Goal: Task Accomplishment & Management: Use online tool/utility

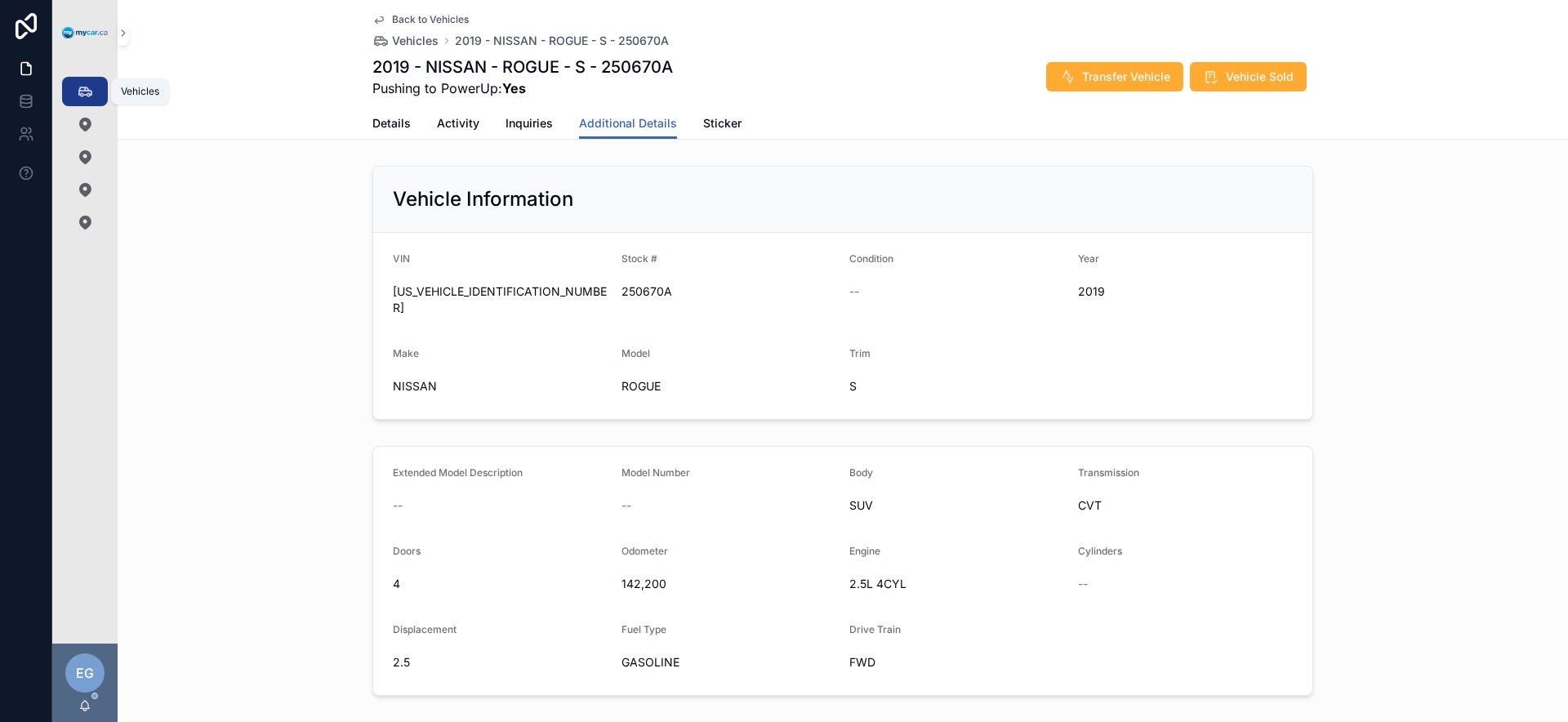
click at [77, 98] on icon "scrollable content" at bounding box center [85, 91] width 17 height 17
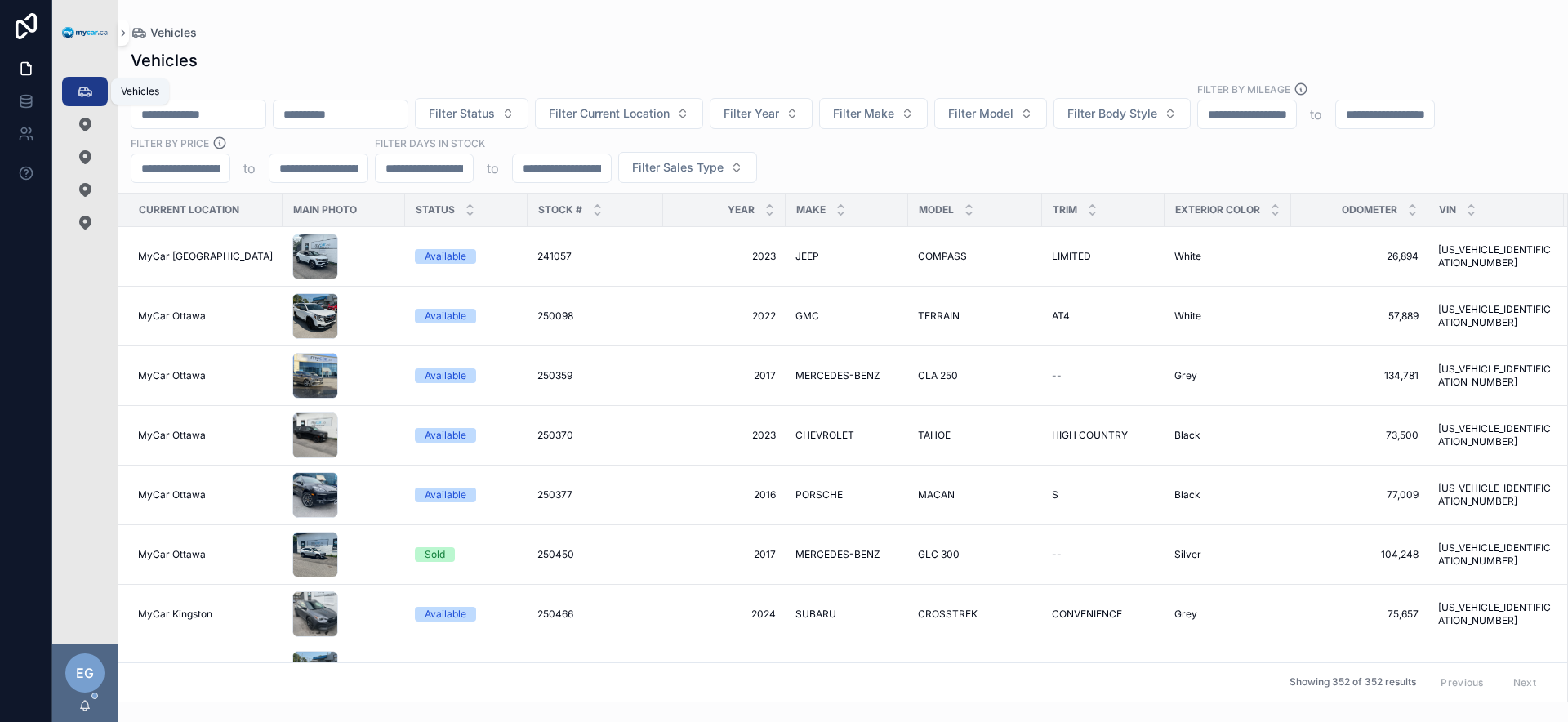
click at [880, 167] on div "Filter Status Filter Current Location Filter Year Filter Make Filter Model Filt…" at bounding box center [842, 133] width 1451 height 102
click at [813, 113] on button "Filter Year" at bounding box center [761, 113] width 103 height 31
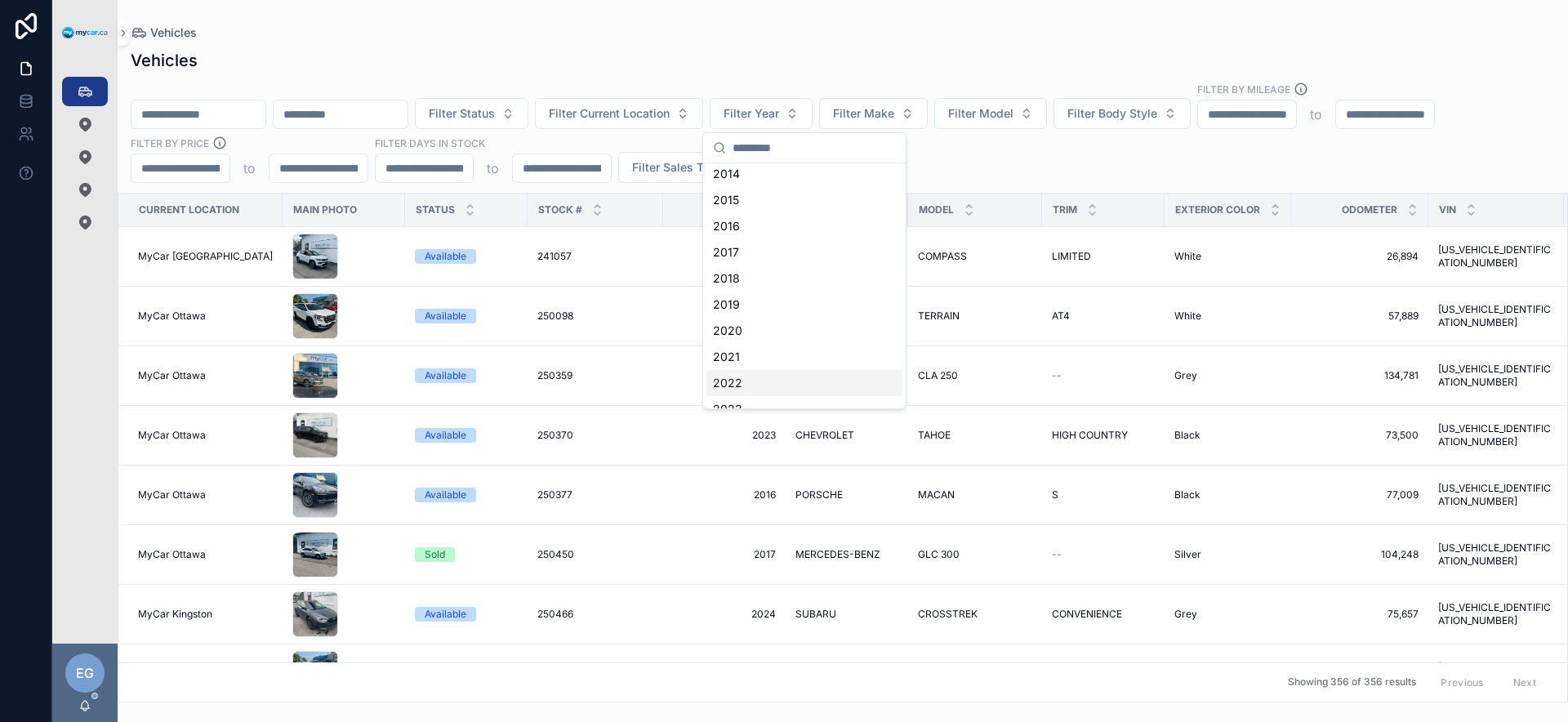
click at [765, 374] on div "2022" at bounding box center [804, 383] width 196 height 26
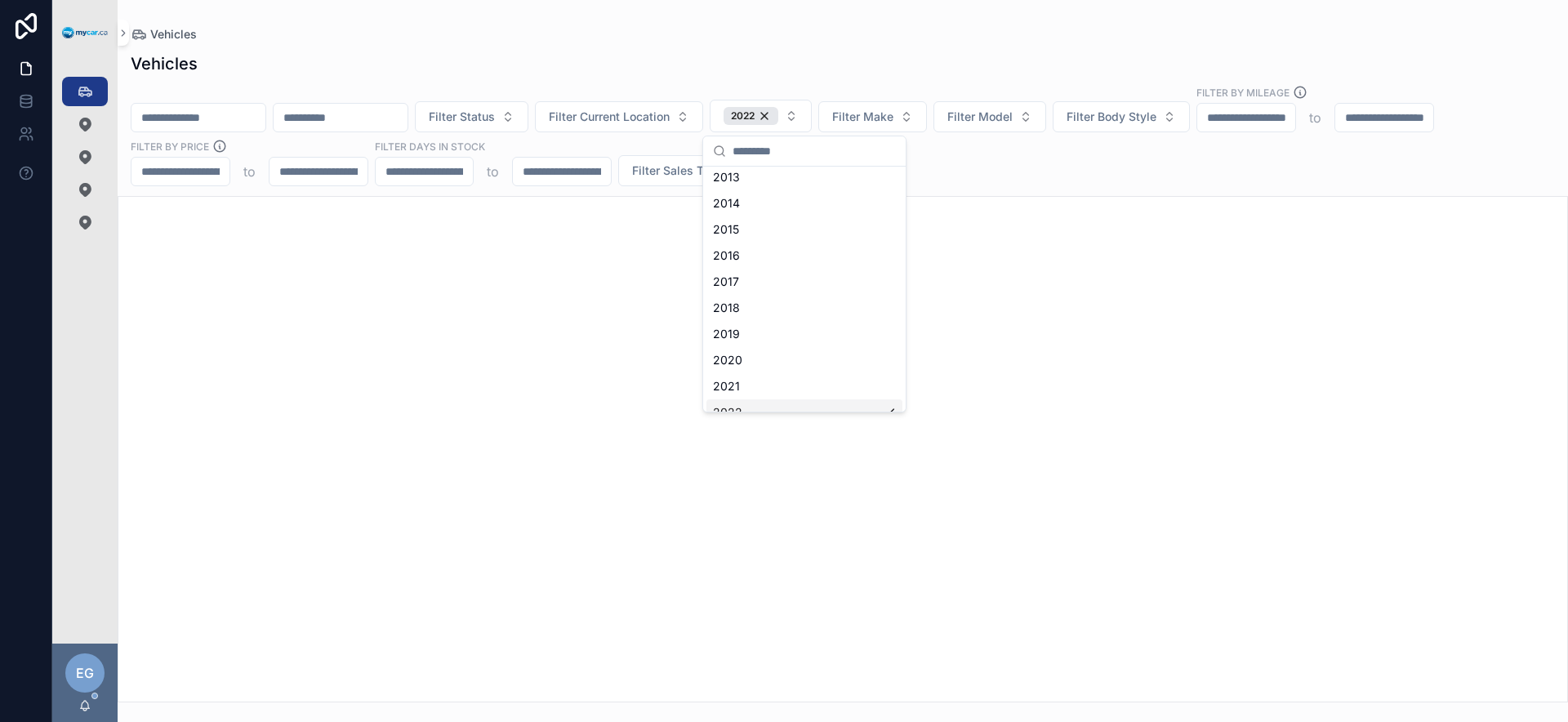
scroll to position [84, 0]
click at [1063, 170] on div "Filter Status Filter Current Location 2022 Filter Make Filter Model Filter Body…" at bounding box center [842, 136] width 1451 height 102
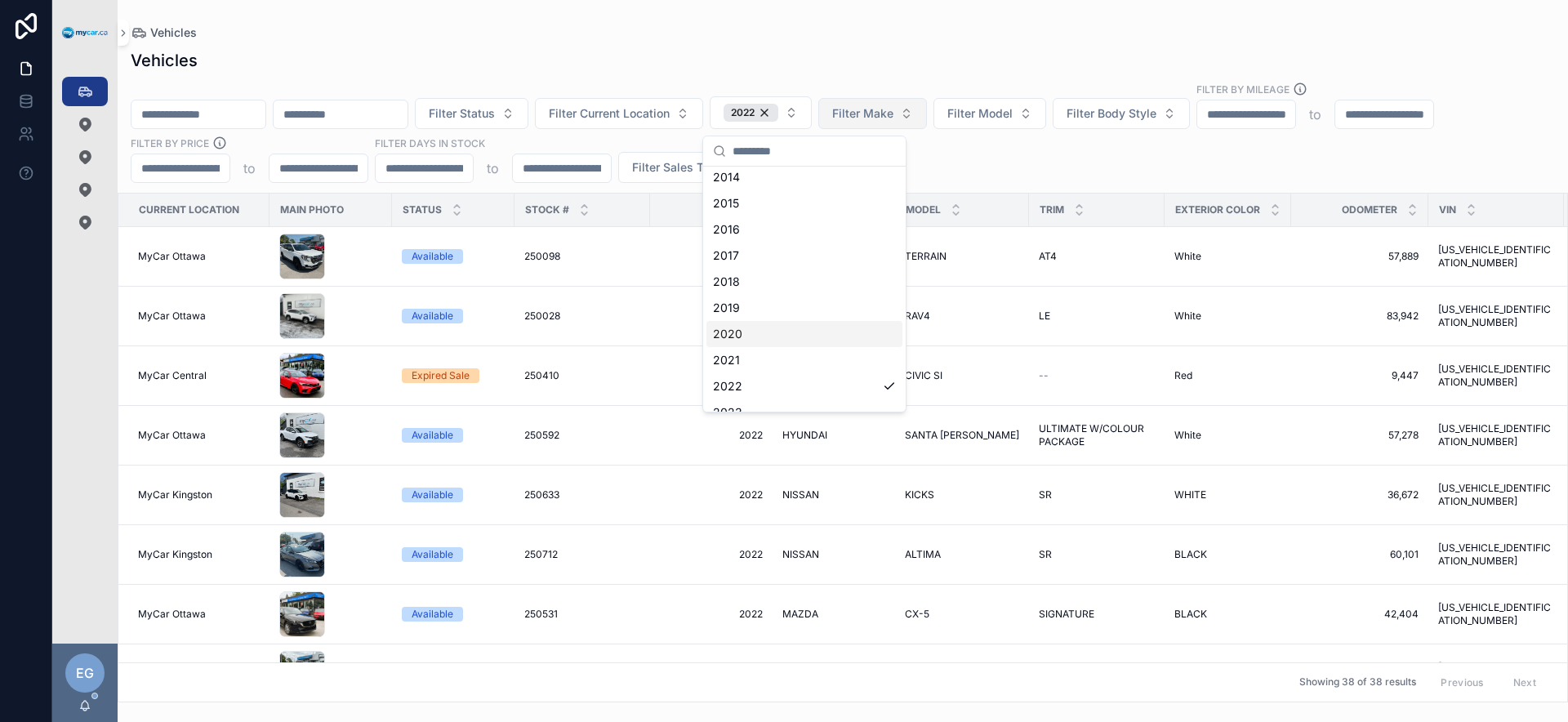
click at [959, 140] on div "Filter Status Filter Current Location 2022 Filter Make Filter Model Filter Body…" at bounding box center [842, 133] width 1451 height 102
click at [907, 98] on button "Filter Make" at bounding box center [872, 113] width 108 height 31
click at [894, 110] on span "Filter Make" at bounding box center [863, 113] width 62 height 17
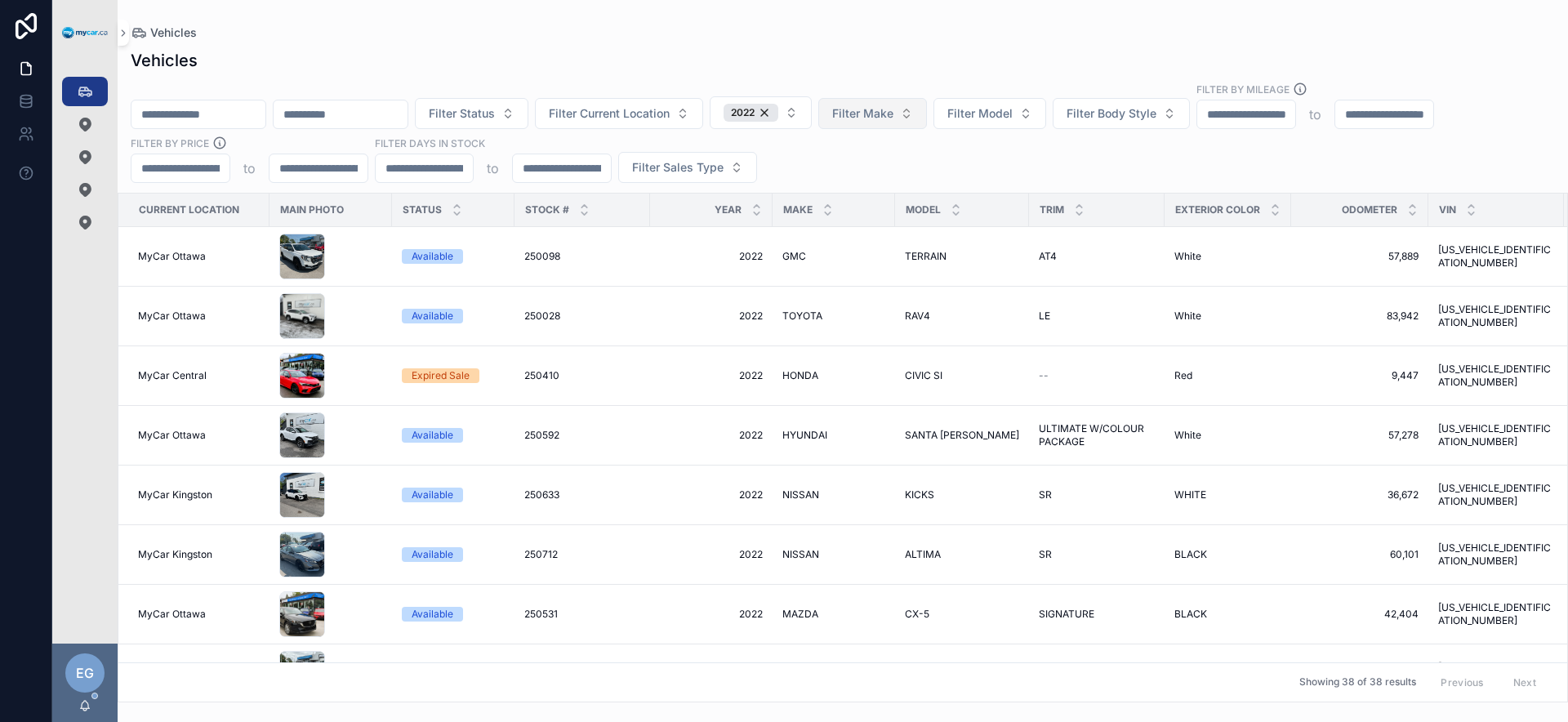
click at [894, 115] on span "Filter Make" at bounding box center [863, 113] width 62 height 17
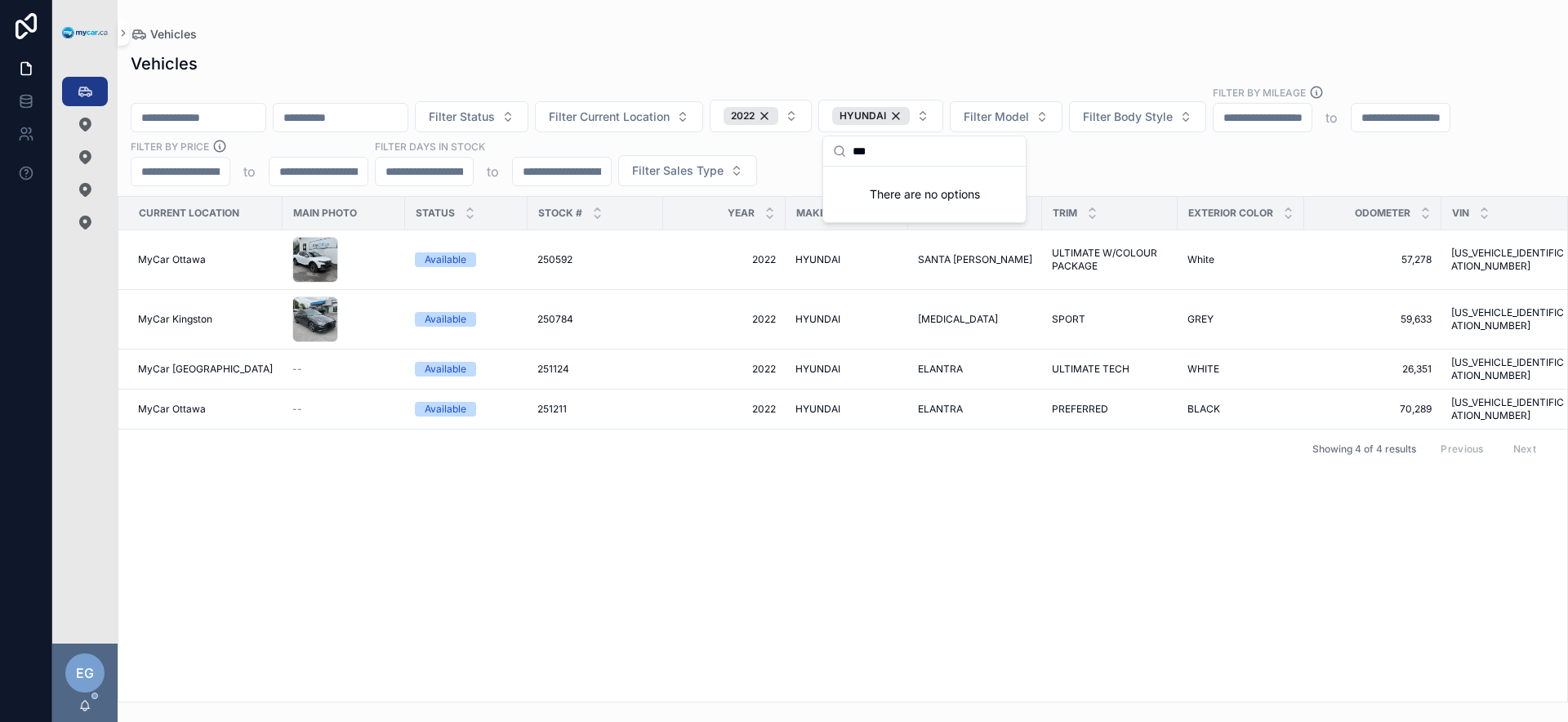
type input "***"
click at [630, 507] on div "Current Location Main Photo Status Stock # Year Make Model Trim Exterior Color …" at bounding box center [842, 448] width 1449 height 505
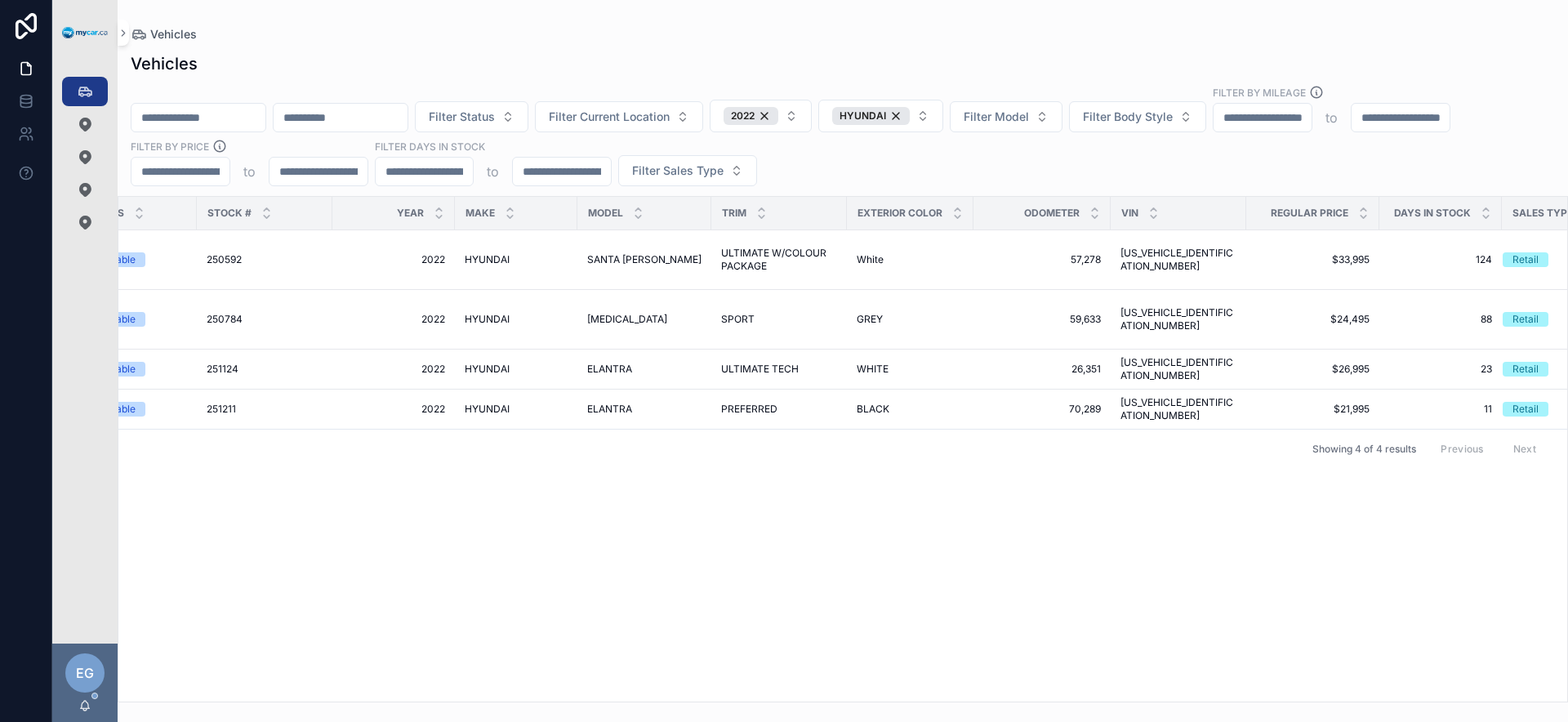
scroll to position [0, 318]
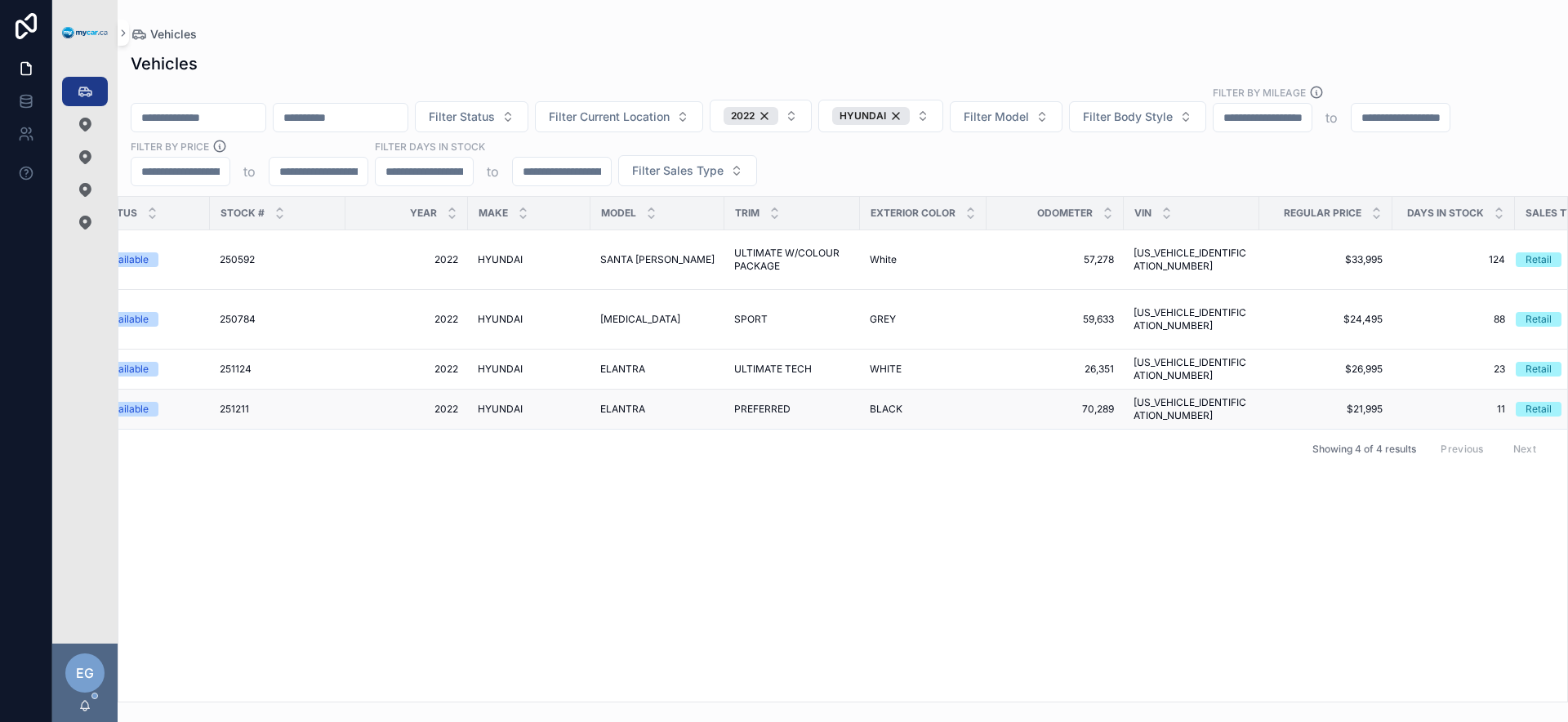
click at [869, 403] on span "BLACK" at bounding box center [885, 408] width 32 height 13
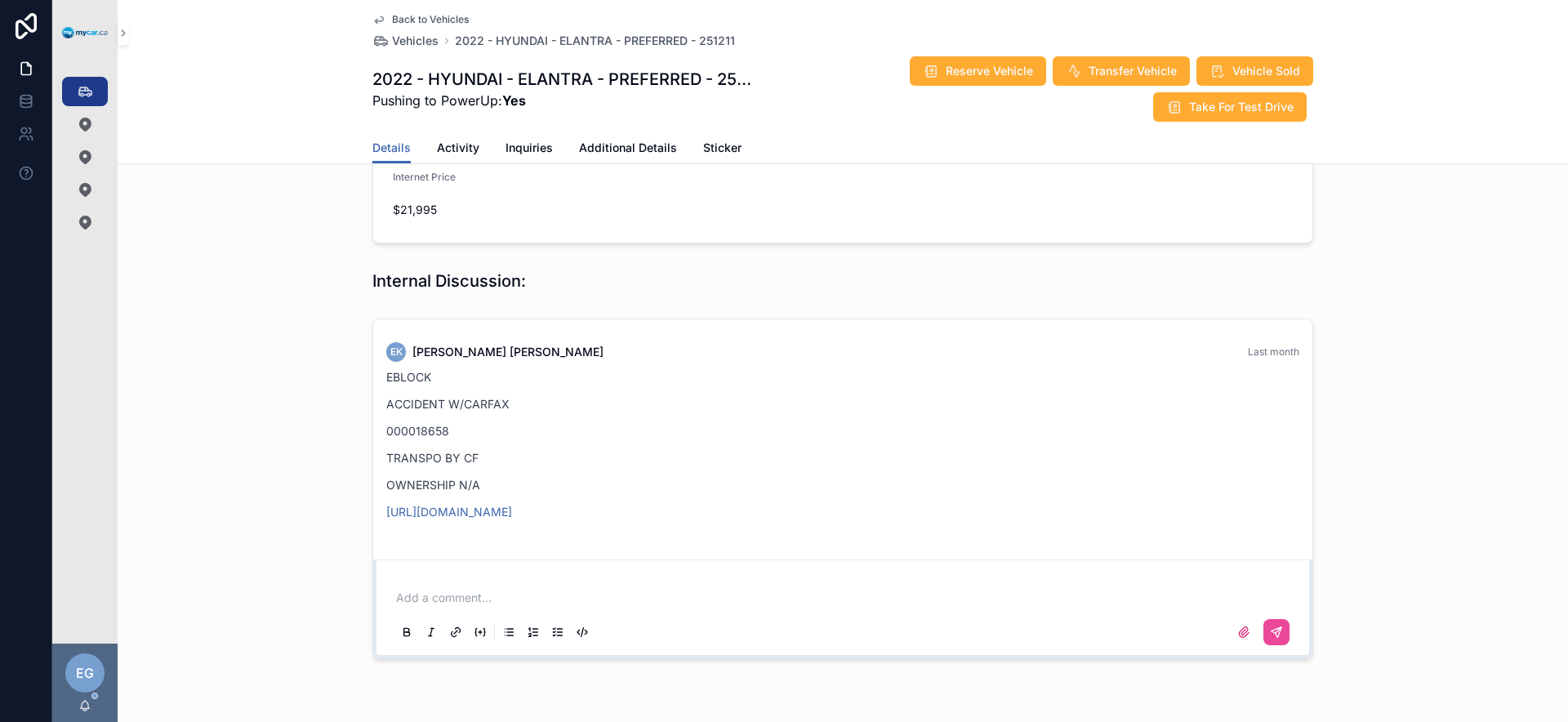
scroll to position [620, 0]
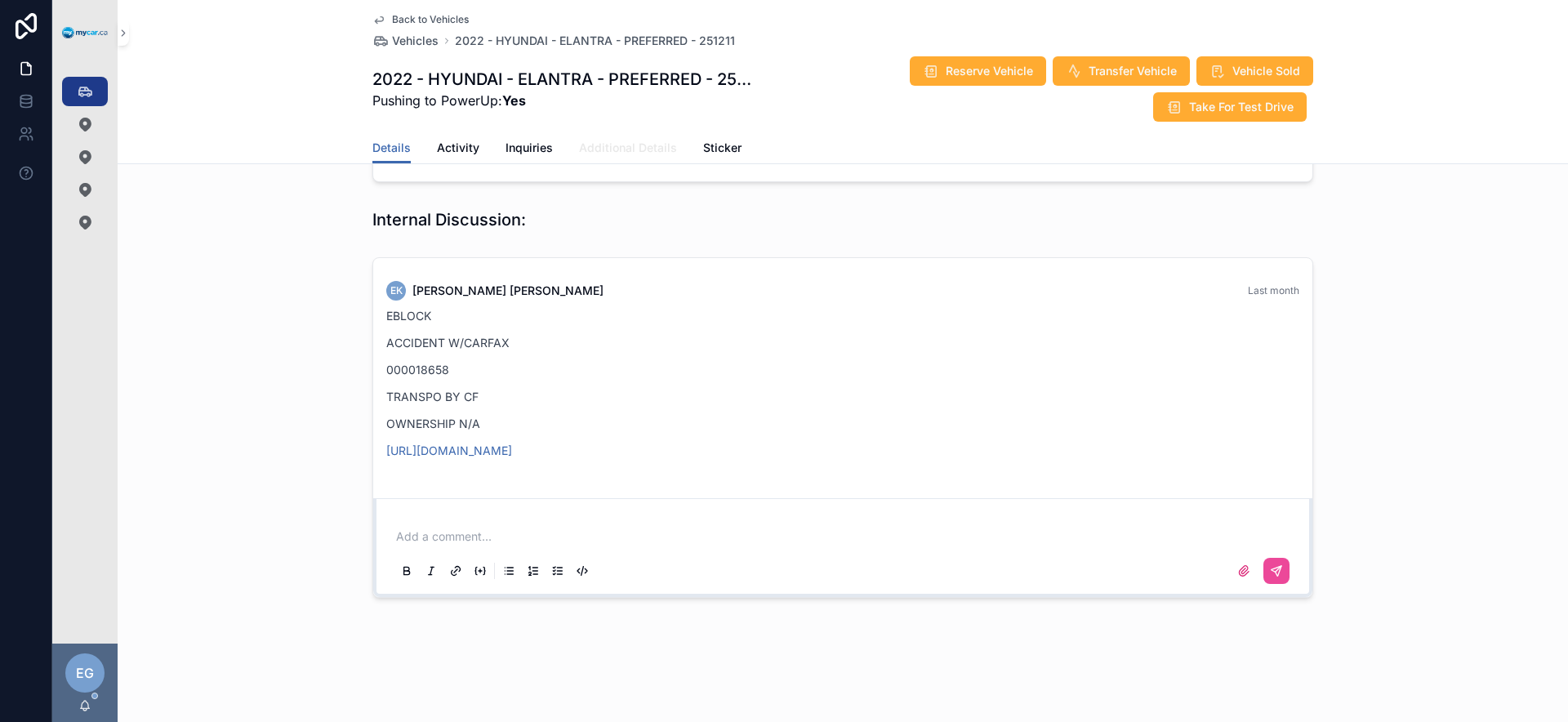
click at [598, 140] on span "Additional Details" at bounding box center [628, 148] width 98 height 17
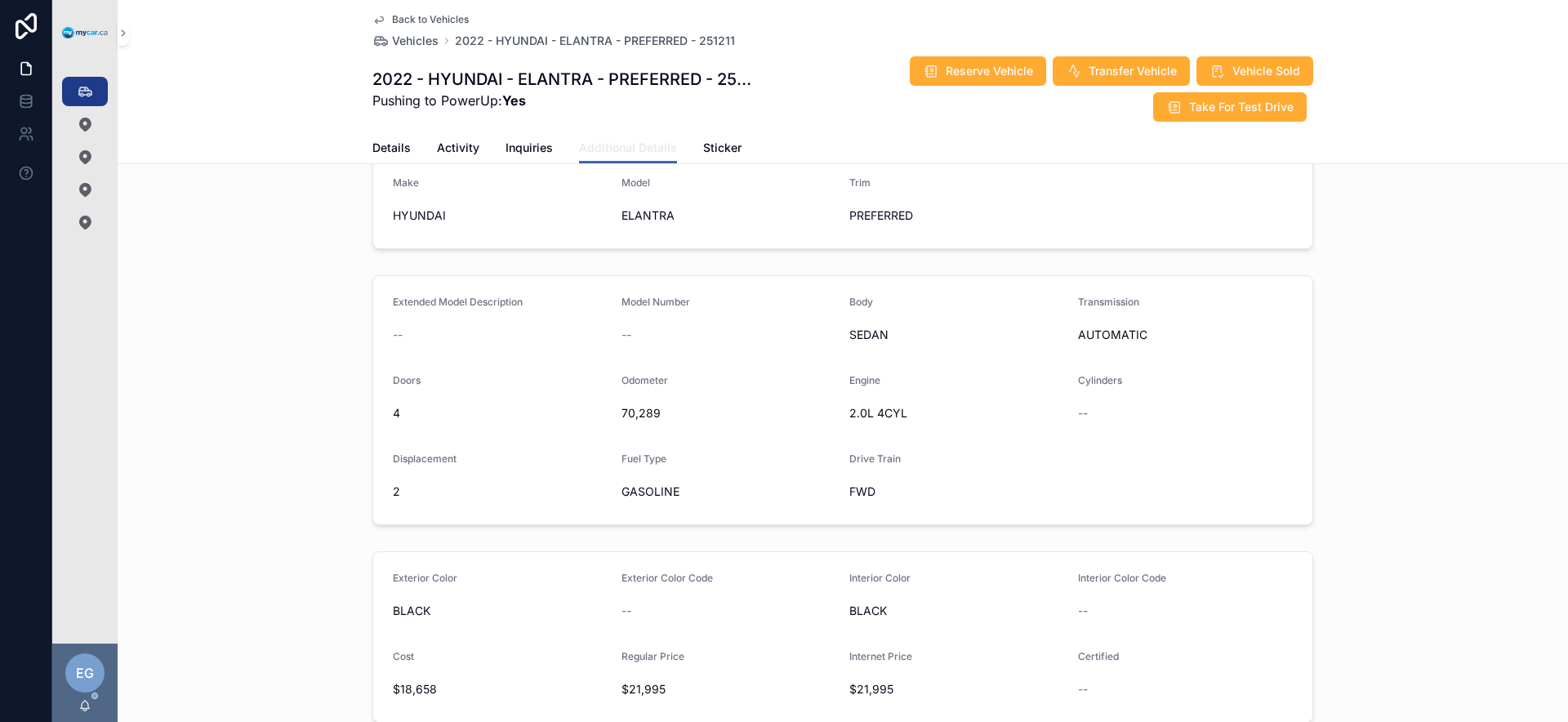
scroll to position [336, 0]
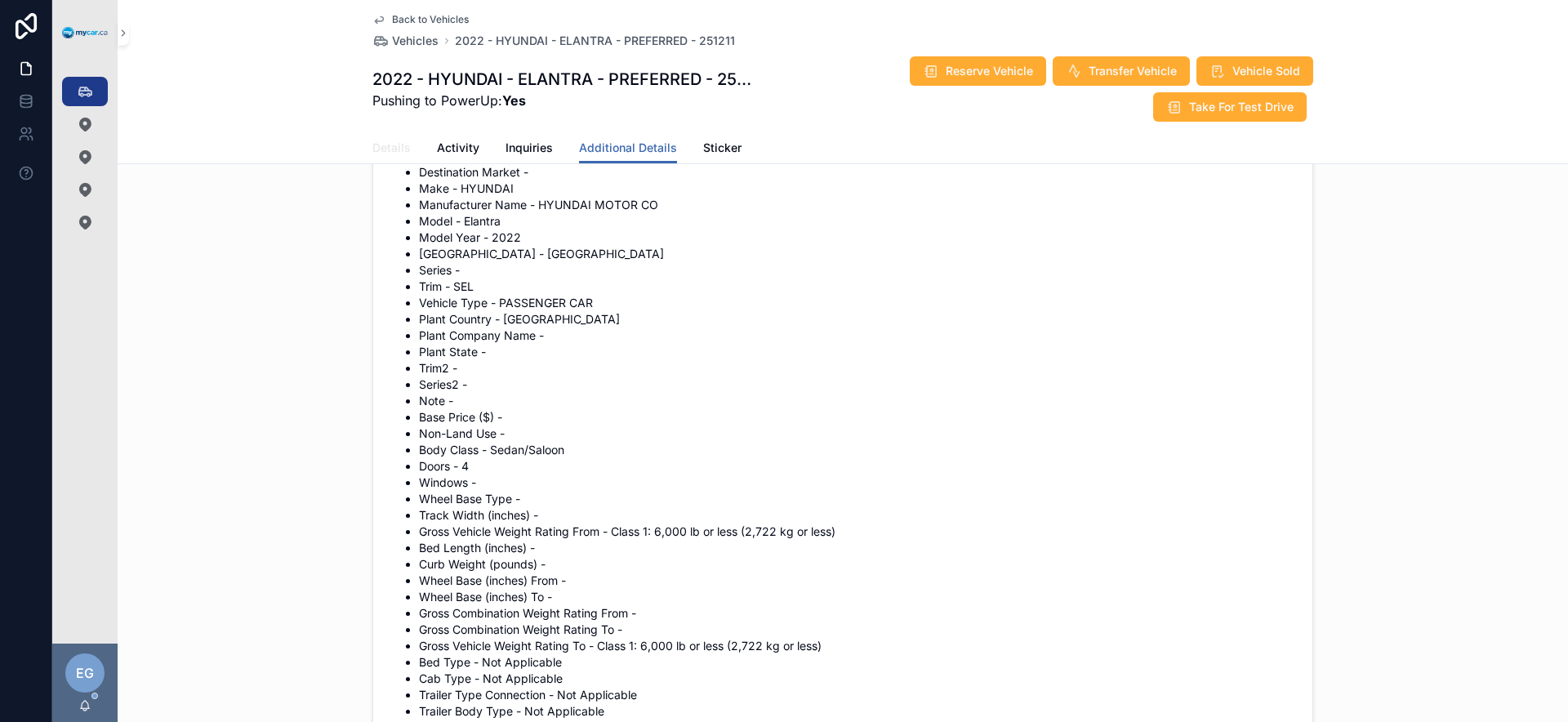
click at [374, 156] on link "Details" at bounding box center [391, 149] width 38 height 32
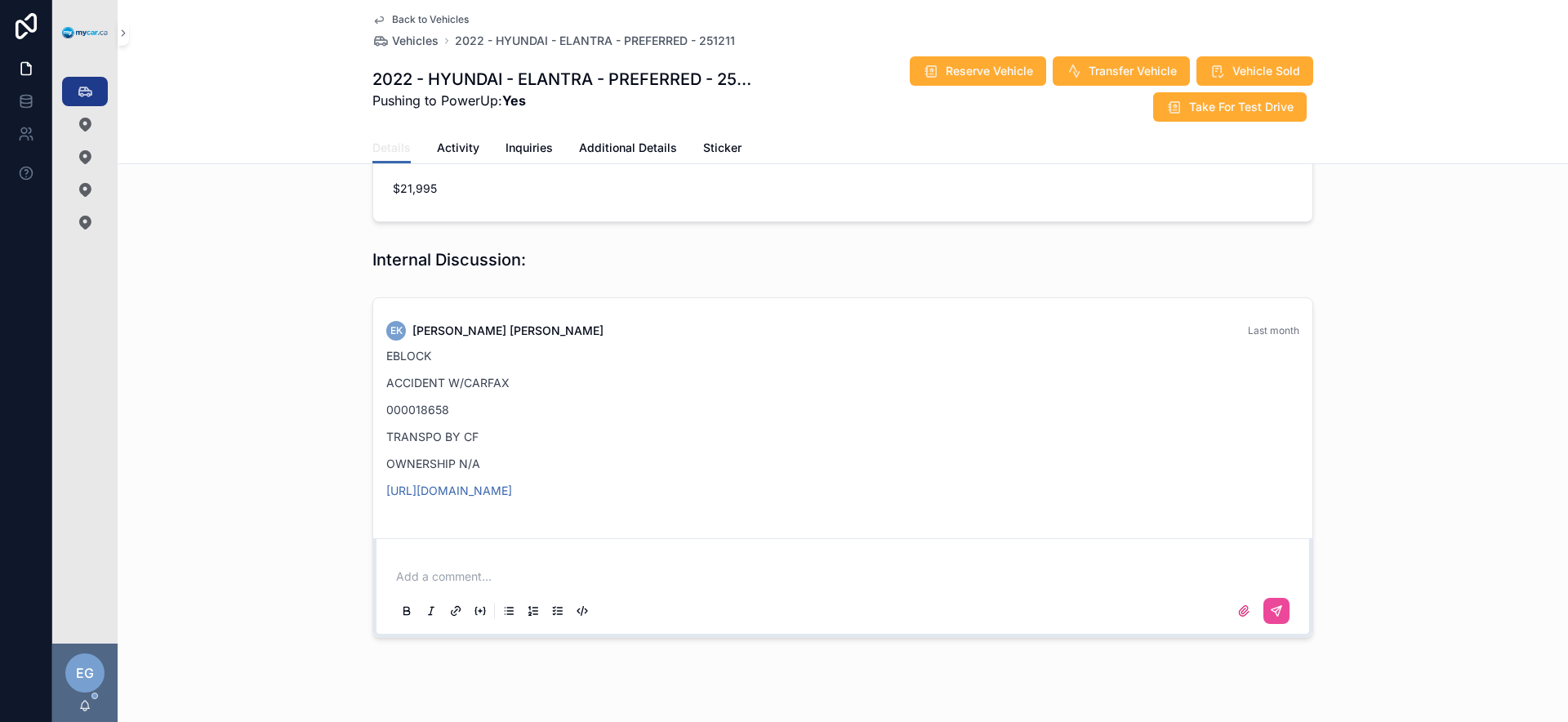
scroll to position [620, 0]
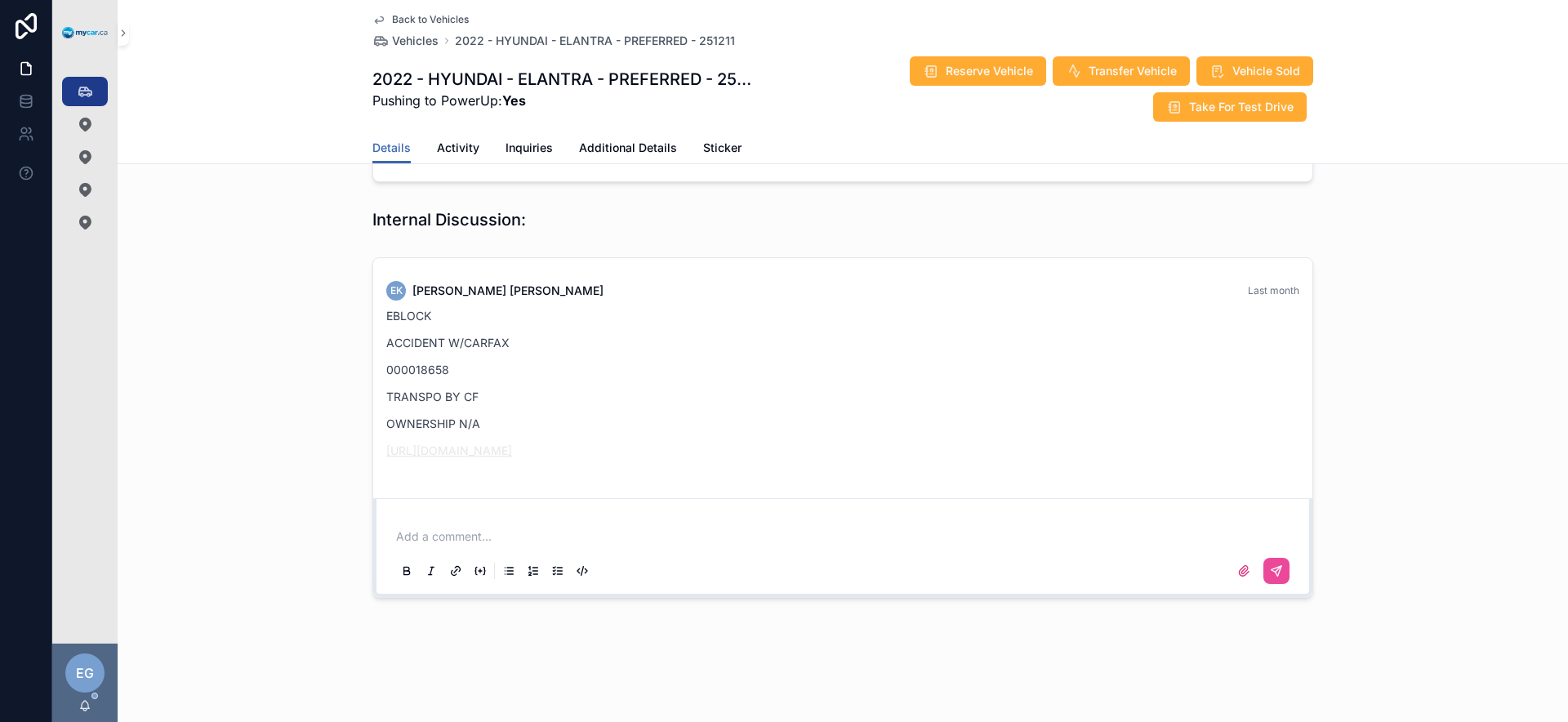
click at [512, 444] on link "[URL][DOMAIN_NAME]" at bounding box center [448, 450] width 126 height 14
drag, startPoint x: 970, startPoint y: 210, endPoint x: 986, endPoint y: 175, distance: 38.5
click at [970, 209] on div "Internal Discussion:" at bounding box center [842, 219] width 941 height 22
click at [995, 80] on button "Reserve Vehicle" at bounding box center [978, 71] width 137 height 29
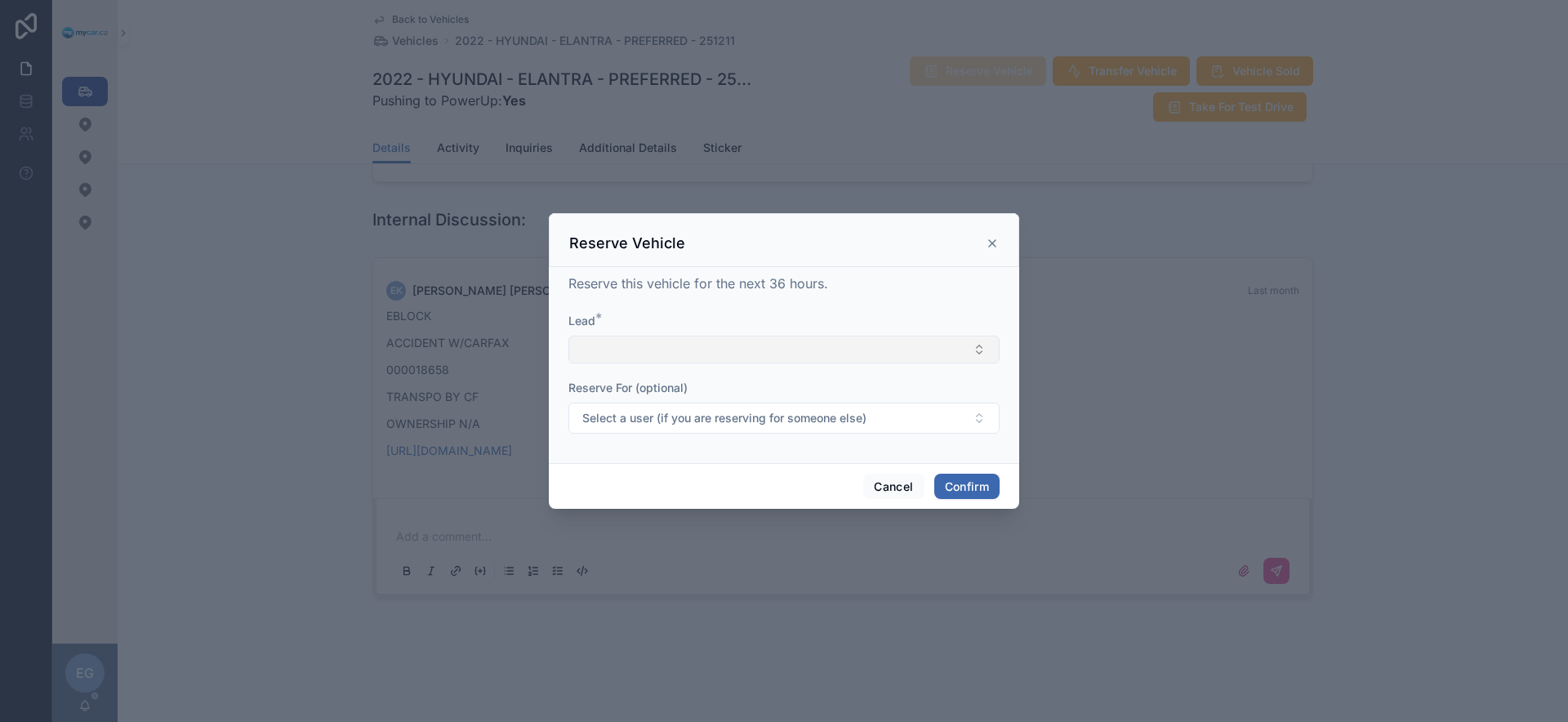
click at [717, 342] on button "Select Button" at bounding box center [784, 350] width 431 height 27
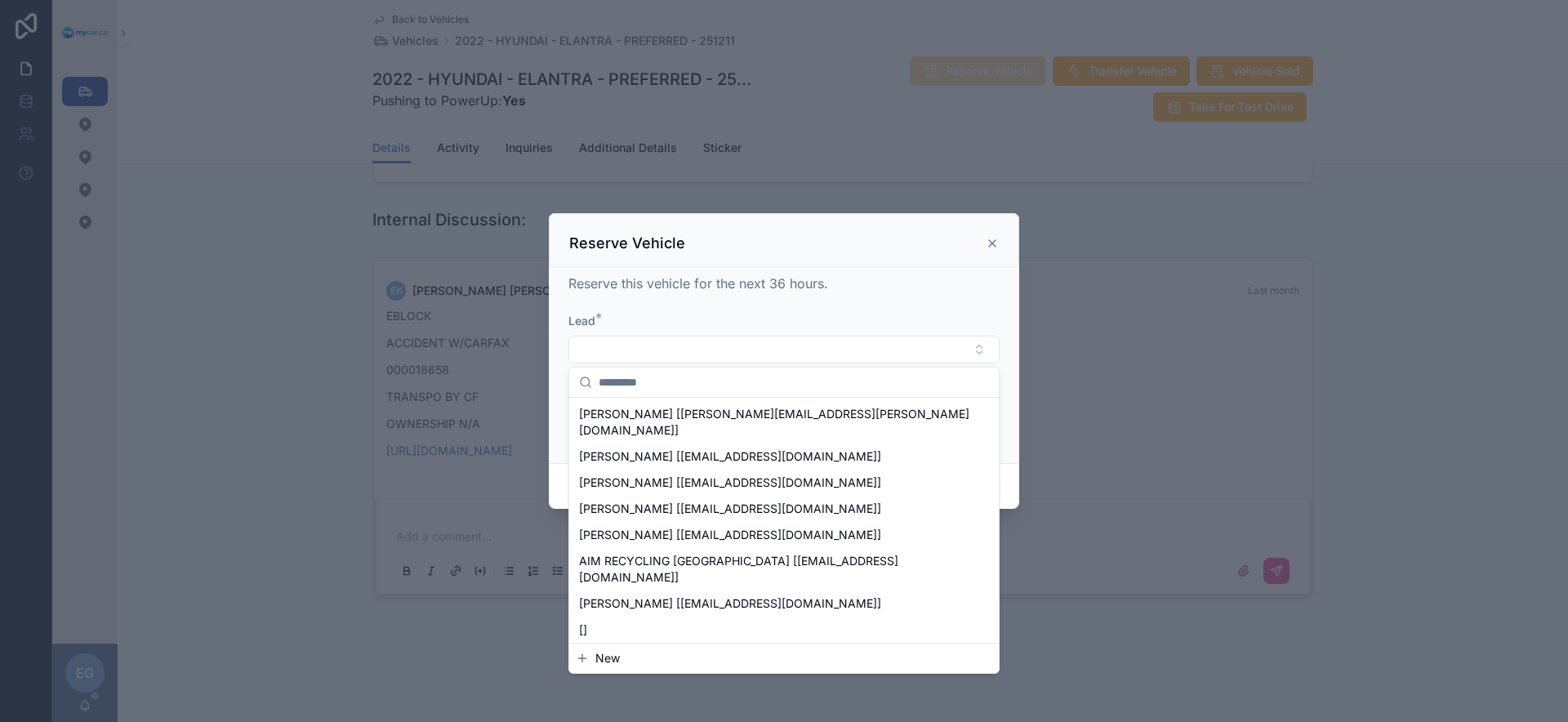
click at [631, 661] on button "New" at bounding box center [784, 658] width 416 height 17
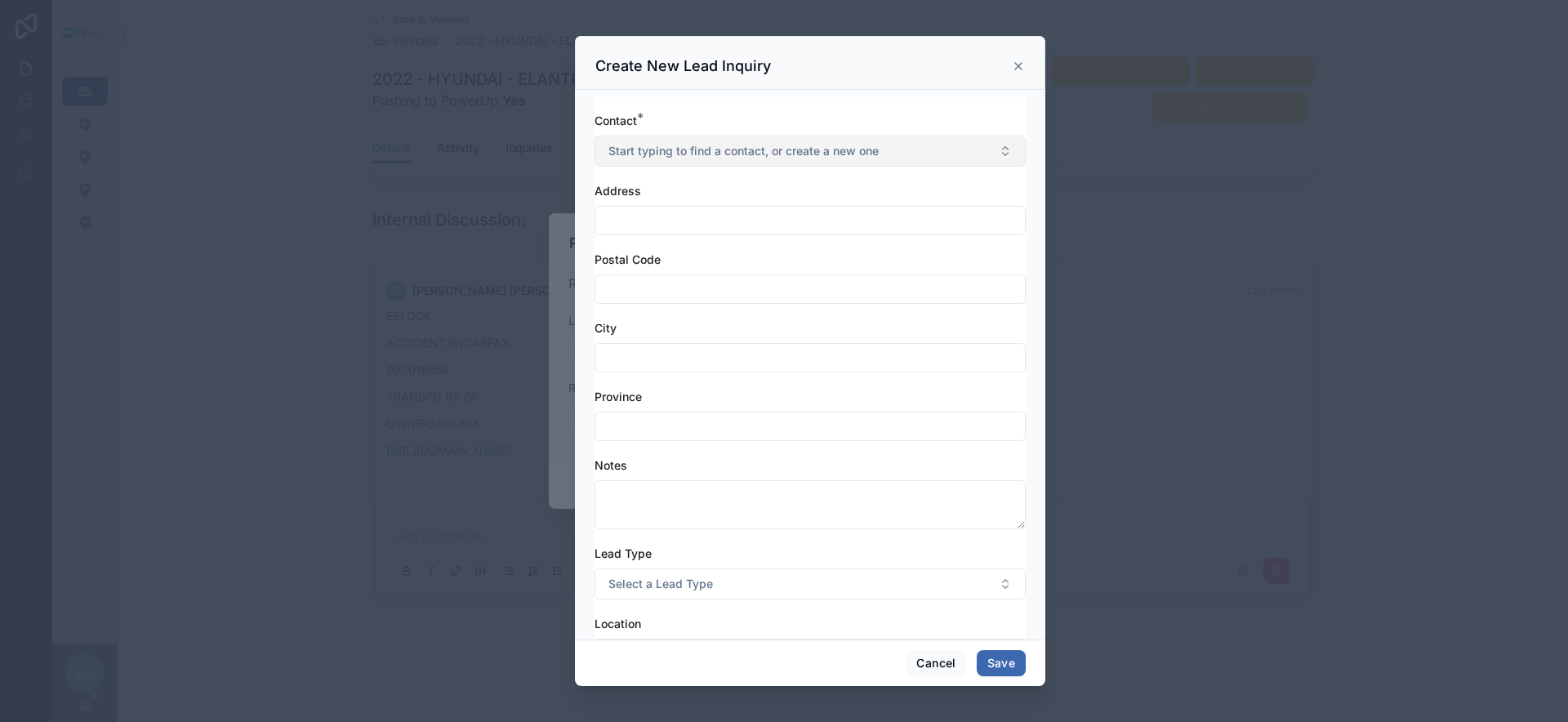
click at [807, 153] on span "Start typing to find a contact, or create a new one" at bounding box center [743, 150] width 271 height 17
type input "**********"
click at [707, 217] on button "New" at bounding box center [804, 215] width 404 height 17
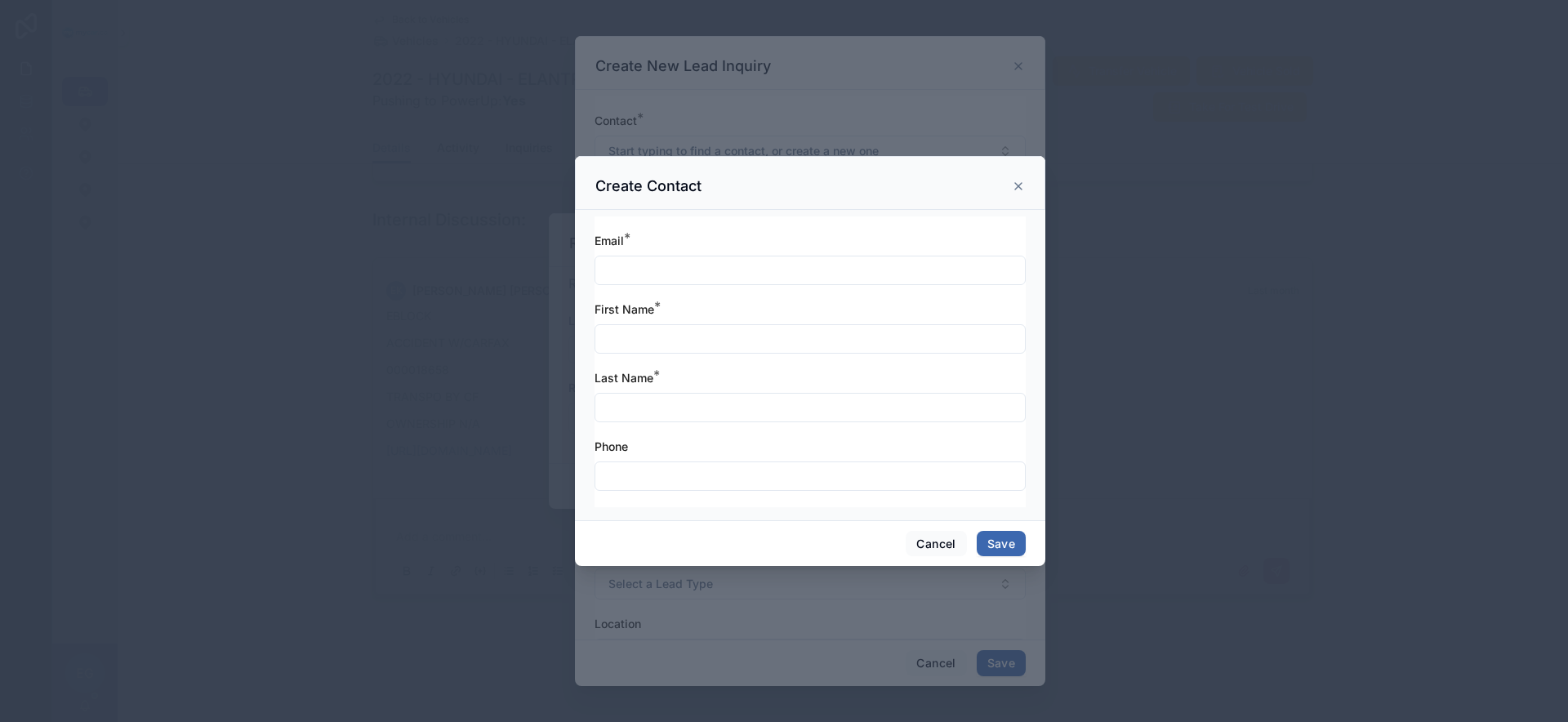
click at [705, 276] on input "text" at bounding box center [811, 270] width 430 height 22
type input "**********"
type input "*******"
click at [996, 542] on button "Save" at bounding box center [1001, 543] width 49 height 26
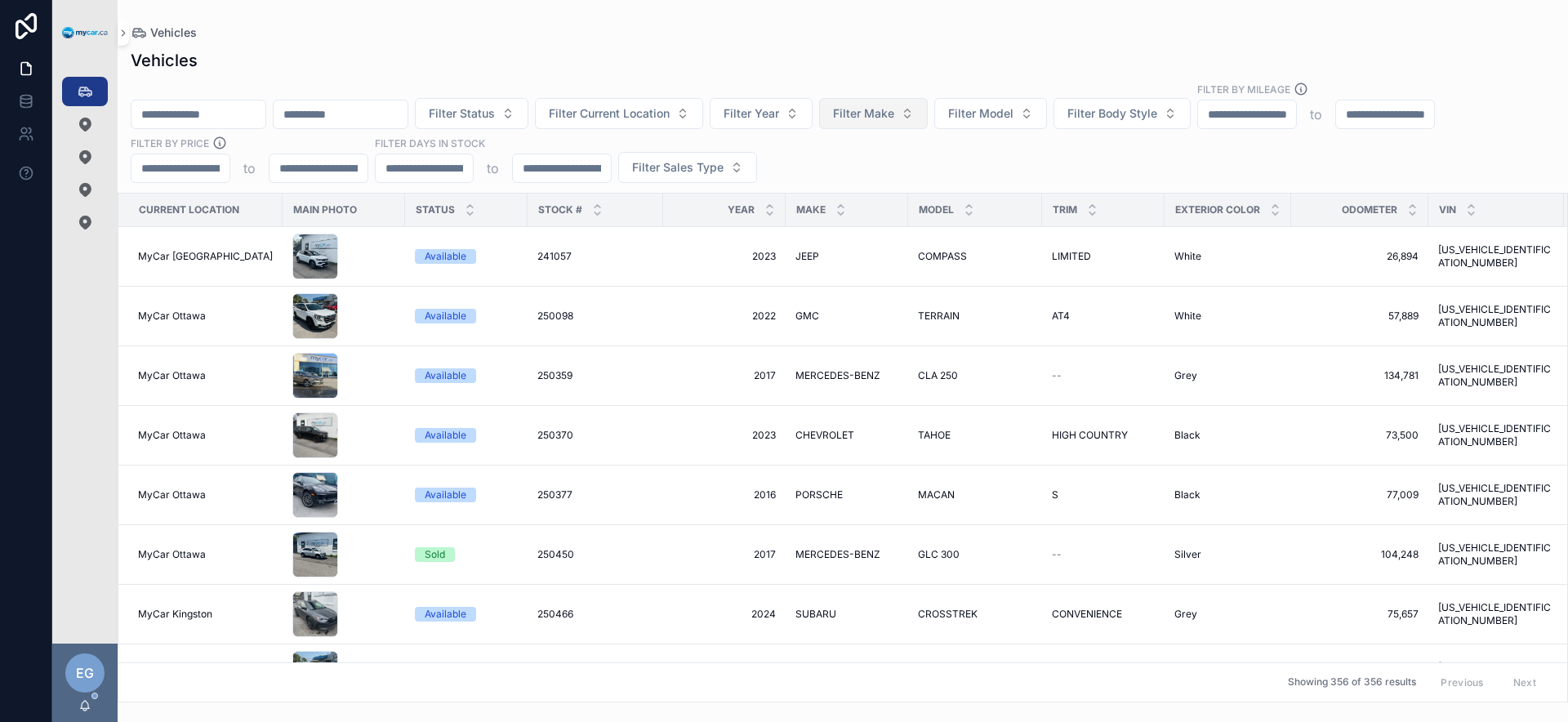
click at [895, 117] on span "Filter Make" at bounding box center [864, 113] width 62 height 17
type input "****"
click at [905, 174] on div "FORD" at bounding box center [916, 180] width 196 height 26
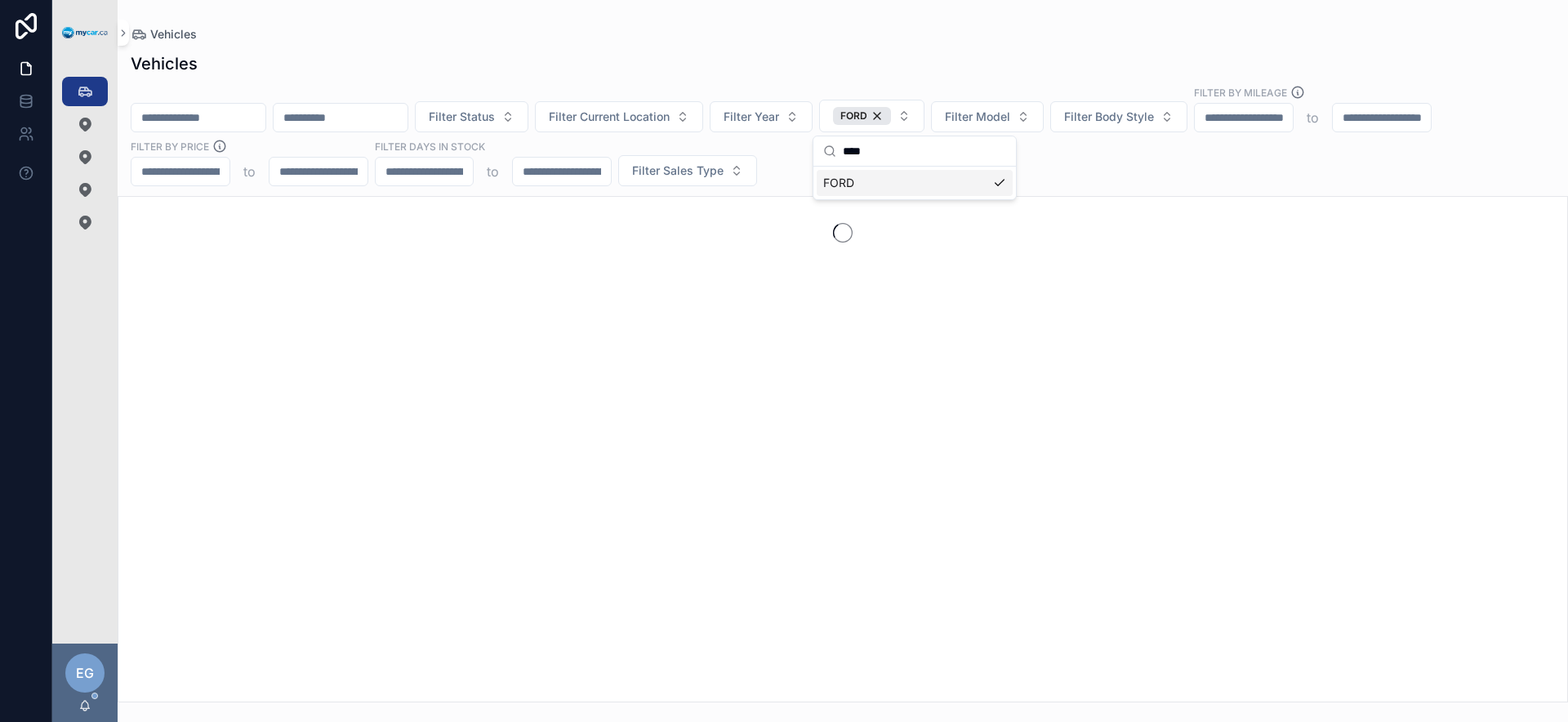
click at [1213, 153] on div "Filter Status Filter Current Location Filter Year FORD Filter Model Filter Body…" at bounding box center [842, 136] width 1451 height 102
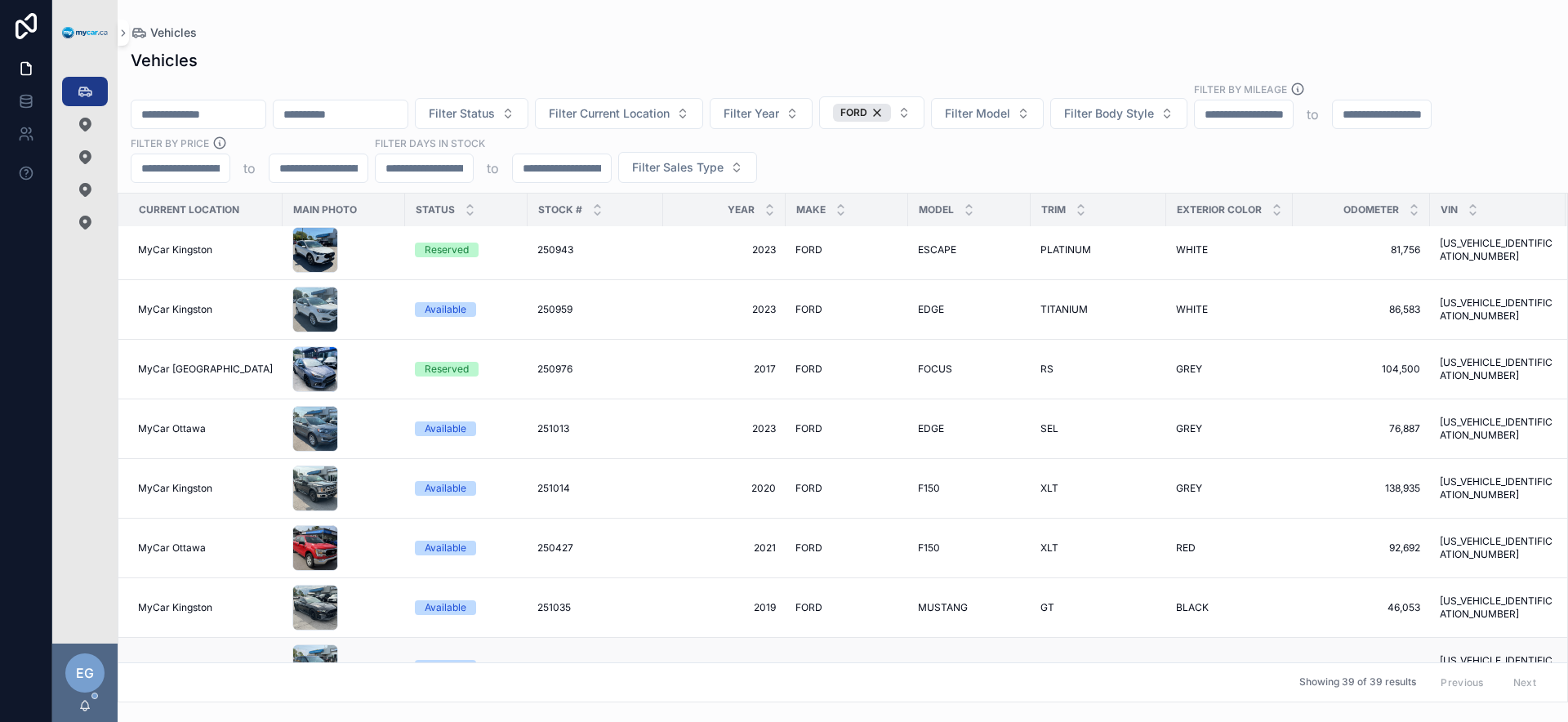
scroll to position [790, 0]
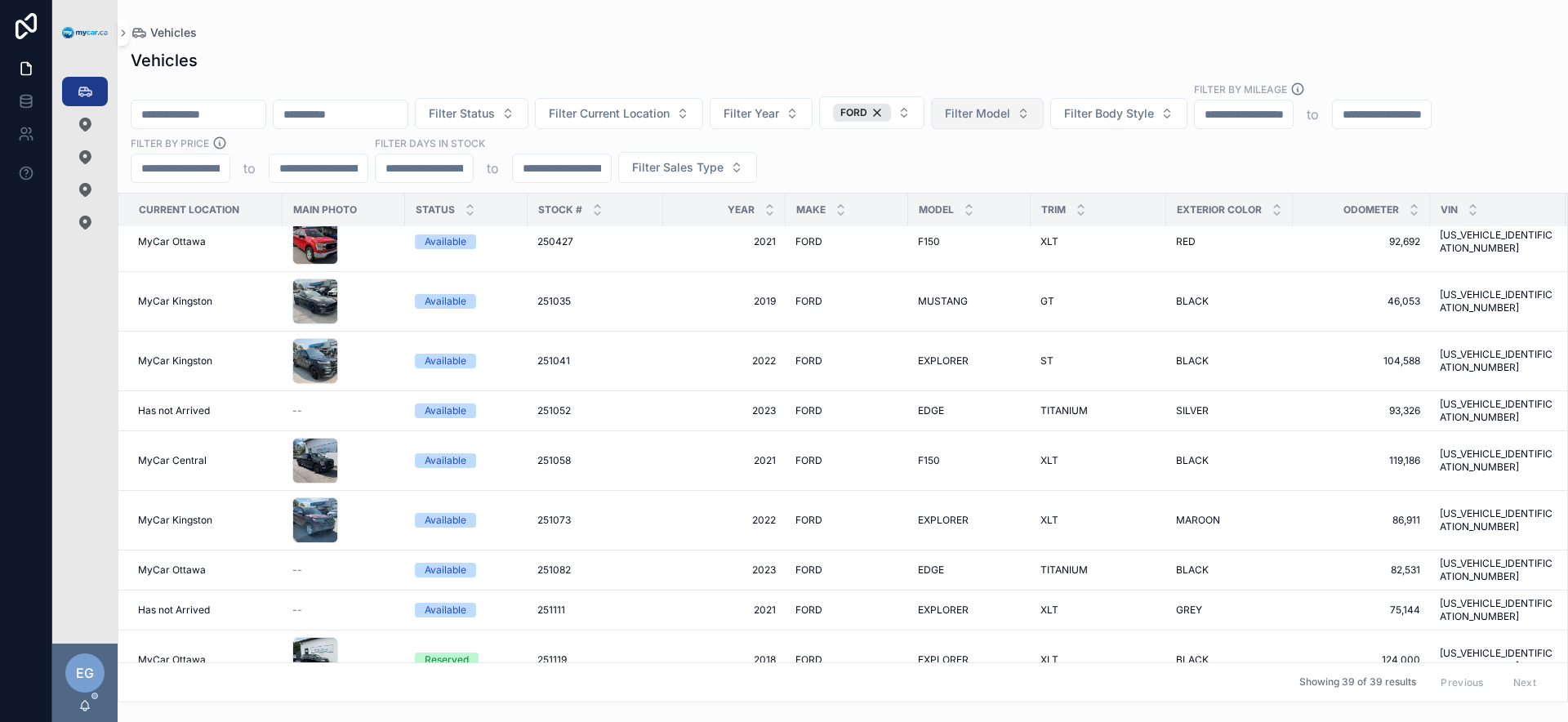
click at [1010, 108] on span "Filter Model" at bounding box center [977, 113] width 65 height 17
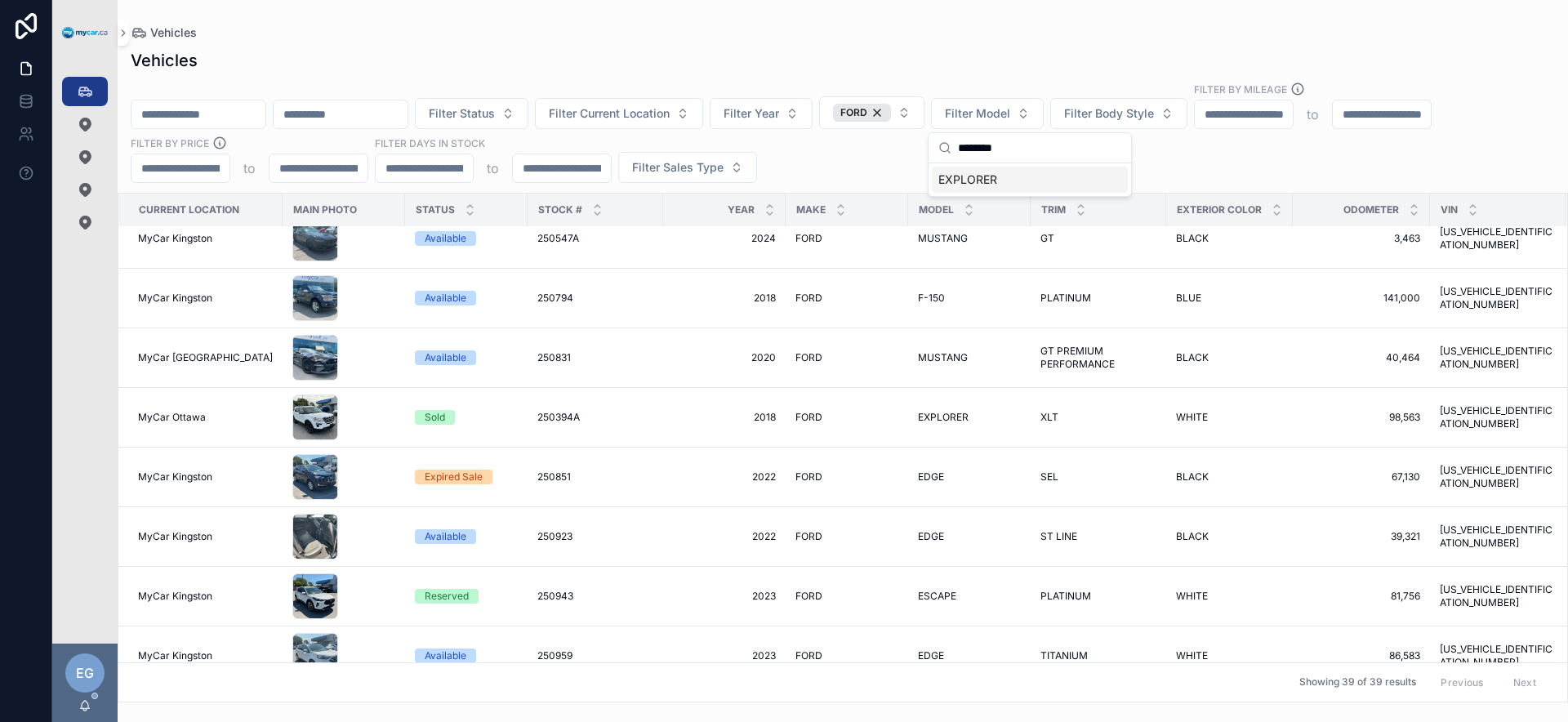
type input "********"
click at [1085, 180] on div "EXPLORER" at bounding box center [1030, 180] width 196 height 26
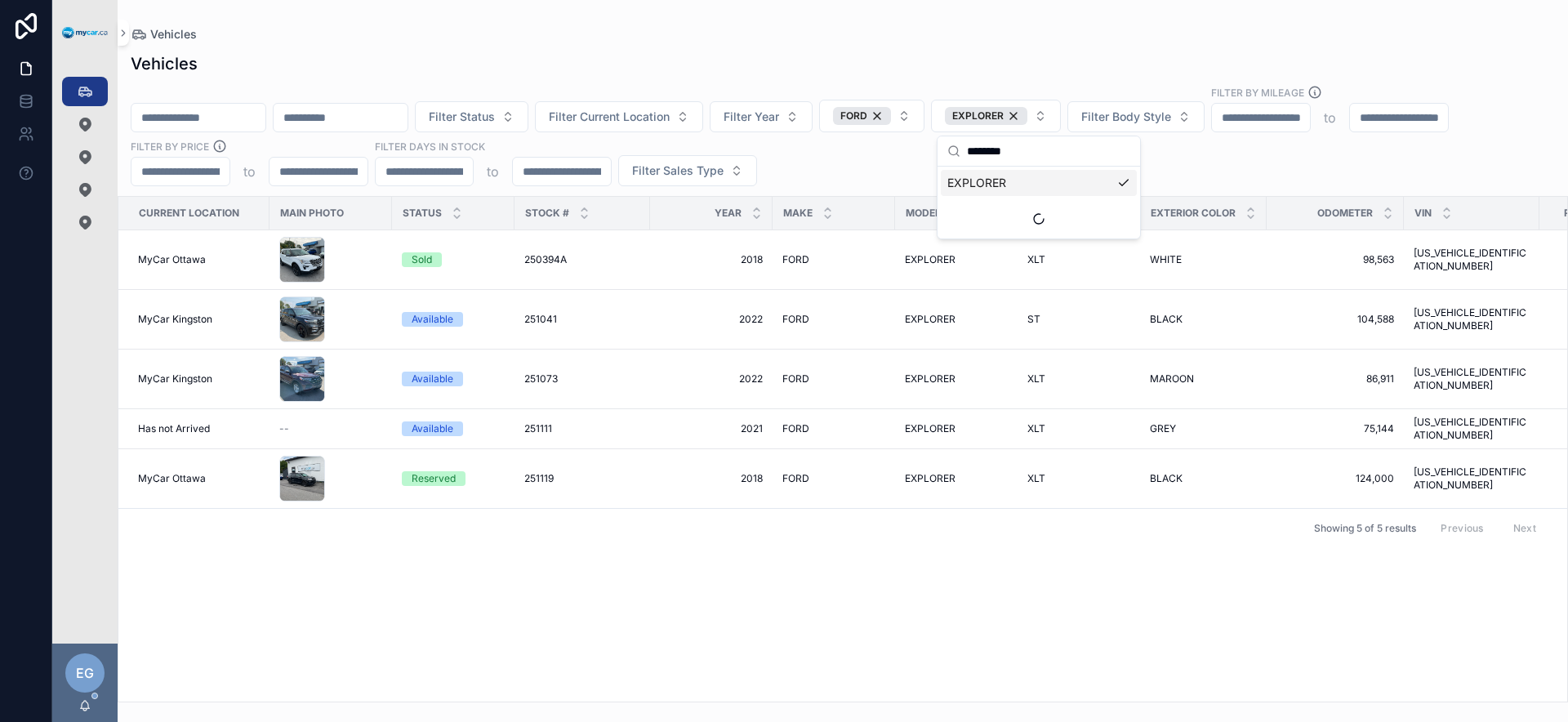
click at [725, 568] on div "Current Location Main Photo Status Stock # Year Make Model Trim Exterior Color …" at bounding box center [842, 448] width 1449 height 505
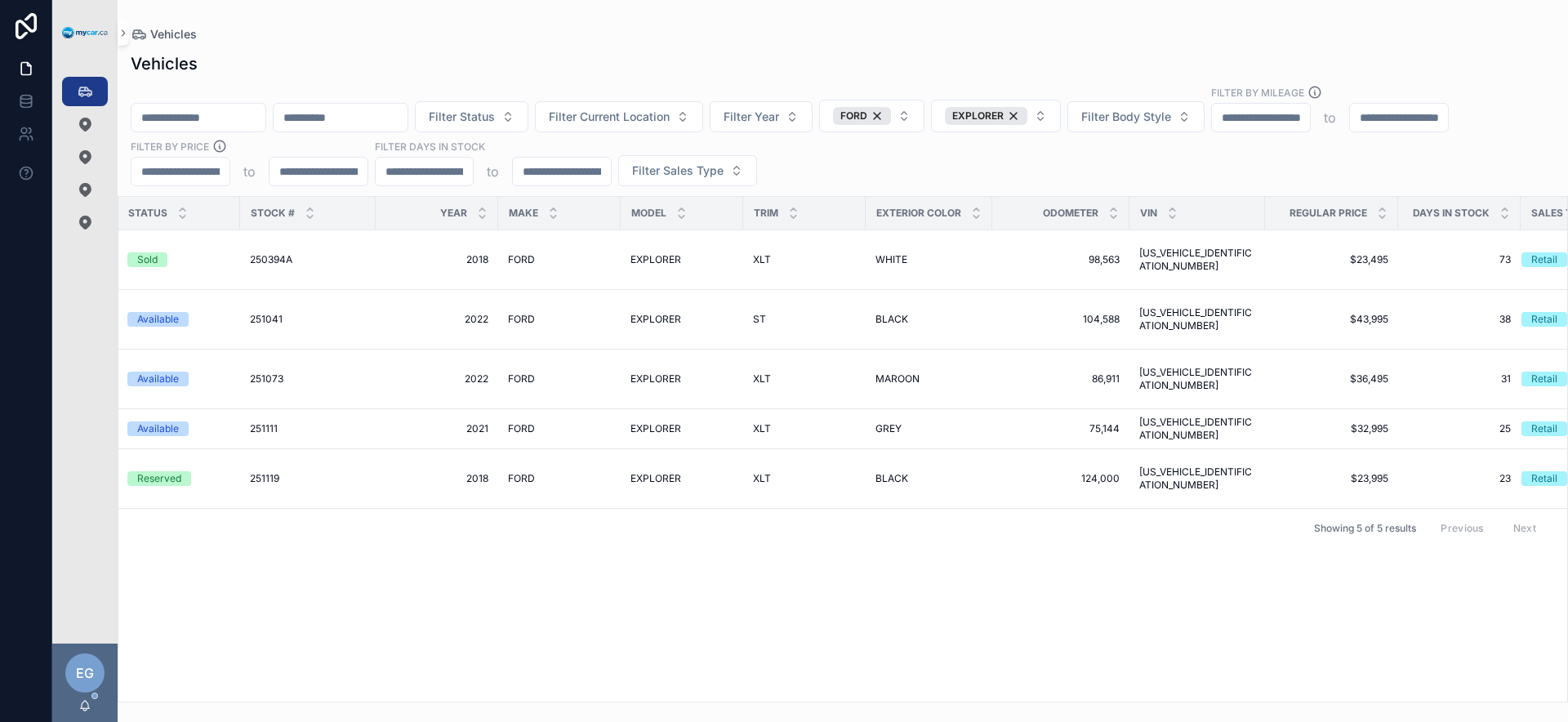
scroll to position [0, 287]
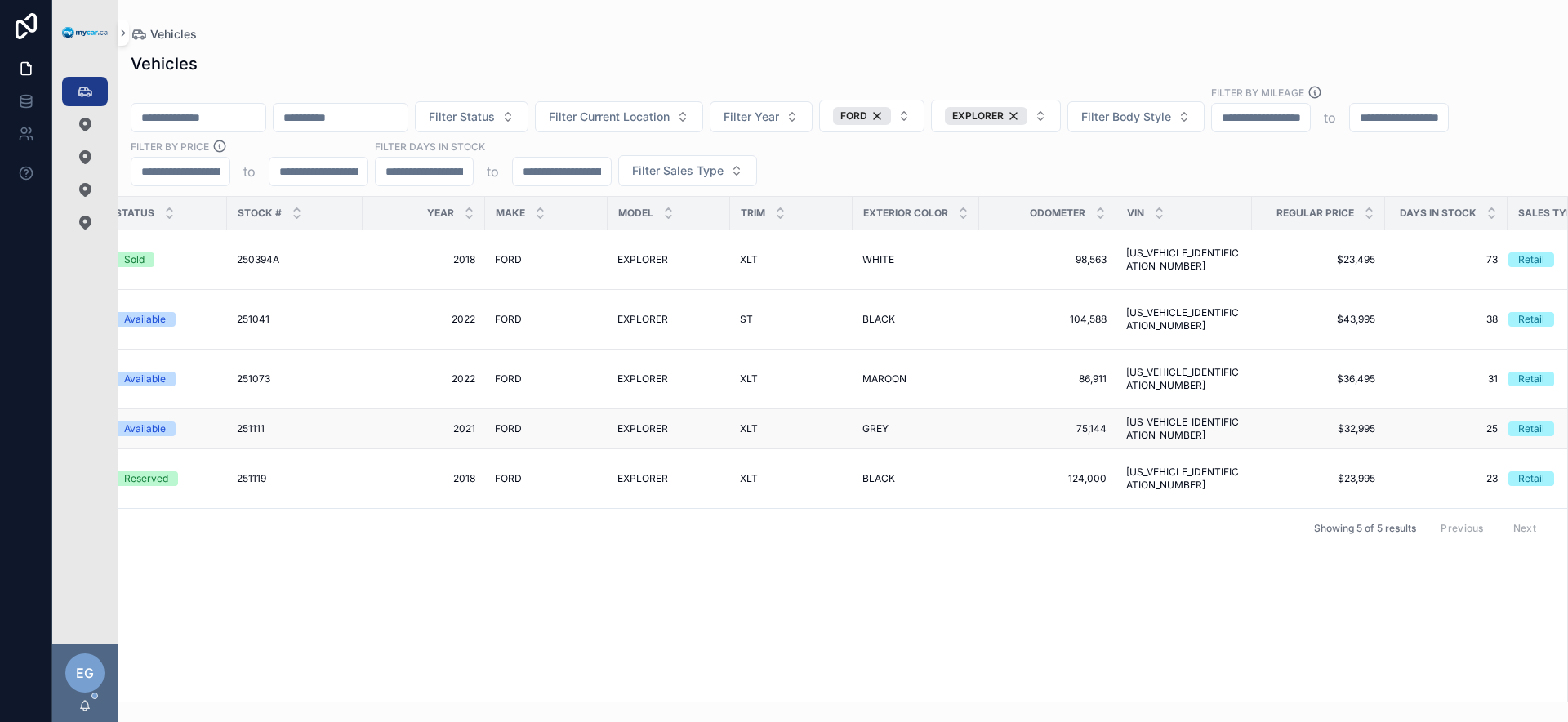
click at [870, 424] on span "GREY" at bounding box center [875, 428] width 26 height 13
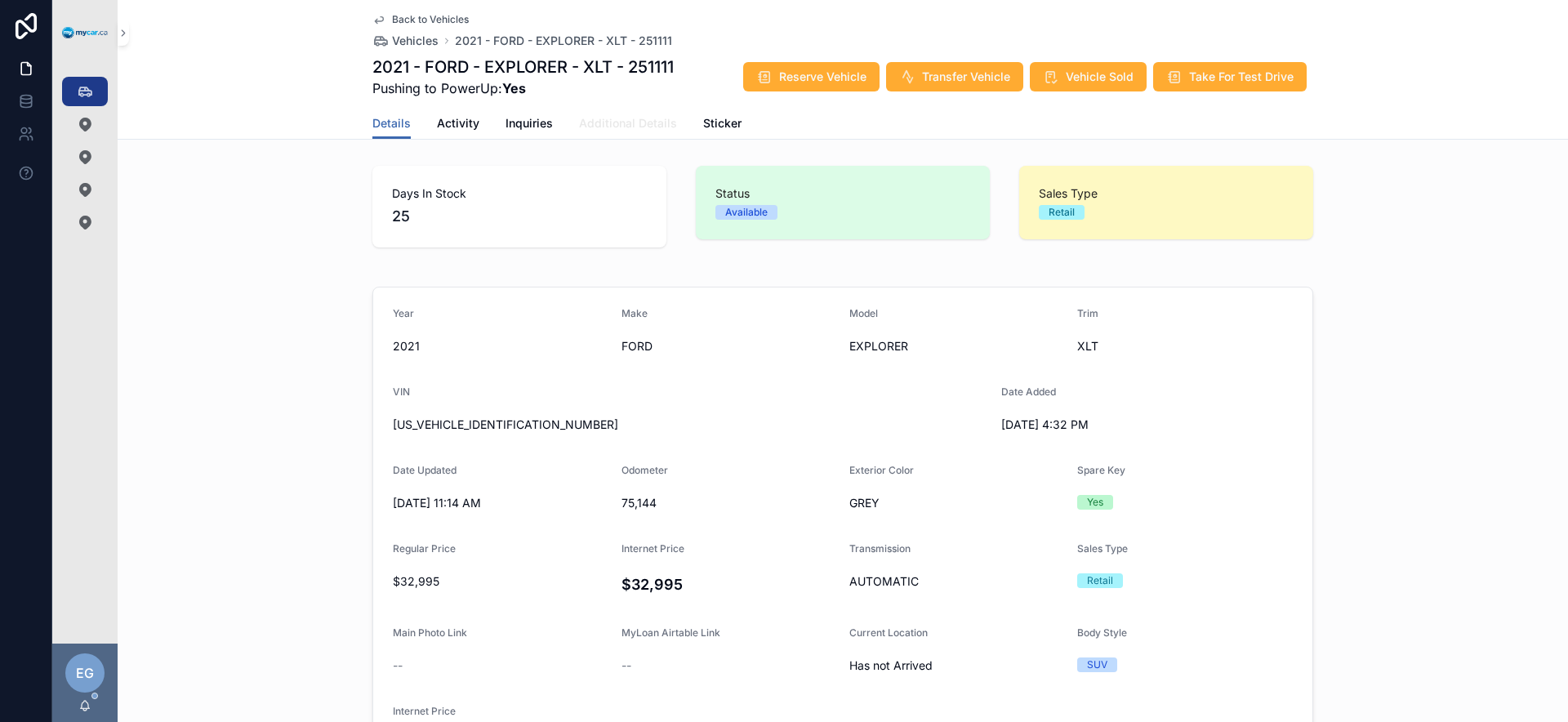
click at [642, 132] on link "Additional Details" at bounding box center [628, 124] width 98 height 32
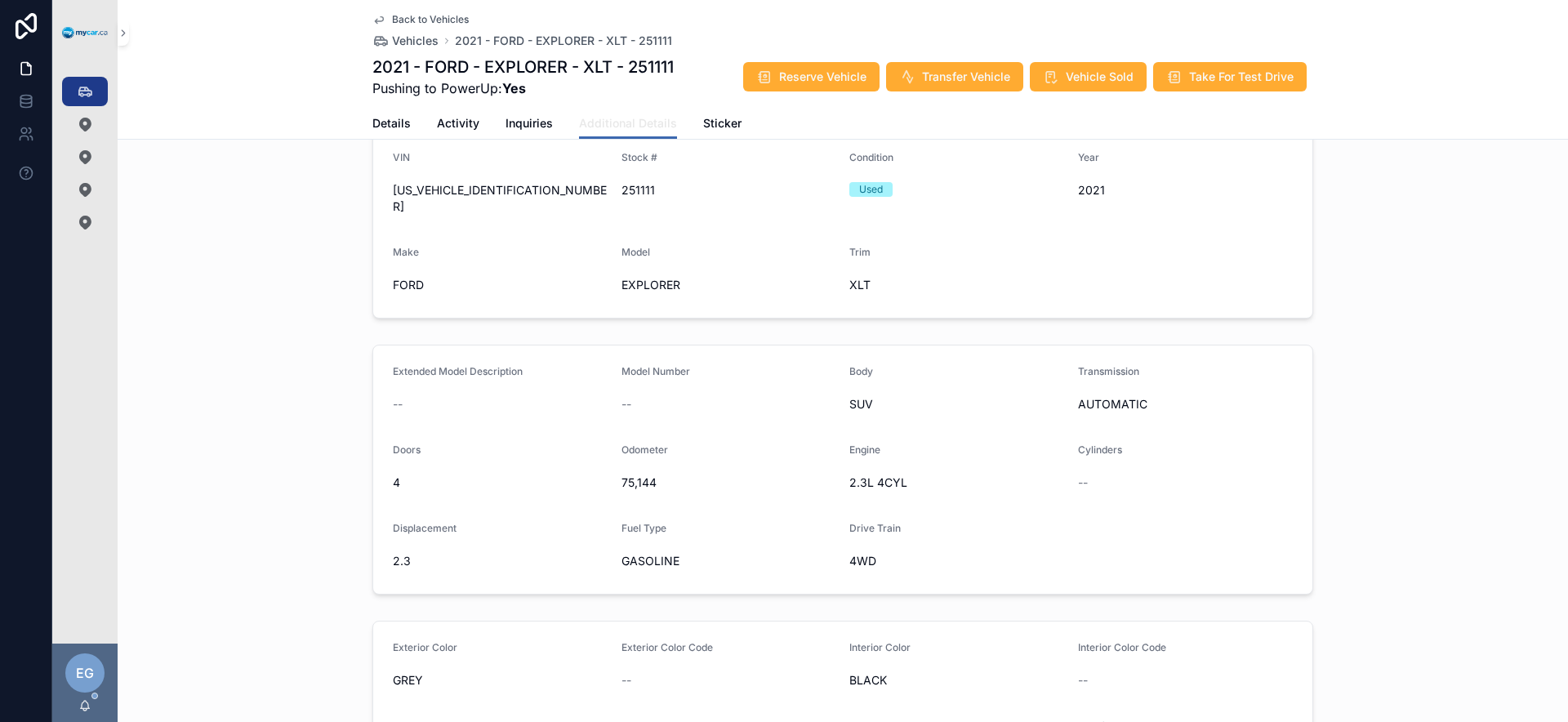
scroll to position [106, 0]
click at [812, 75] on span "Reserve Vehicle" at bounding box center [823, 76] width 87 height 17
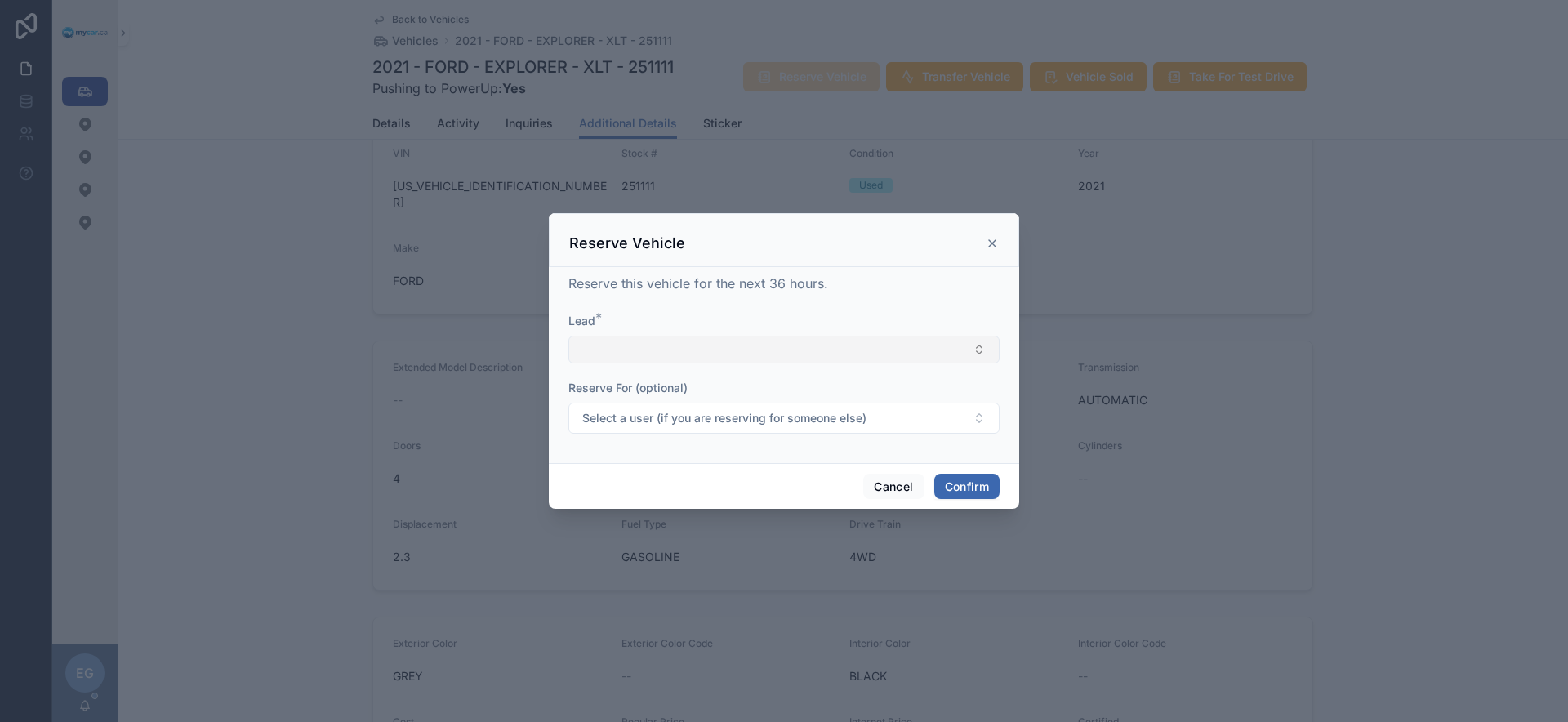
click at [754, 353] on button "Select Button" at bounding box center [784, 350] width 431 height 27
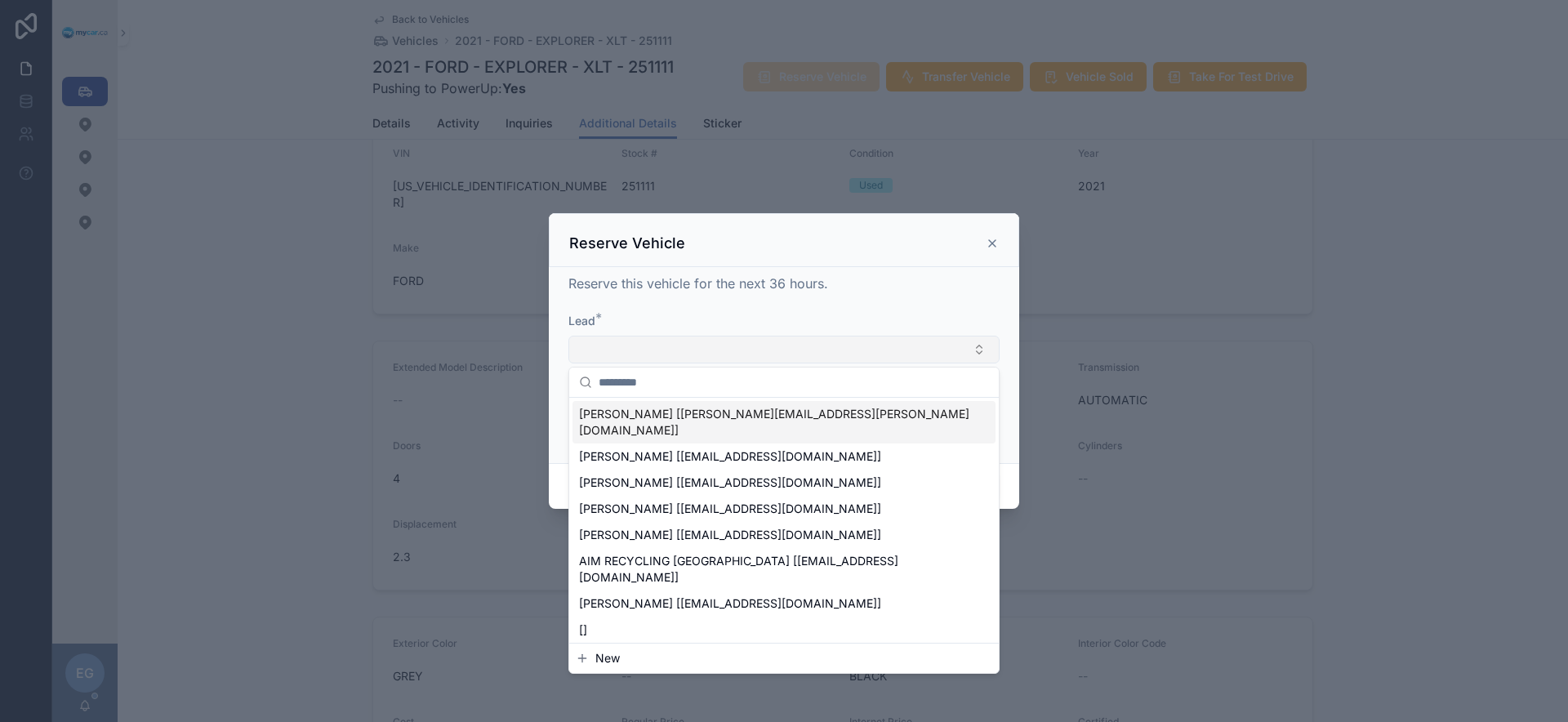
click at [733, 351] on button "Select Button" at bounding box center [784, 350] width 431 height 27
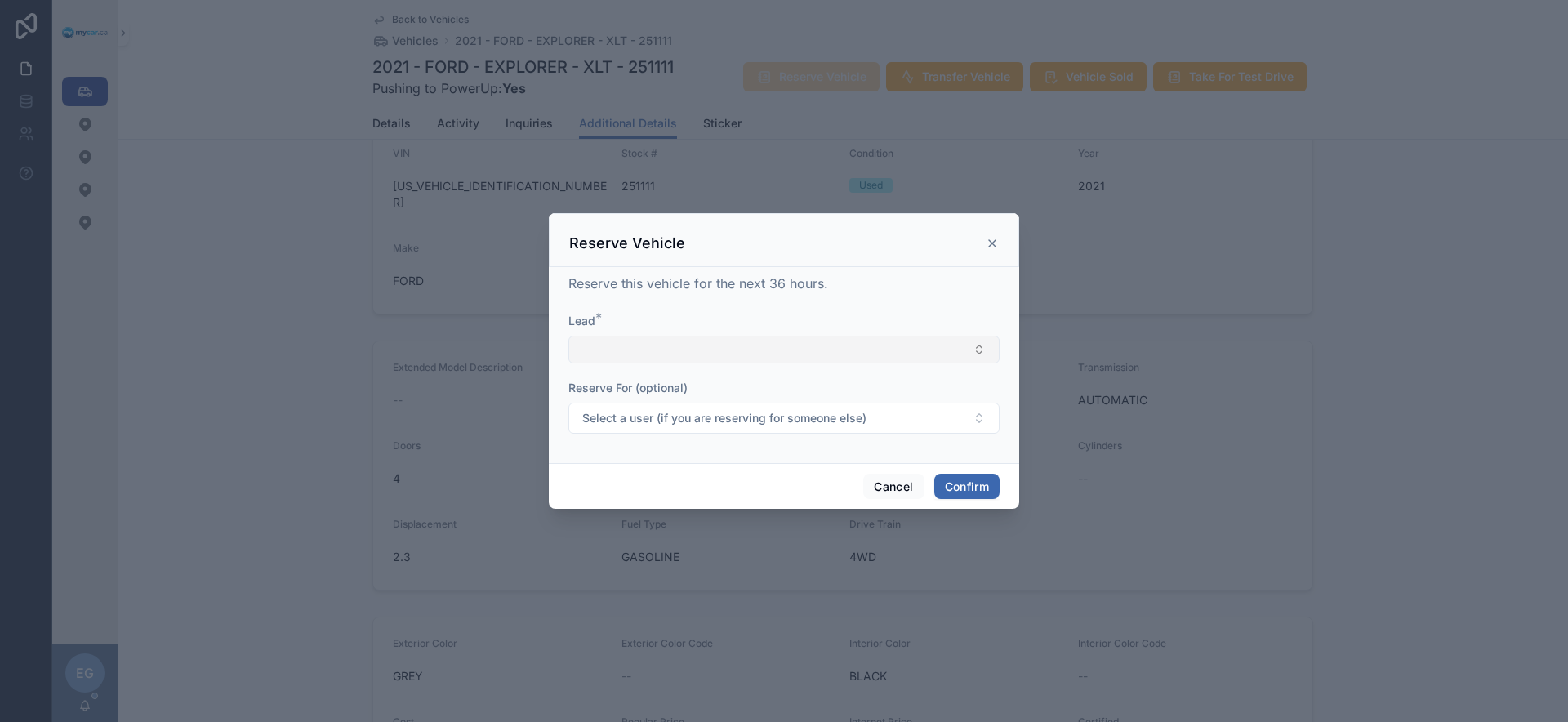
click at [737, 360] on button "Select Button" at bounding box center [784, 350] width 431 height 27
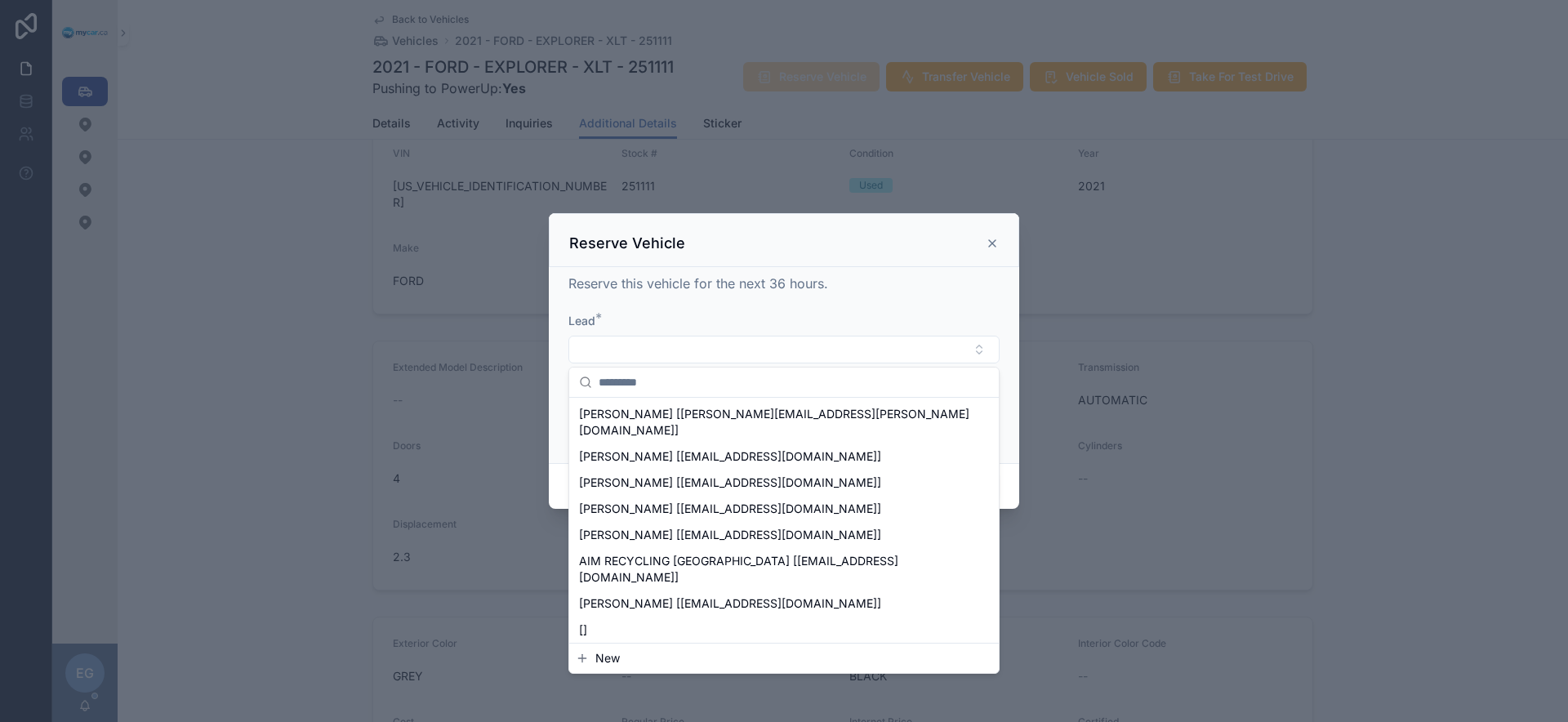
click at [670, 659] on button "New" at bounding box center [784, 658] width 416 height 17
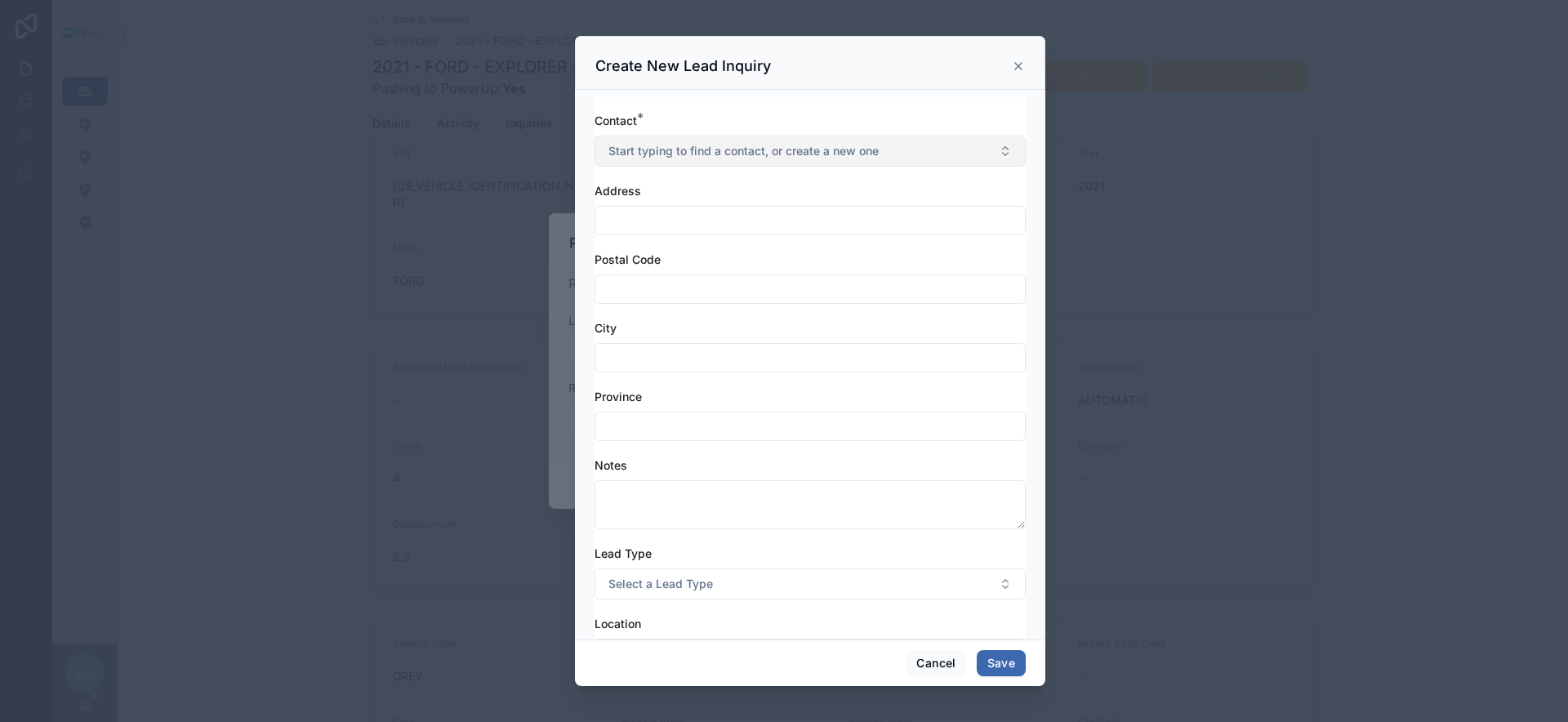
click at [729, 158] on span "Start typing to find a contact, or create a new one" at bounding box center [743, 150] width 271 height 17
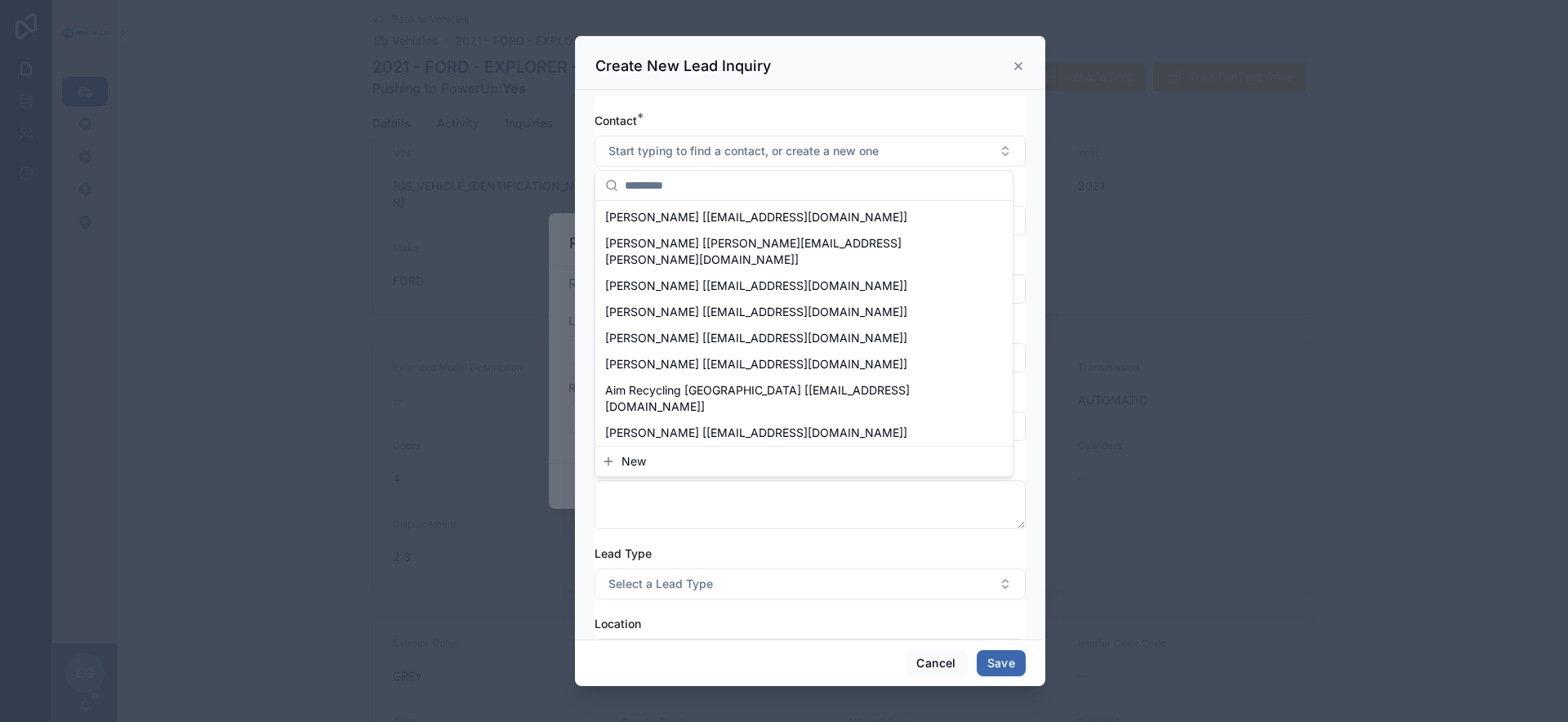
click at [661, 467] on button "New" at bounding box center [804, 461] width 404 height 17
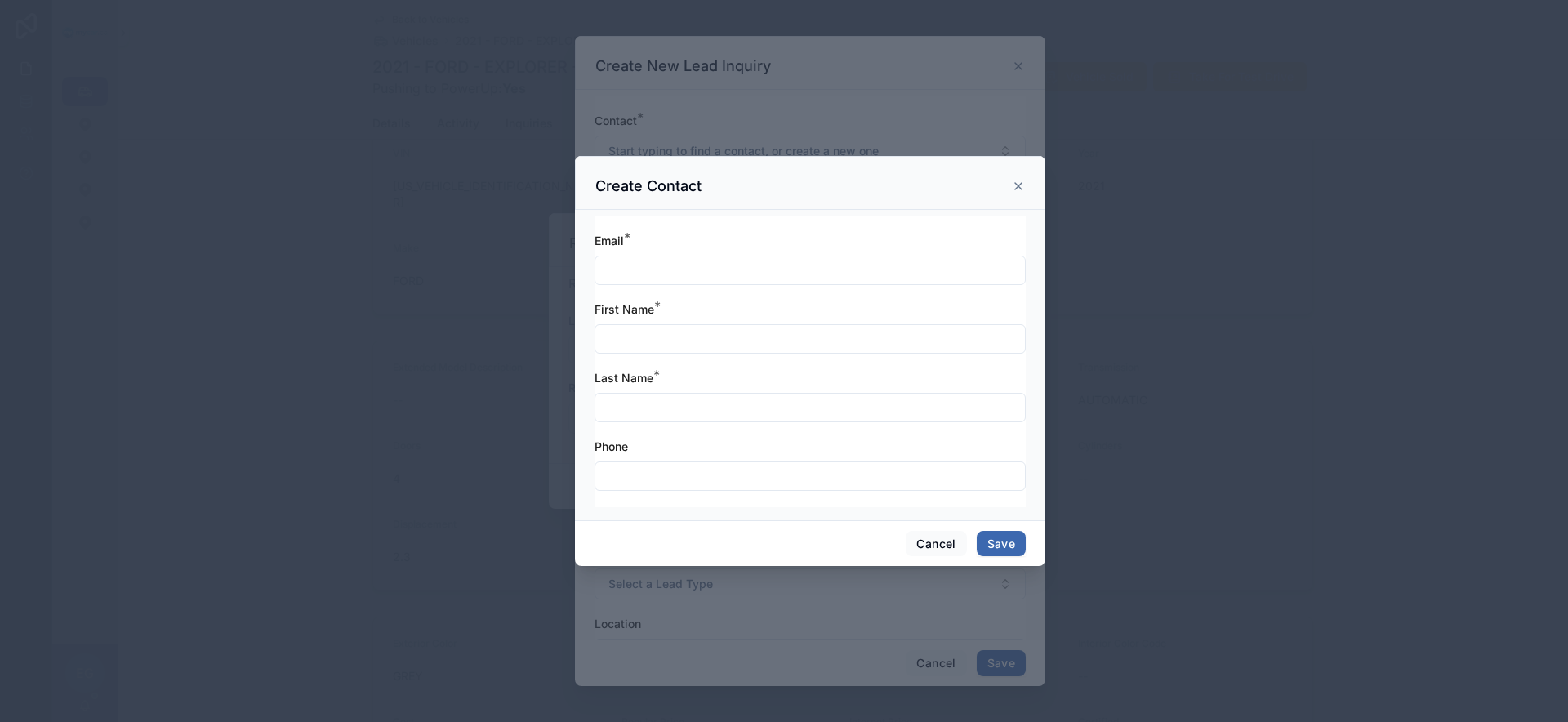
click at [760, 277] on input "text" at bounding box center [811, 270] width 430 height 22
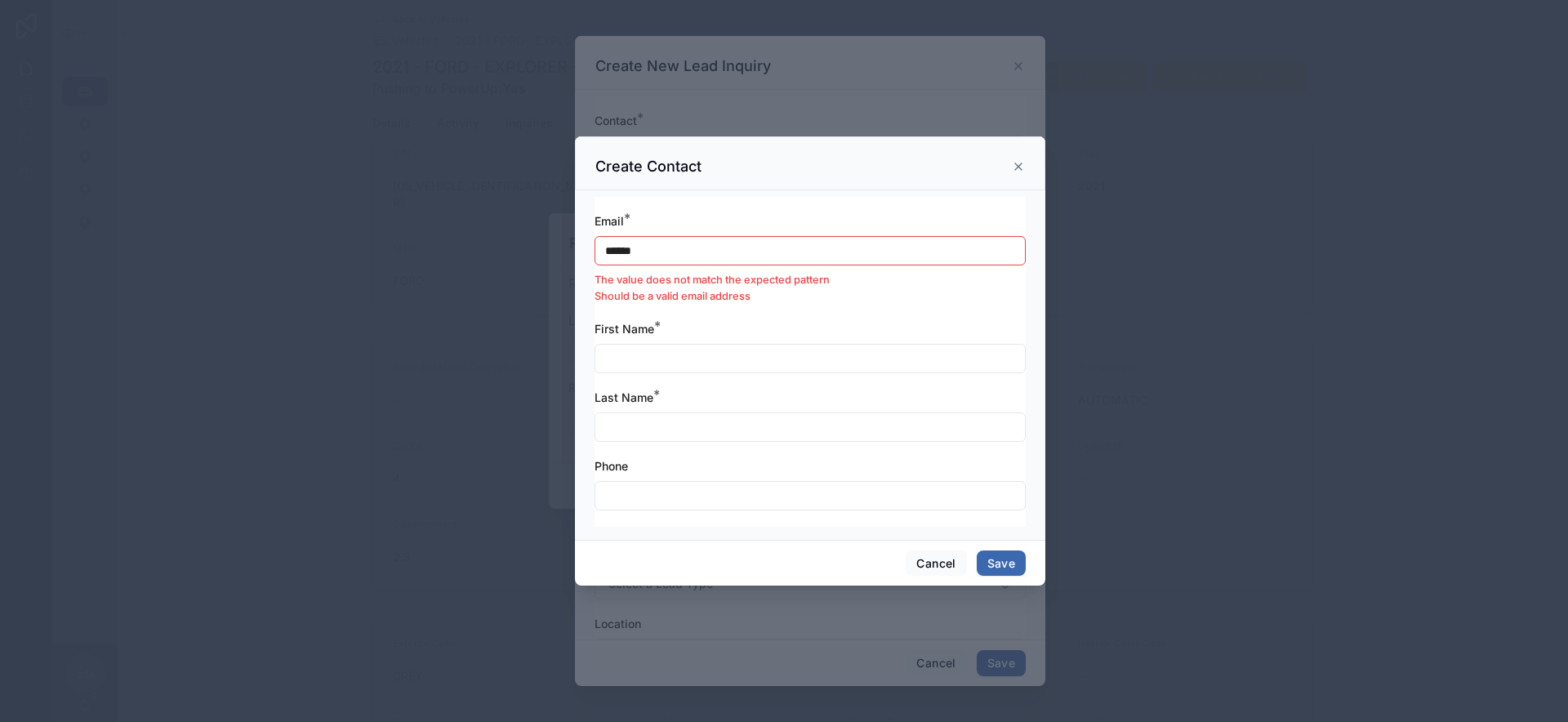
paste input "*********"
type input "**********"
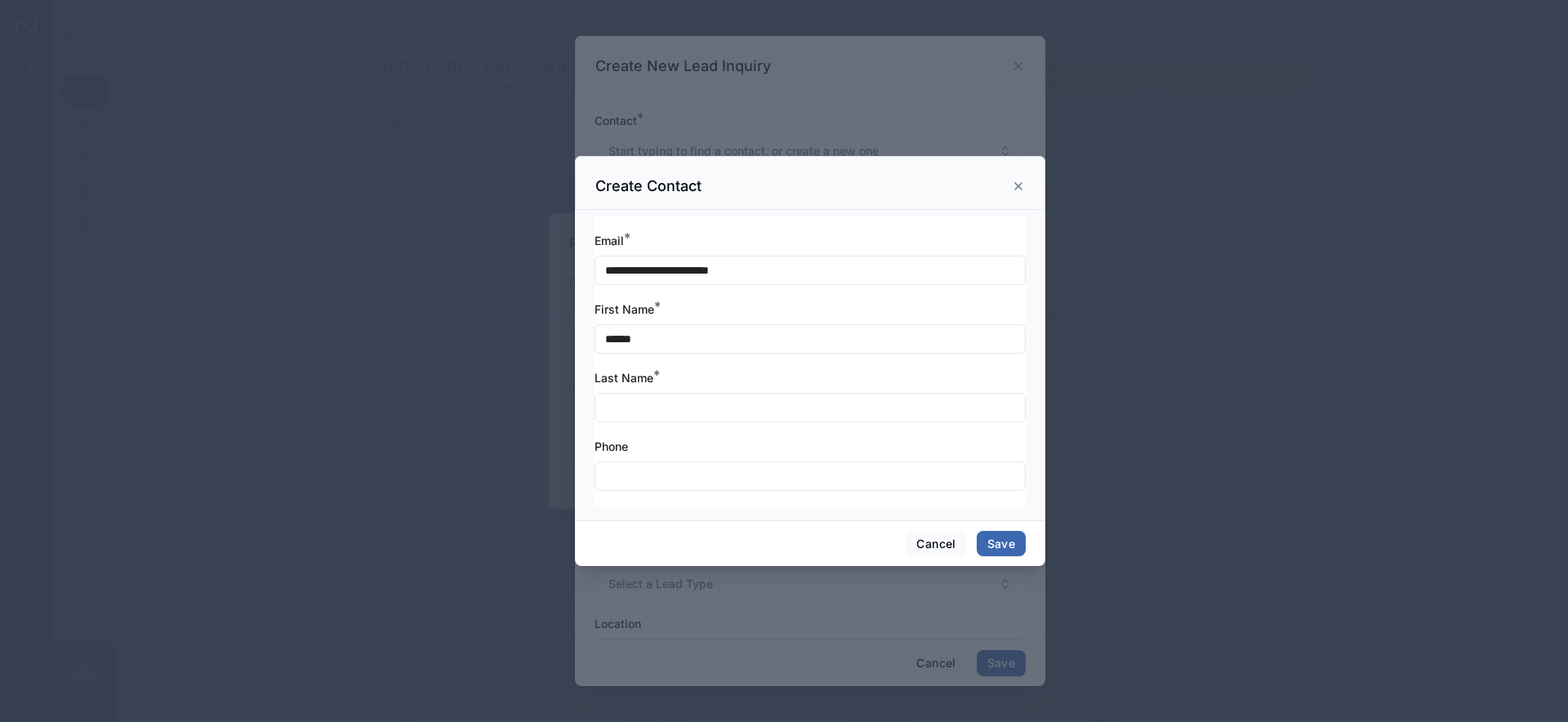
type input "******"
paste input "*********"
type input "*********"
click at [995, 548] on button "Save" at bounding box center [1001, 543] width 49 height 26
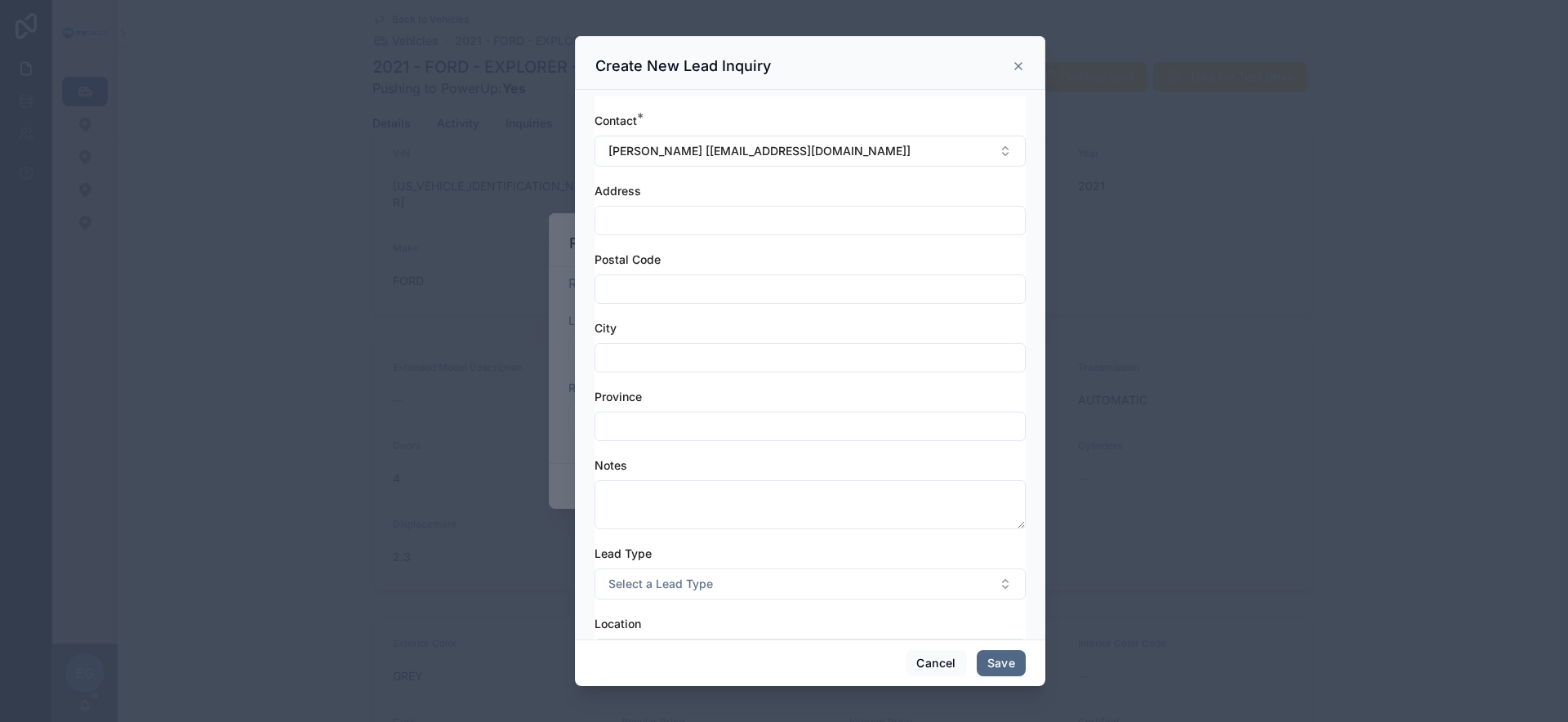
click at [1004, 661] on button "Save" at bounding box center [1001, 663] width 49 height 26
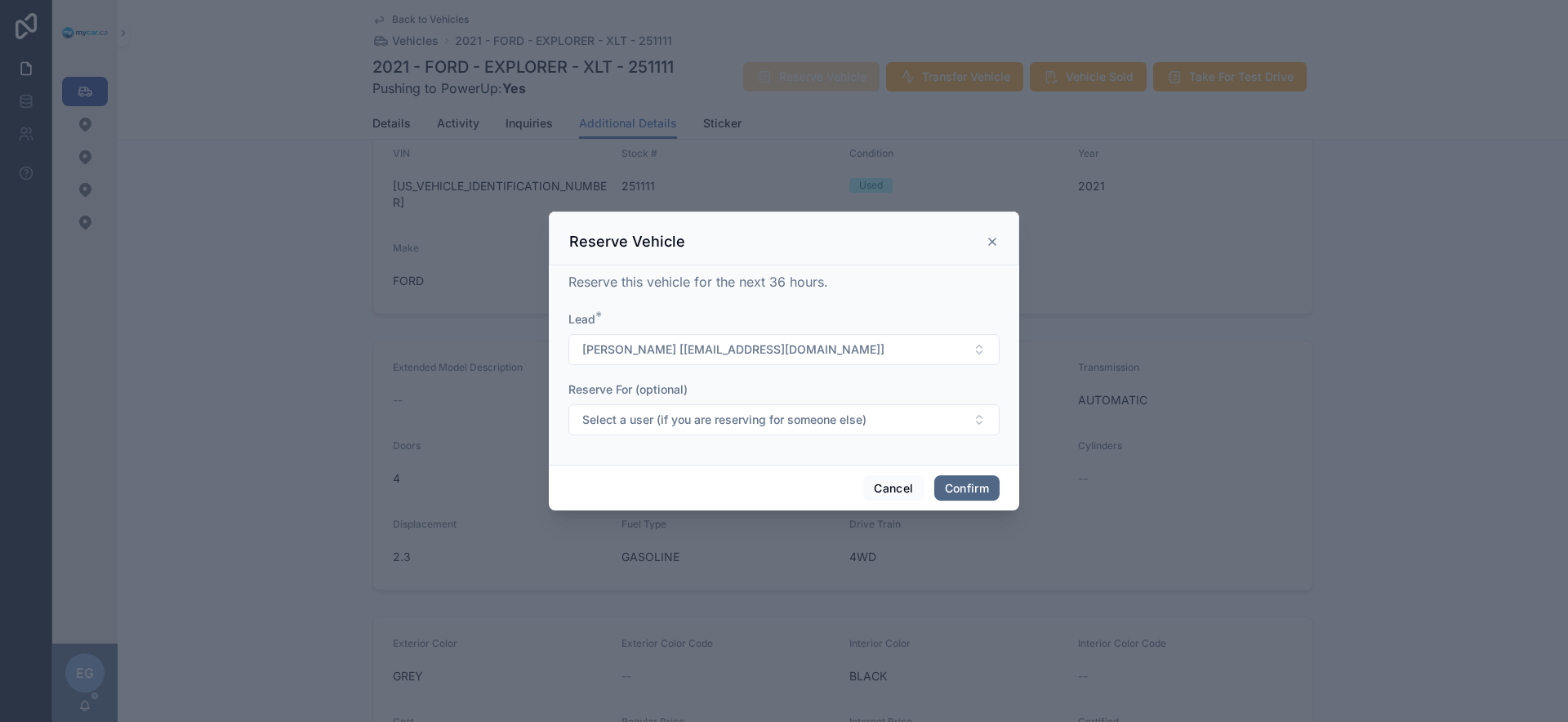
click at [987, 495] on button "Confirm" at bounding box center [966, 488] width 65 height 26
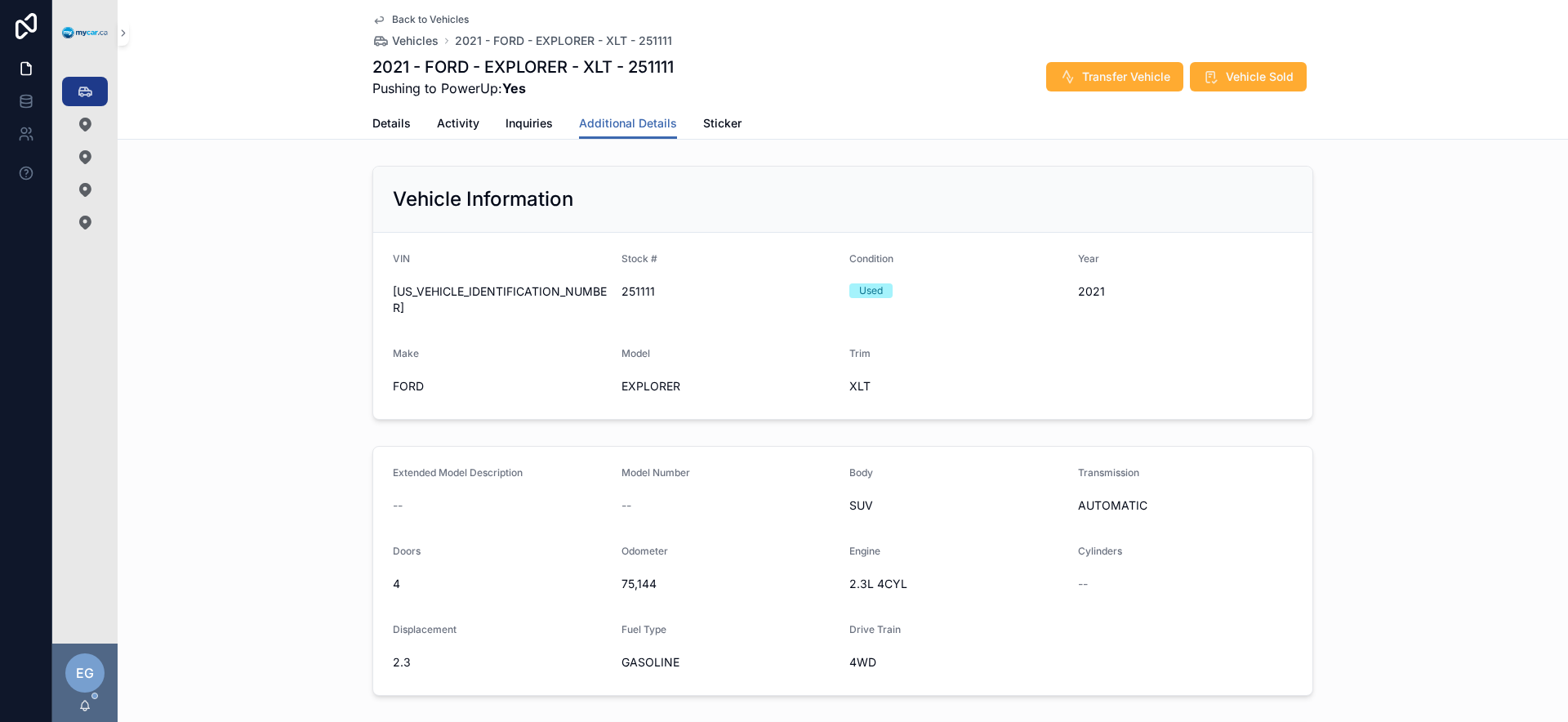
scroll to position [106, 0]
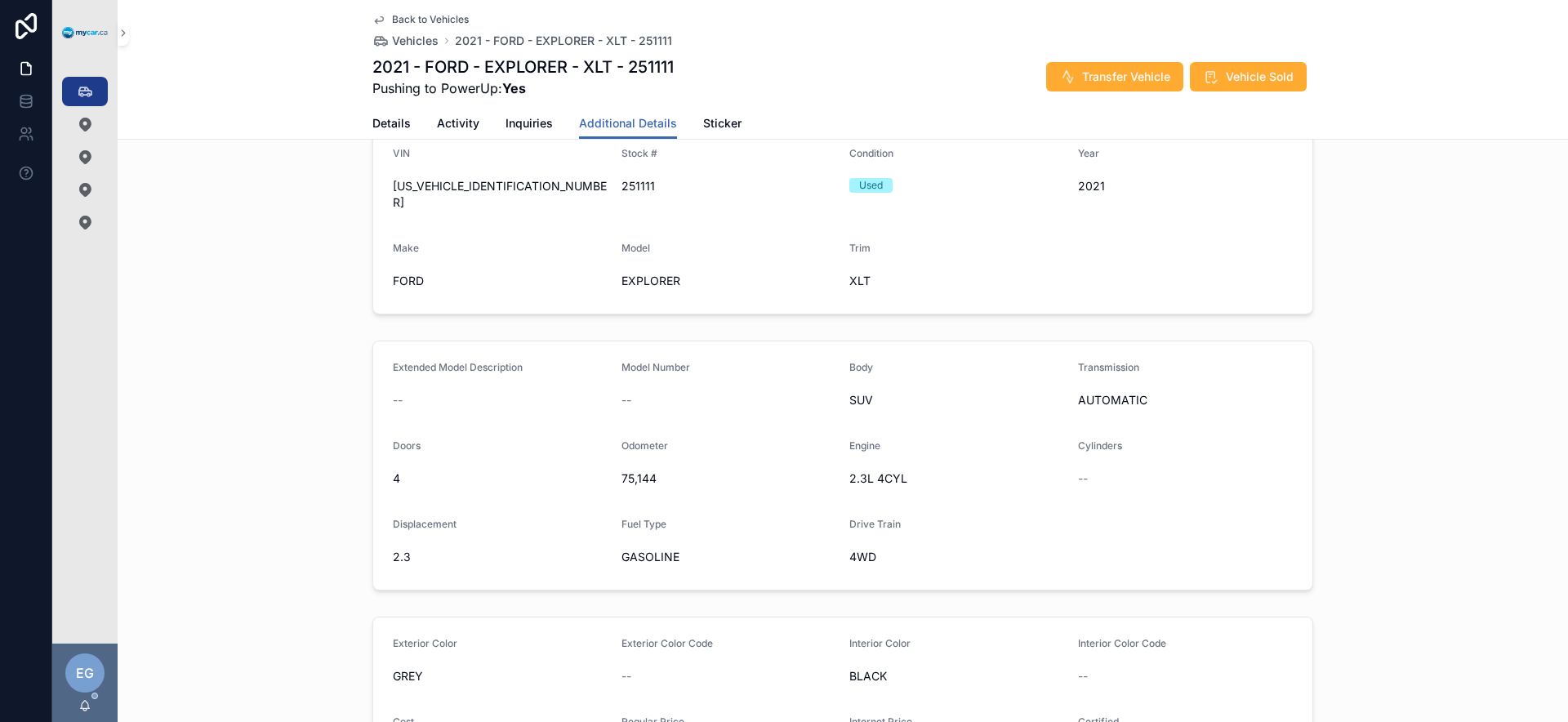
drag, startPoint x: 227, startPoint y: 295, endPoint x: 169, endPoint y: 173, distance: 135.1
click at [226, 295] on div "Vehicle Information VIN 1FMSK8DH7MGB19190 Stock # 251111 Condition Used Year 20…" at bounding box center [842, 187] width 1451 height 267
click at [82, 100] on div "Vehicles 356" at bounding box center [85, 91] width 26 height 26
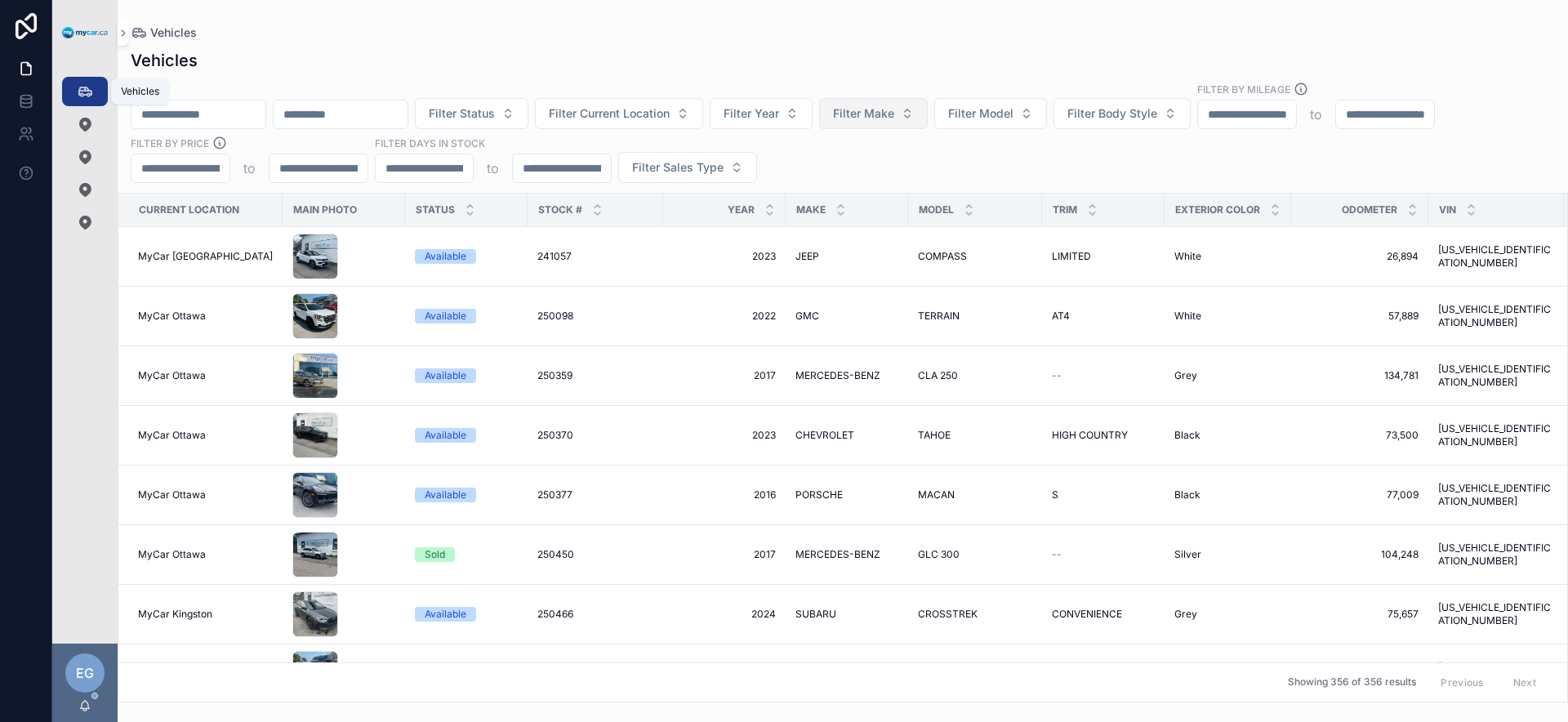
click at [855, 148] on div "Filter Status Filter Current Location Filter Year Filter Make Filter Model Filt…" at bounding box center [842, 133] width 1451 height 102
click at [895, 107] on span "Filter Make" at bounding box center [864, 113] width 62 height 17
type input "*******"
click at [904, 184] on div "HYUNDAI" at bounding box center [916, 180] width 196 height 26
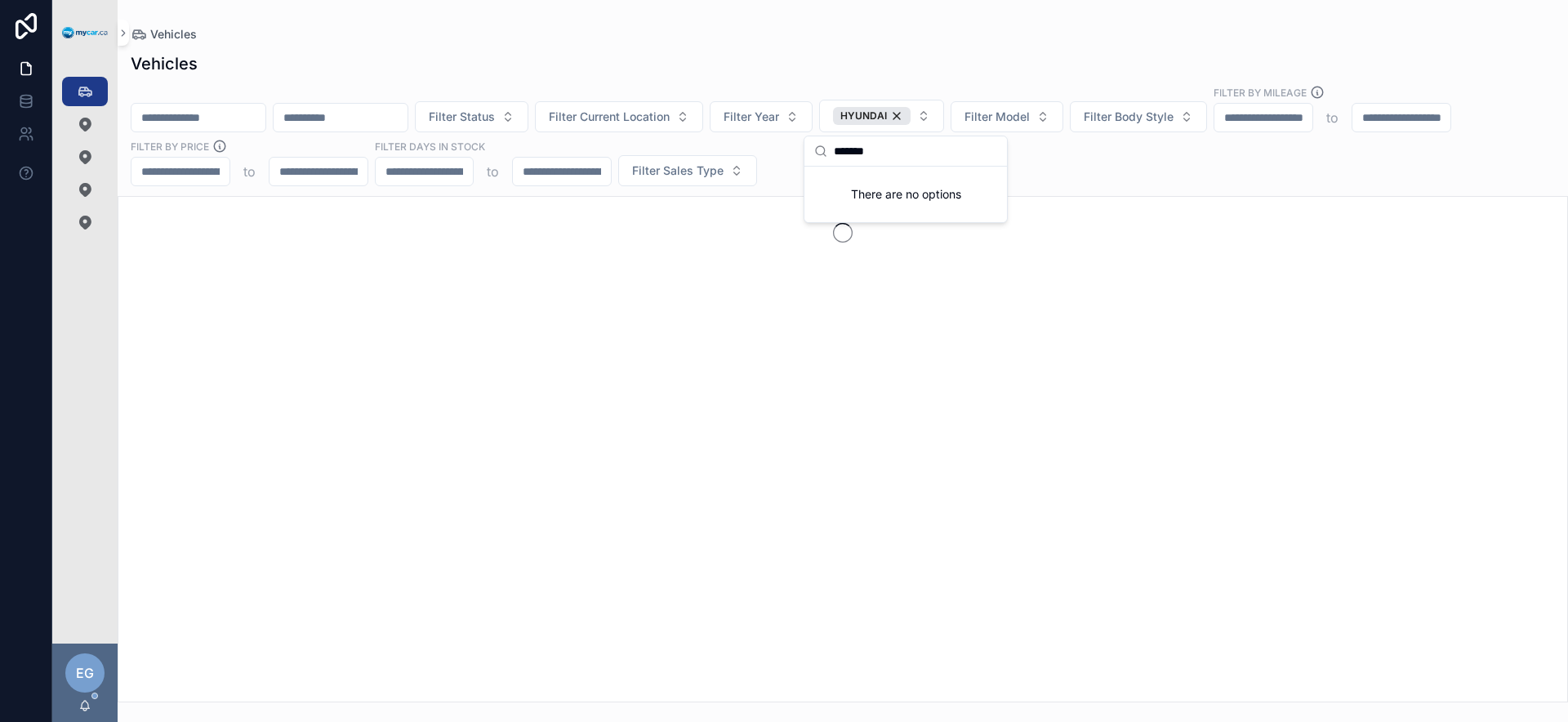
click at [1101, 172] on div "Filter Status Filter Current Location Filter Year HYUNDAI Filter Model Filter B…" at bounding box center [842, 136] width 1451 height 102
click at [1030, 122] on span "Filter Model" at bounding box center [996, 116] width 65 height 17
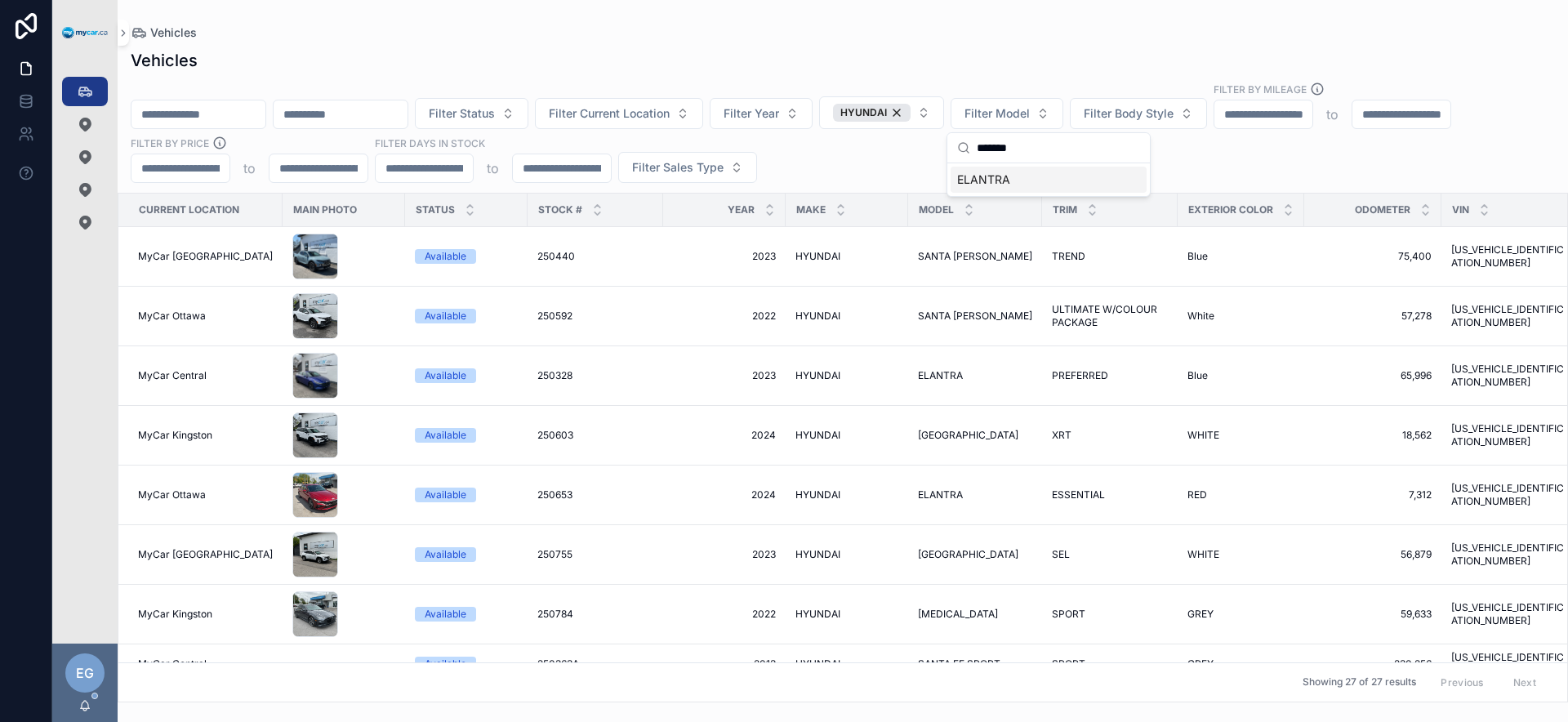
type input "*******"
click at [1036, 183] on div "ELANTRA" at bounding box center [1048, 180] width 196 height 26
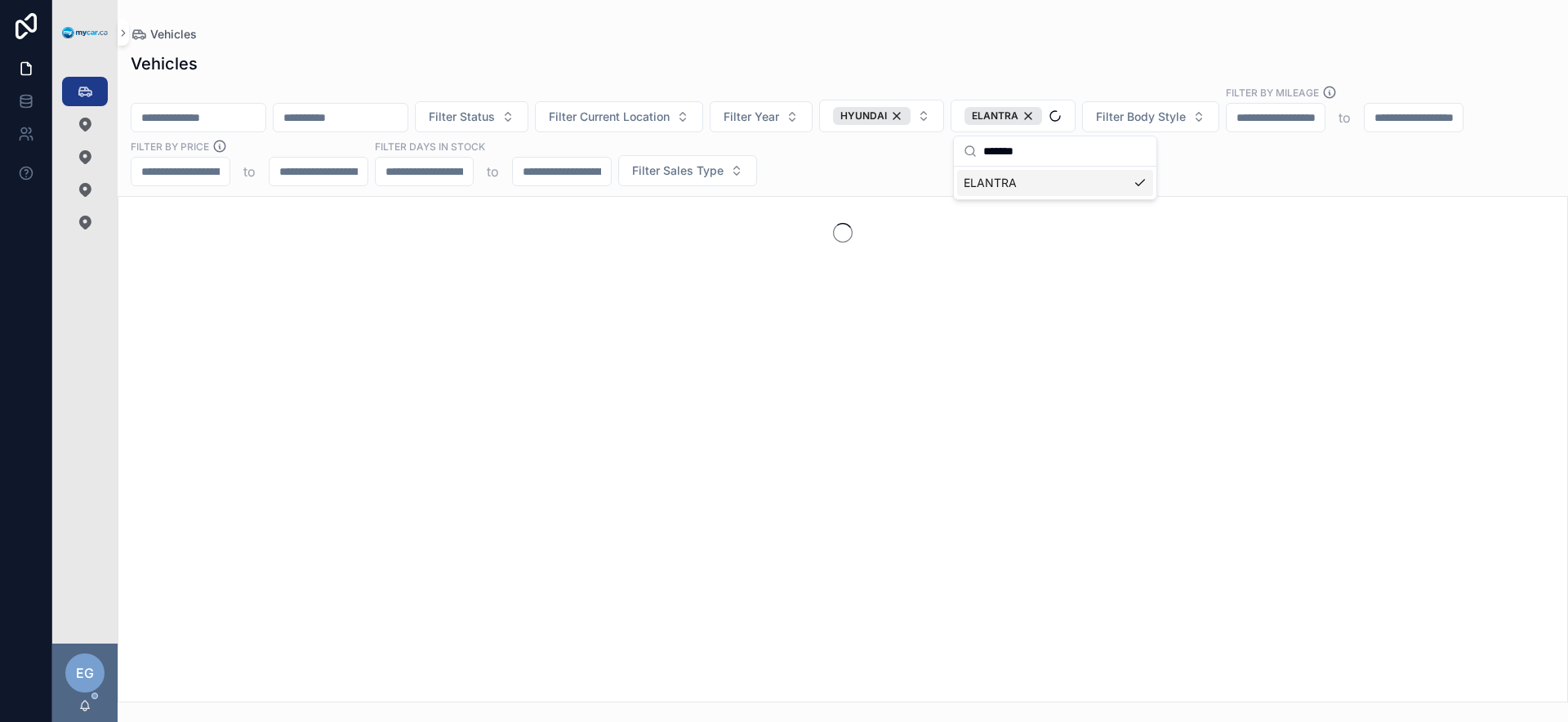
click at [1303, 172] on div "Filter Status Filter Current Location Filter Year HYUNDAI ELANTRA Filter Body S…" at bounding box center [842, 136] width 1451 height 102
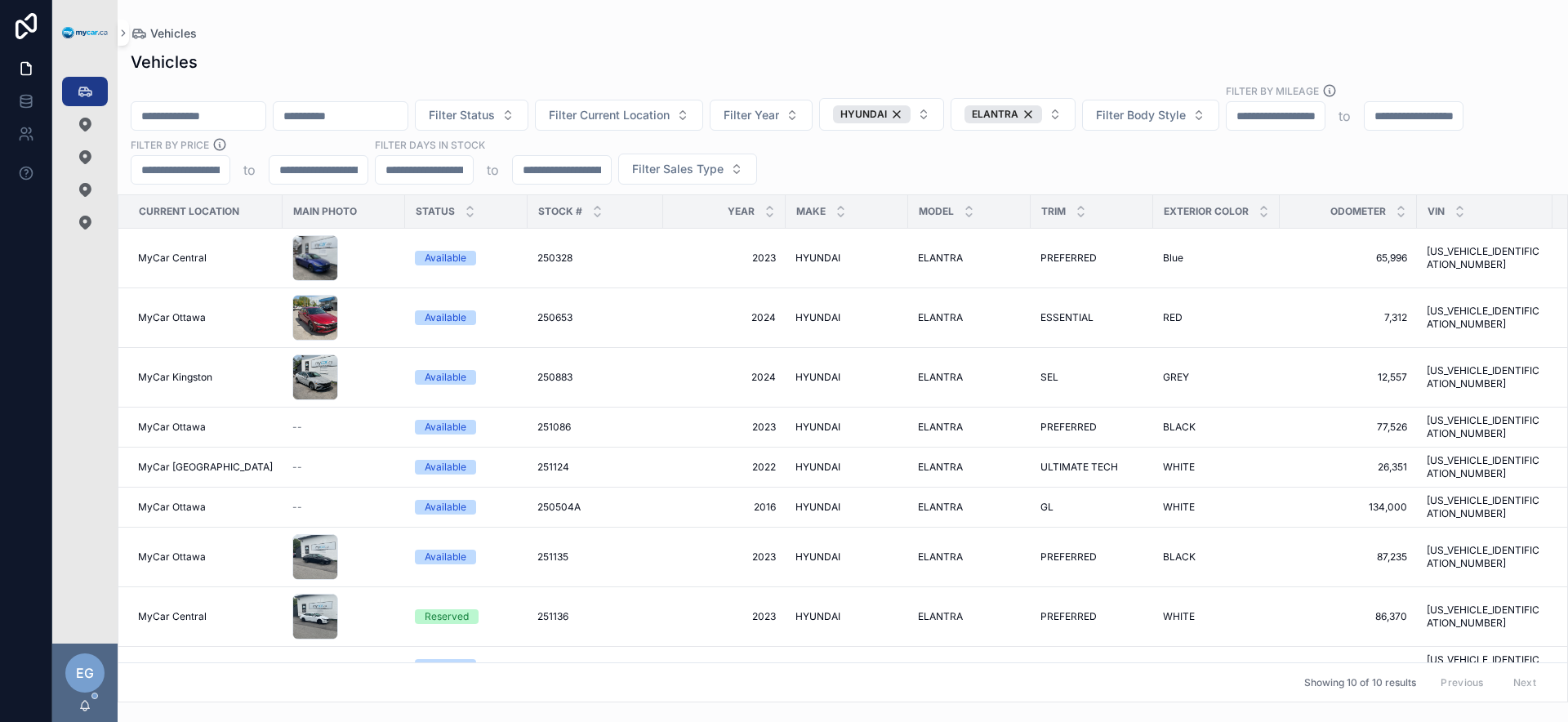
scroll to position [0, 361]
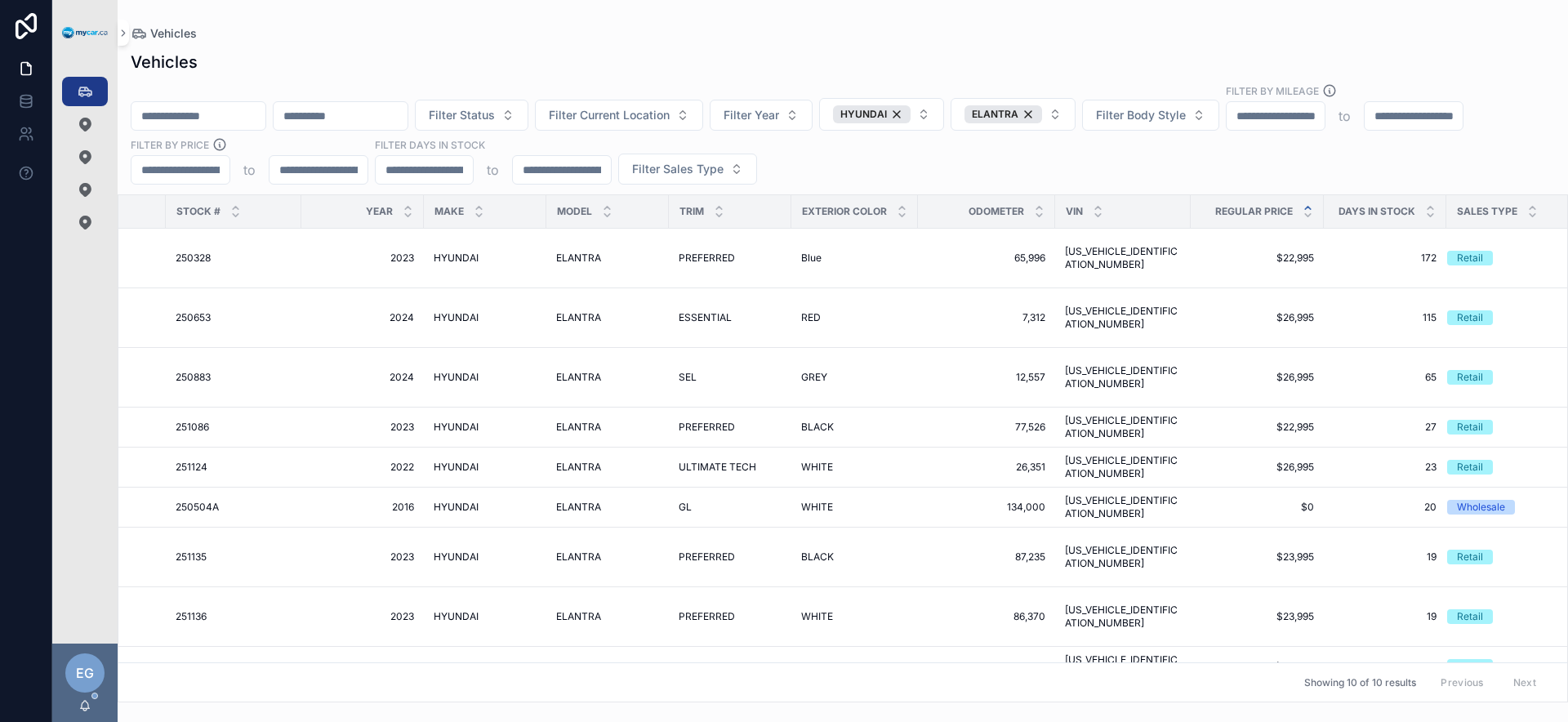
click at [1305, 209] on icon "scrollable content" at bounding box center [1308, 208] width 6 height 3
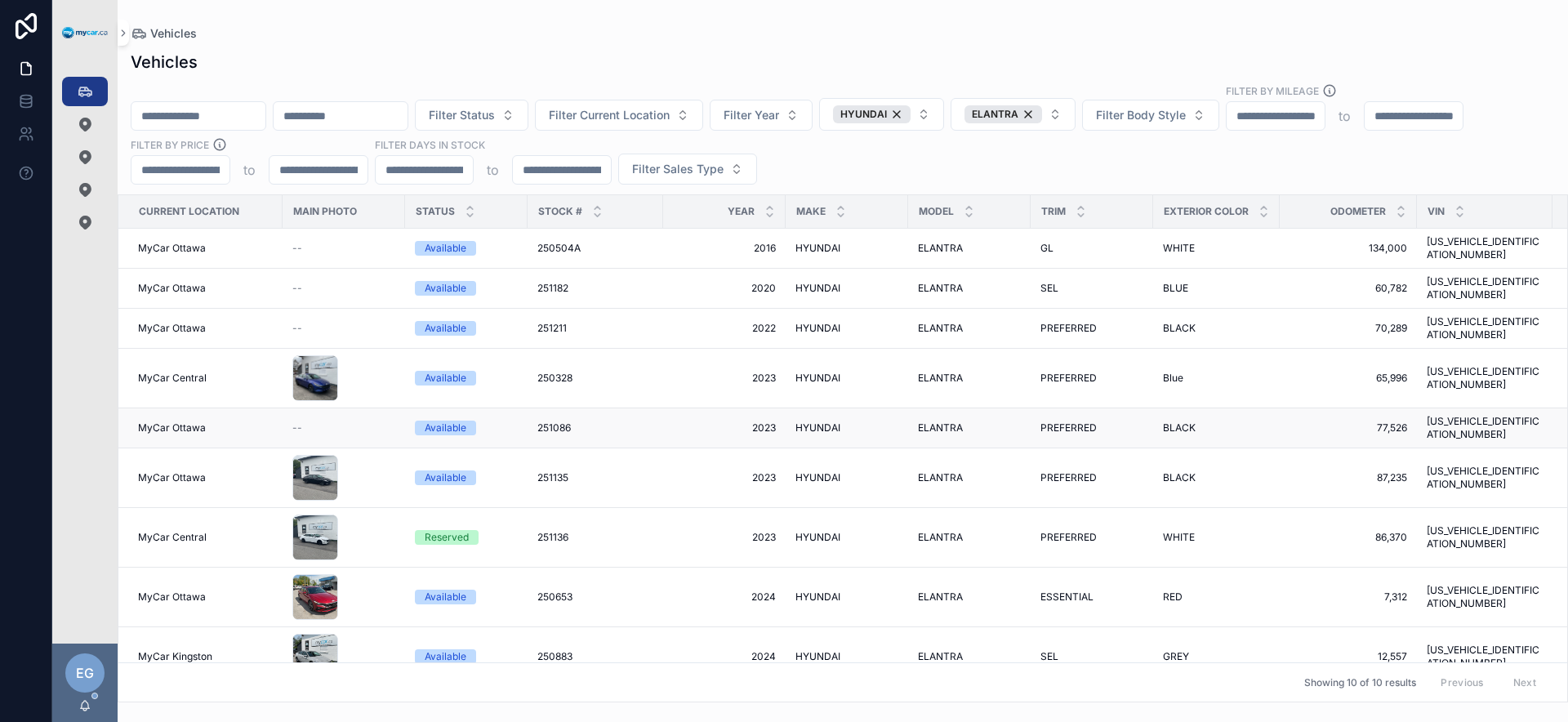
click at [750, 421] on span "2023" at bounding box center [724, 427] width 103 height 13
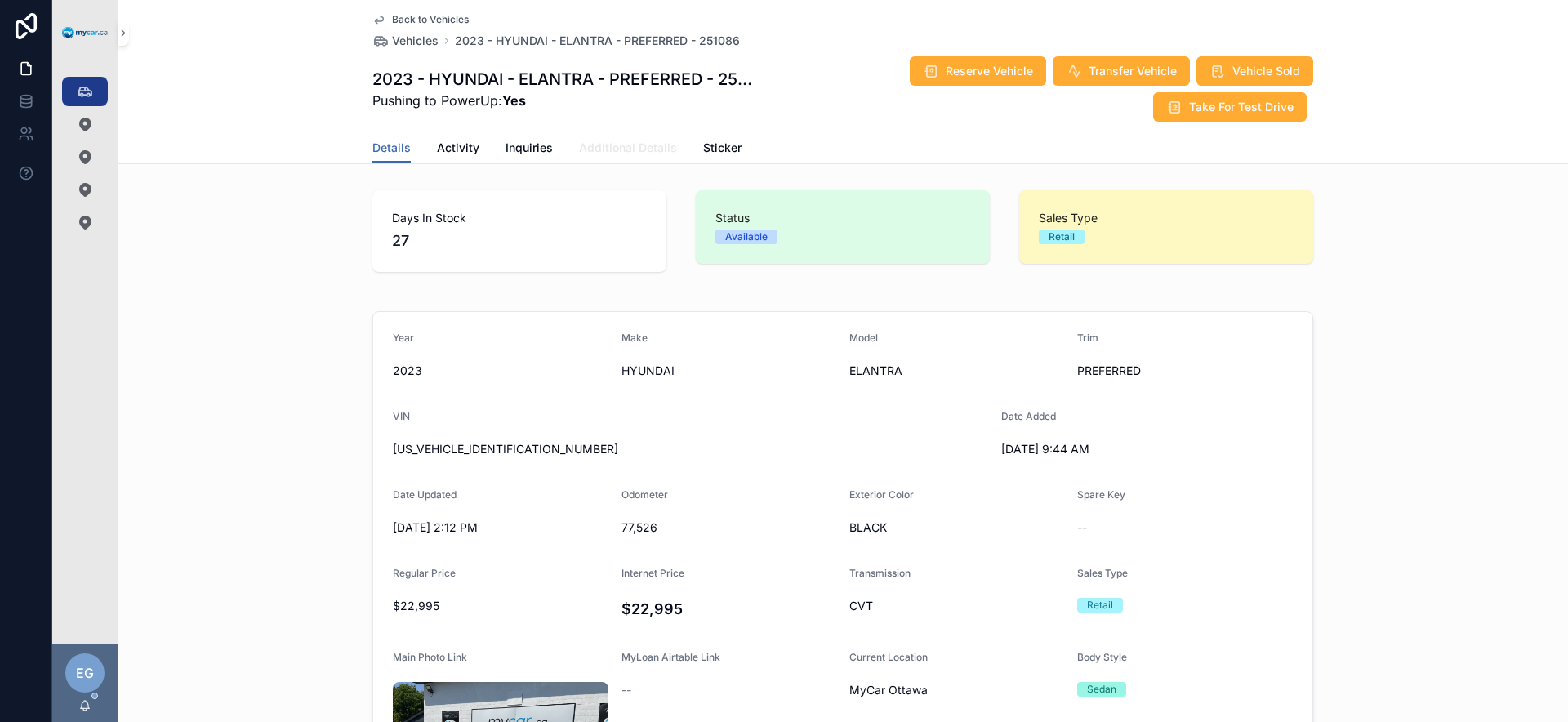
click at [642, 150] on span "Additional Details" at bounding box center [628, 148] width 98 height 17
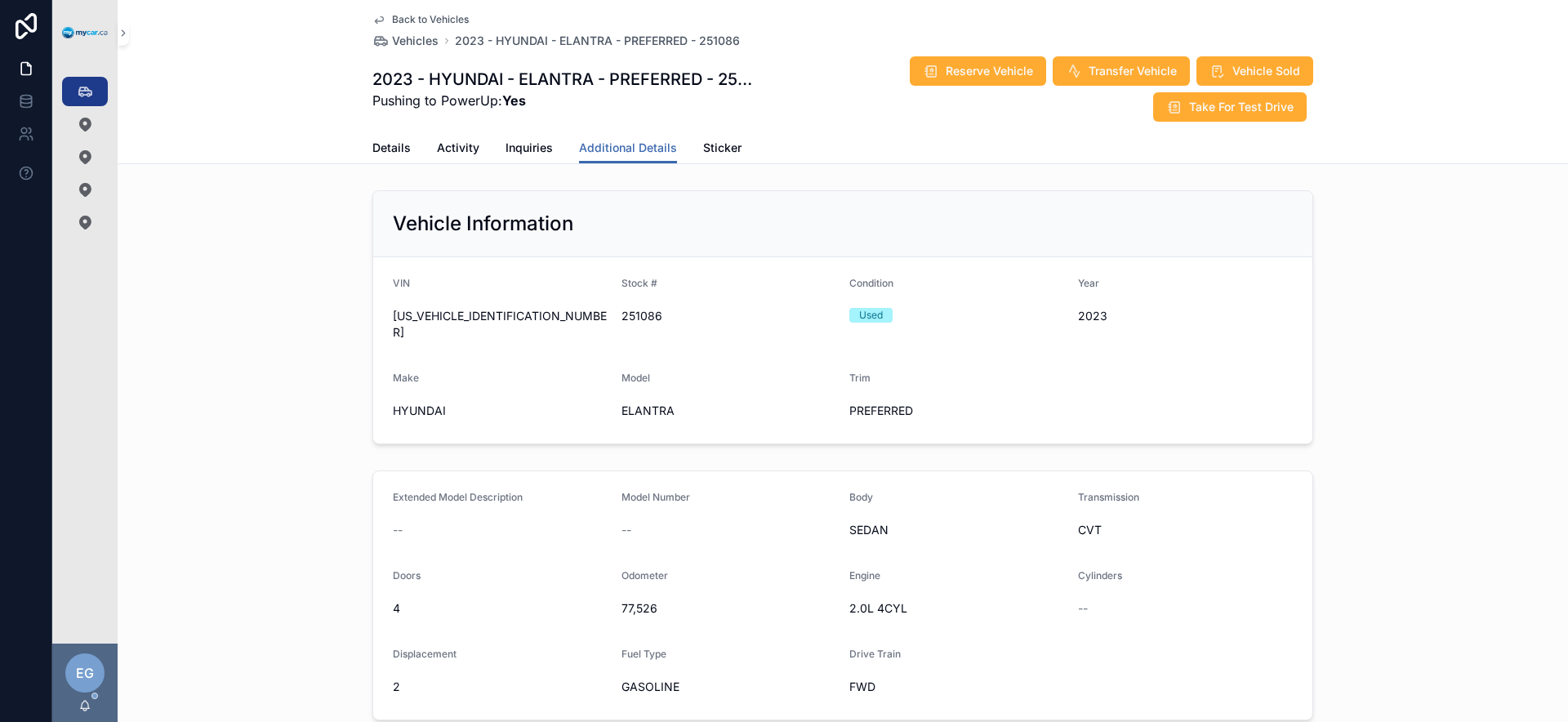
click at [474, 326] on div "KMHLM4AG3PU573574" at bounding box center [500, 323] width 216 height 42
click at [474, 321] on span "KMHLM4AG3PU573574" at bounding box center [500, 323] width 216 height 32
copy span "KMHLM4AG3PU573574"
click at [388, 146] on span "Details" at bounding box center [391, 148] width 38 height 17
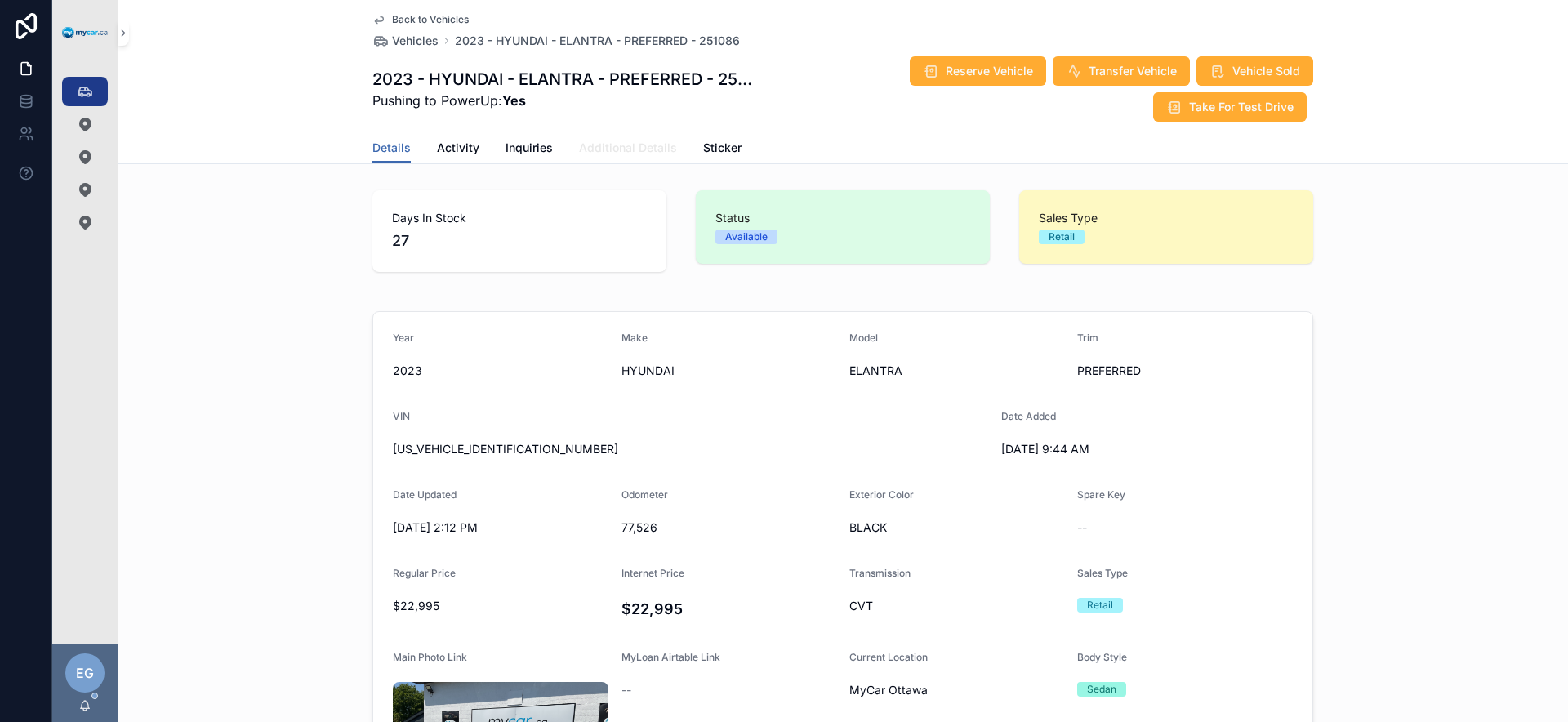
click at [617, 155] on span "Additional Details" at bounding box center [628, 148] width 98 height 17
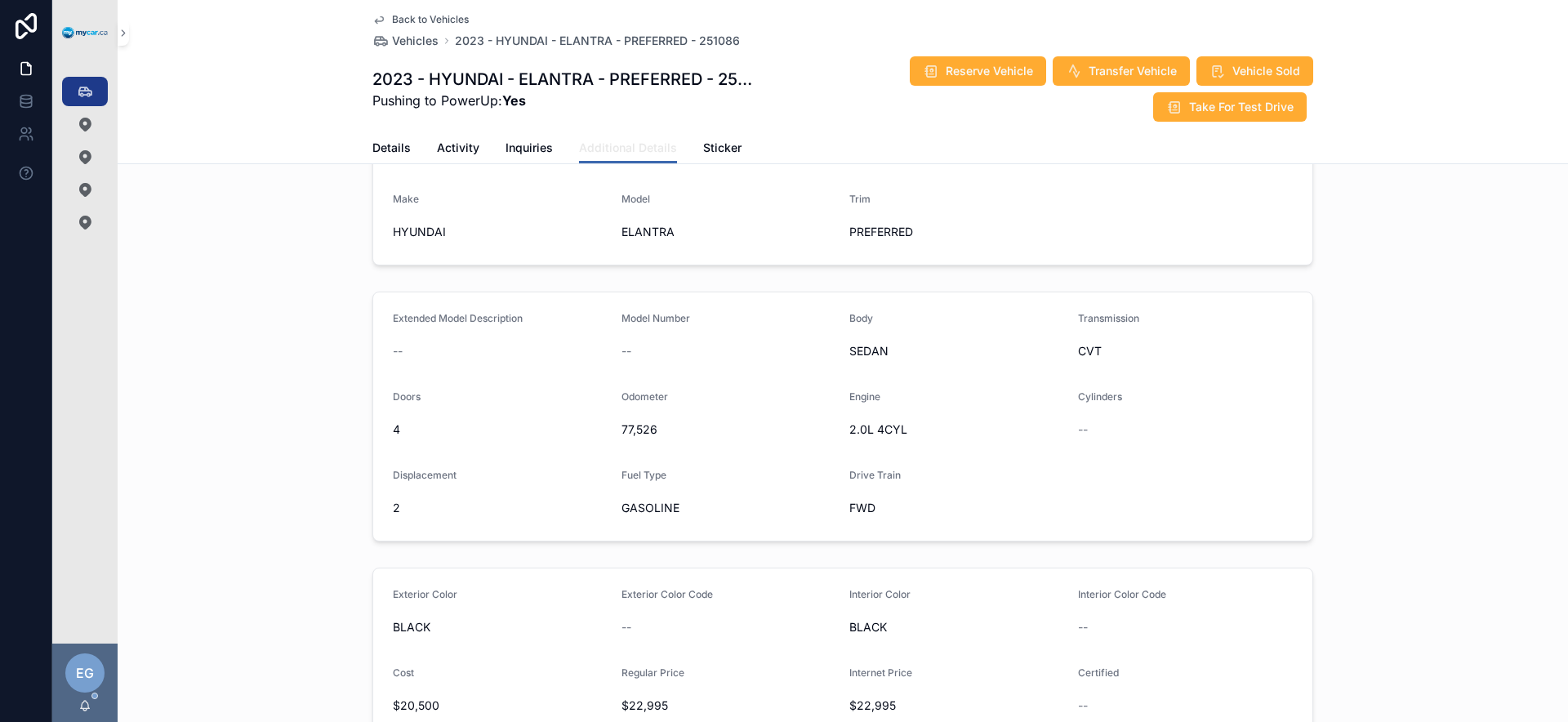
scroll to position [175, 0]
click at [600, 162] on link "Additional Details" at bounding box center [628, 149] width 98 height 31
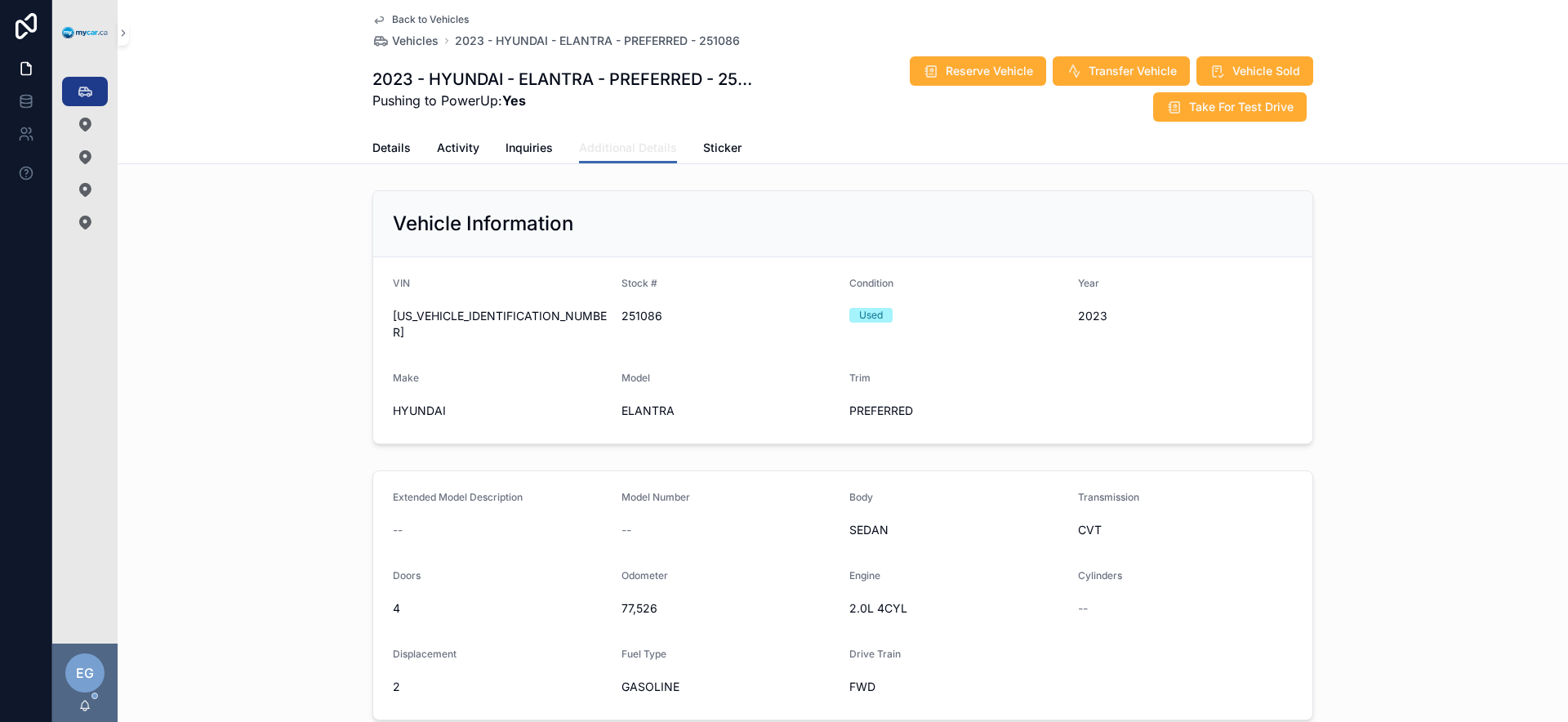
click at [607, 151] on span "Additional Details" at bounding box center [628, 148] width 98 height 17
click at [386, 152] on span "Details" at bounding box center [391, 148] width 38 height 17
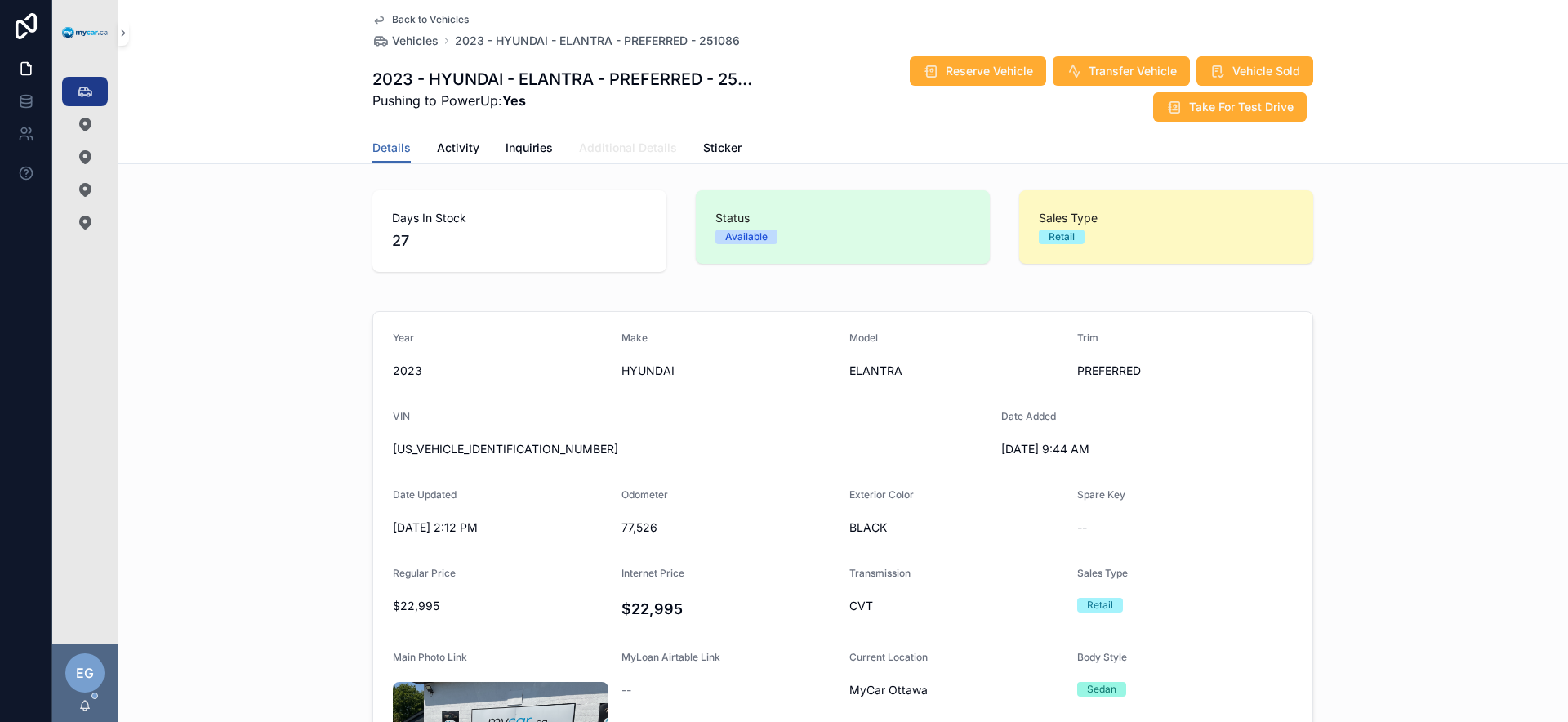
click at [584, 143] on span "Additional Details" at bounding box center [628, 148] width 98 height 17
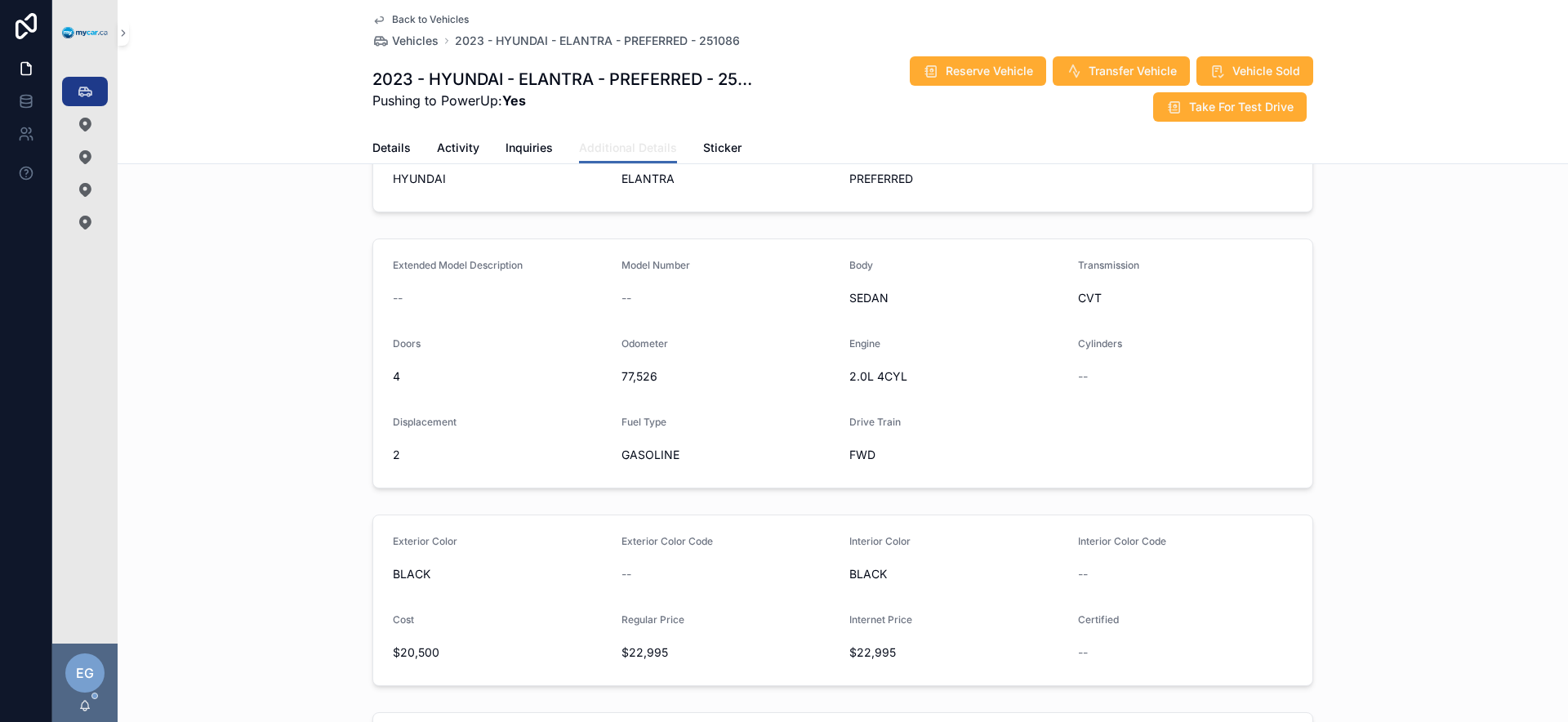
scroll to position [145, 0]
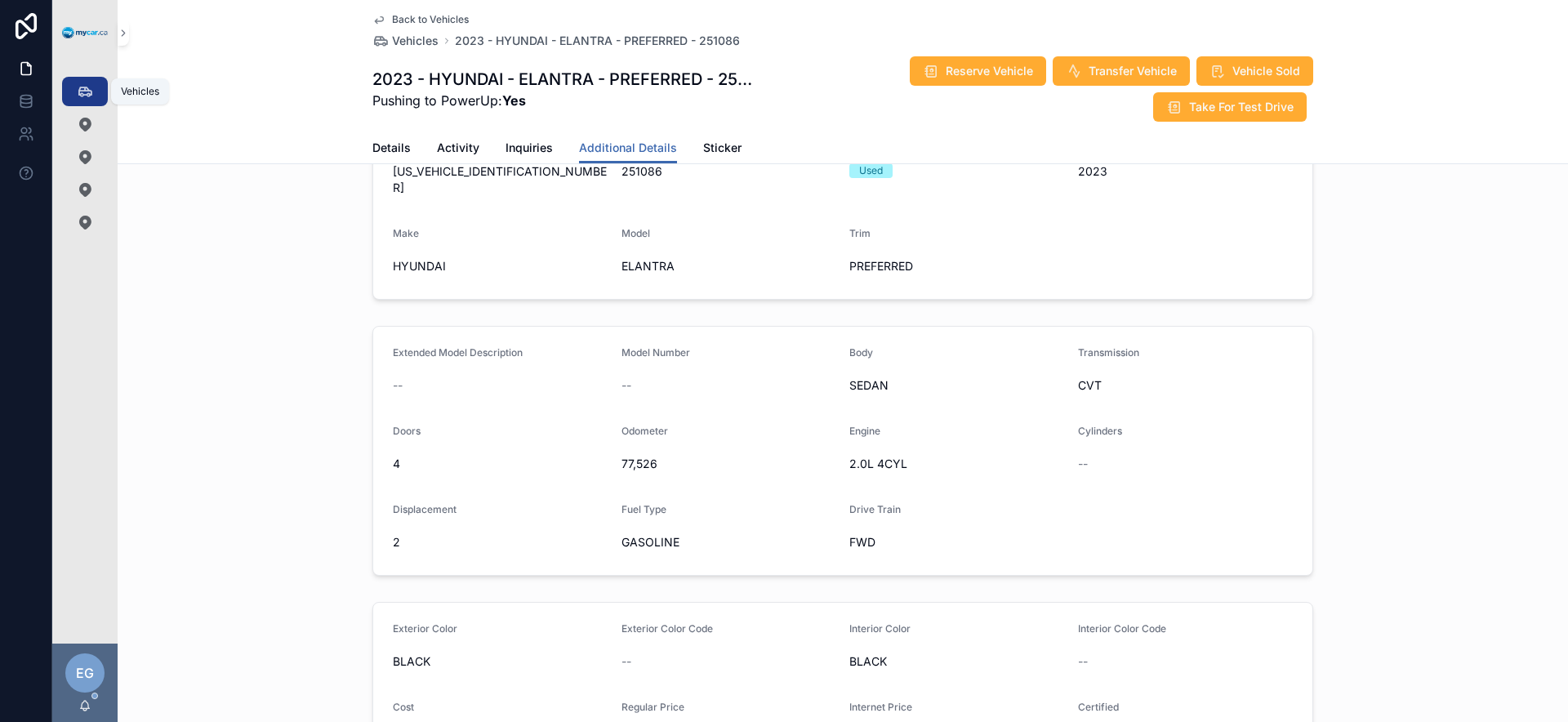
click at [97, 87] on div "Vehicles 356" at bounding box center [85, 91] width 26 height 26
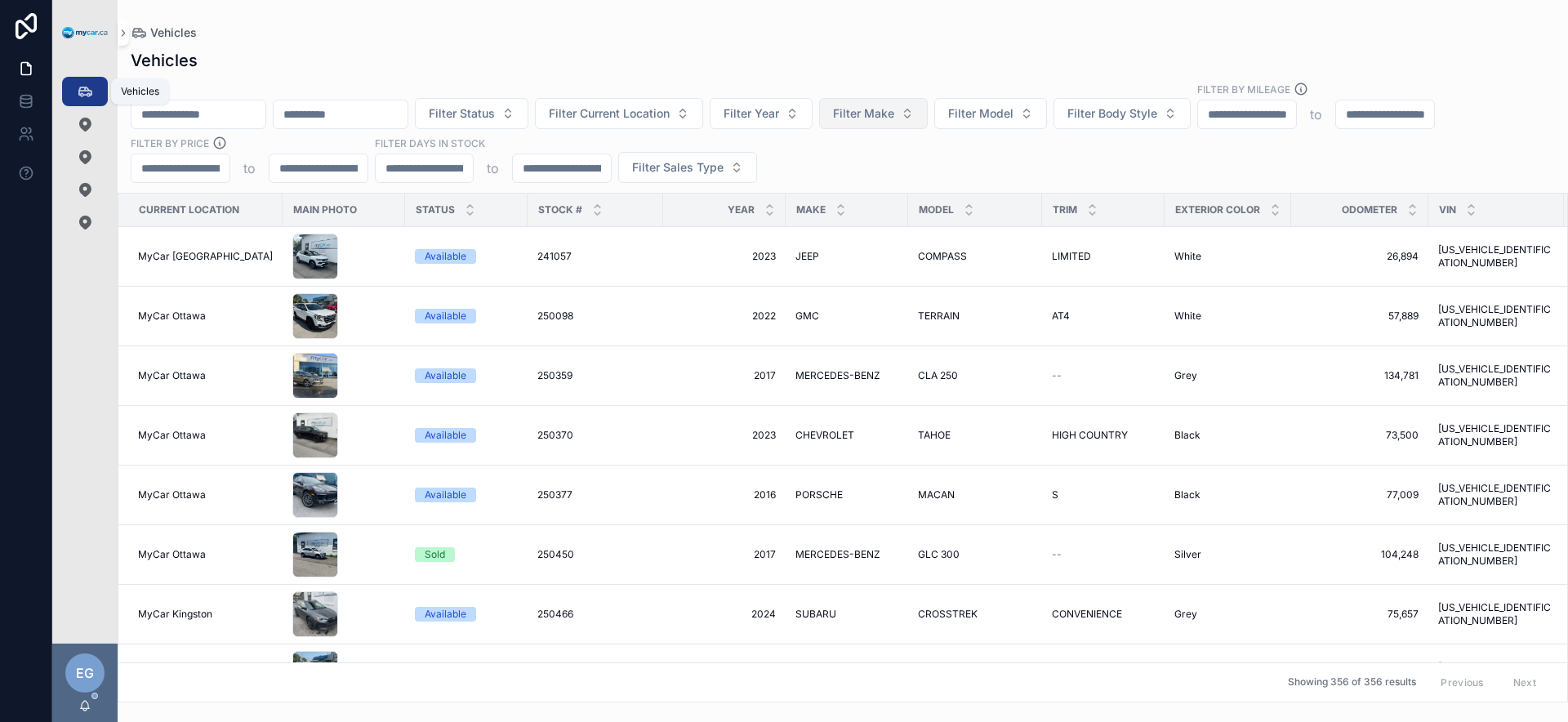
click at [1004, 153] on div "Filter Status Filter Current Location Filter Year Filter Make Filter Model Filt…" at bounding box center [842, 133] width 1451 height 102
click at [928, 117] on button "Filter Make" at bounding box center [873, 113] width 108 height 31
type input "***"
click at [943, 204] on div "SUBARU" at bounding box center [916, 205] width 196 height 26
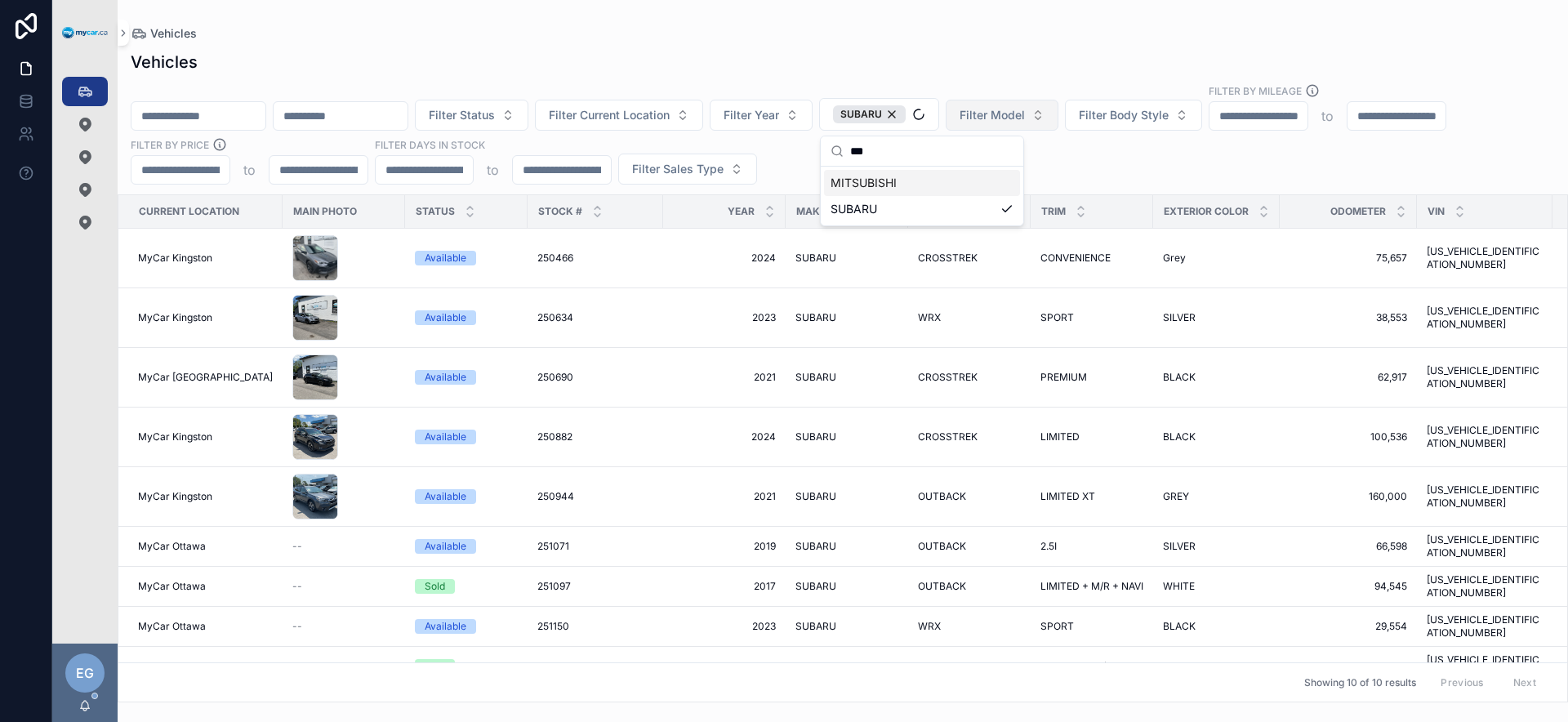
click at [1022, 116] on span "Filter Model" at bounding box center [992, 115] width 65 height 17
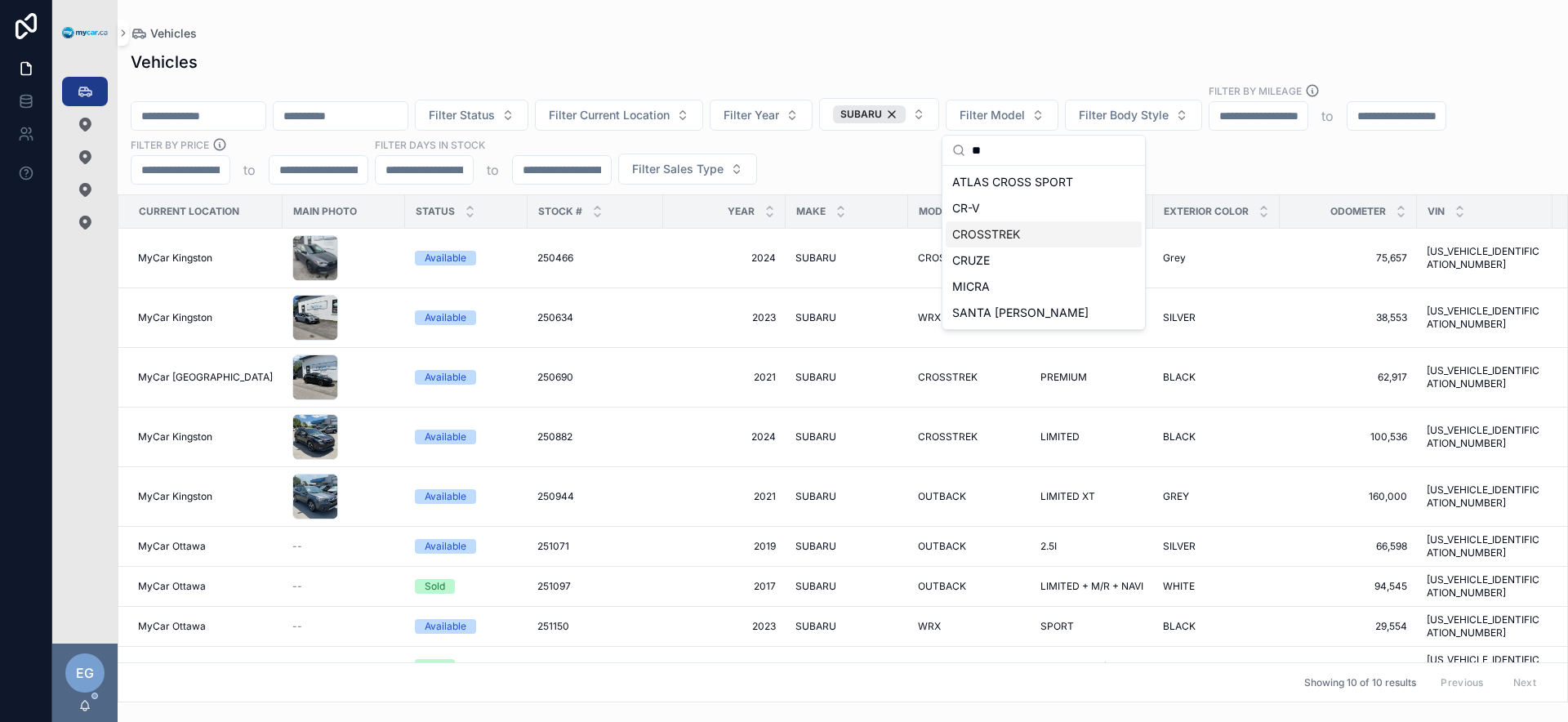
type input "**"
click at [1044, 232] on div "CROSSTREK" at bounding box center [1043, 234] width 196 height 26
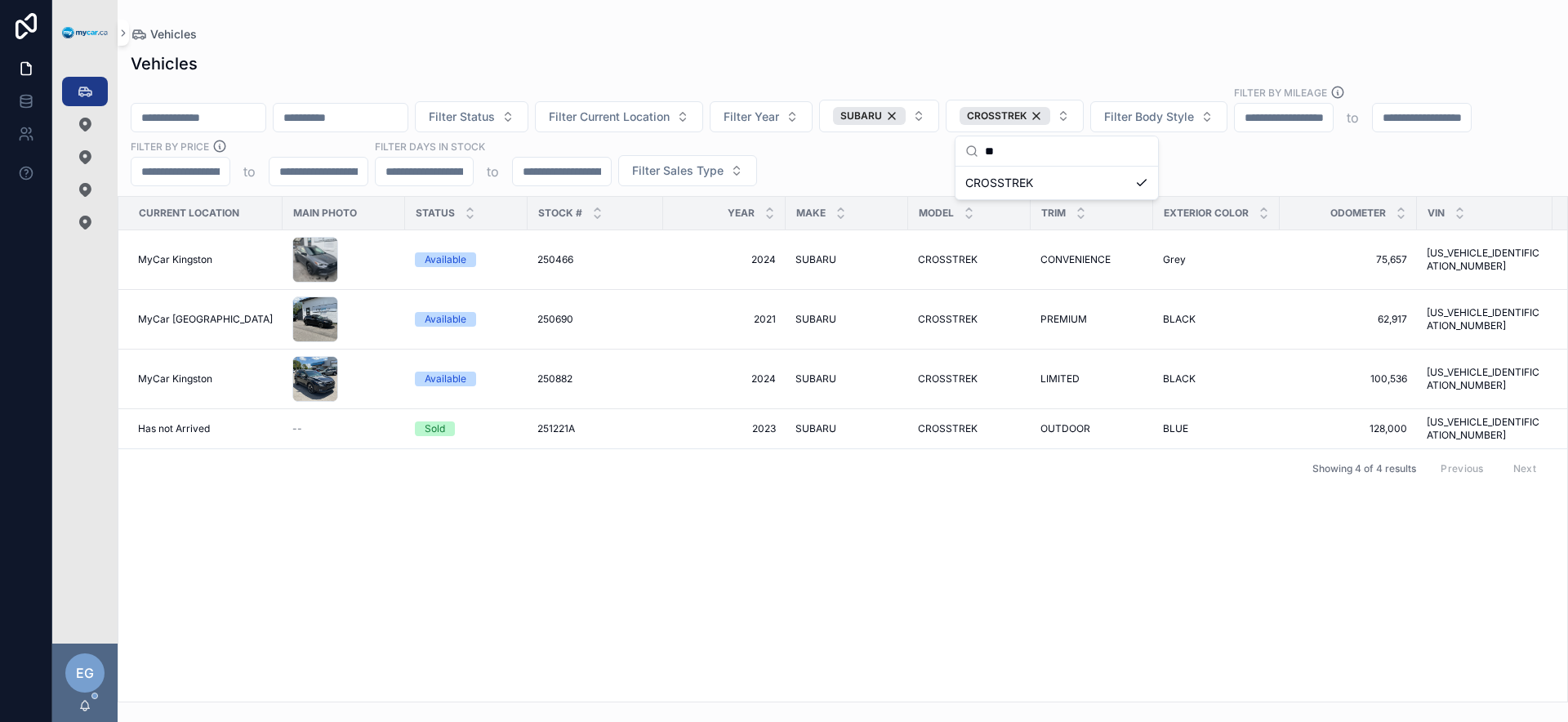
click at [864, 169] on div "Filter Status Filter Current Location Filter Year SUBARU CROSSTREK Filter Body …" at bounding box center [842, 136] width 1451 height 102
drag, startPoint x: 911, startPoint y: 685, endPoint x: 925, endPoint y: 685, distance: 14.0
click at [925, 685] on div "Current Location Main Photo Status Stock # Year Make Model Trim Exterior Color …" at bounding box center [842, 448] width 1449 height 505
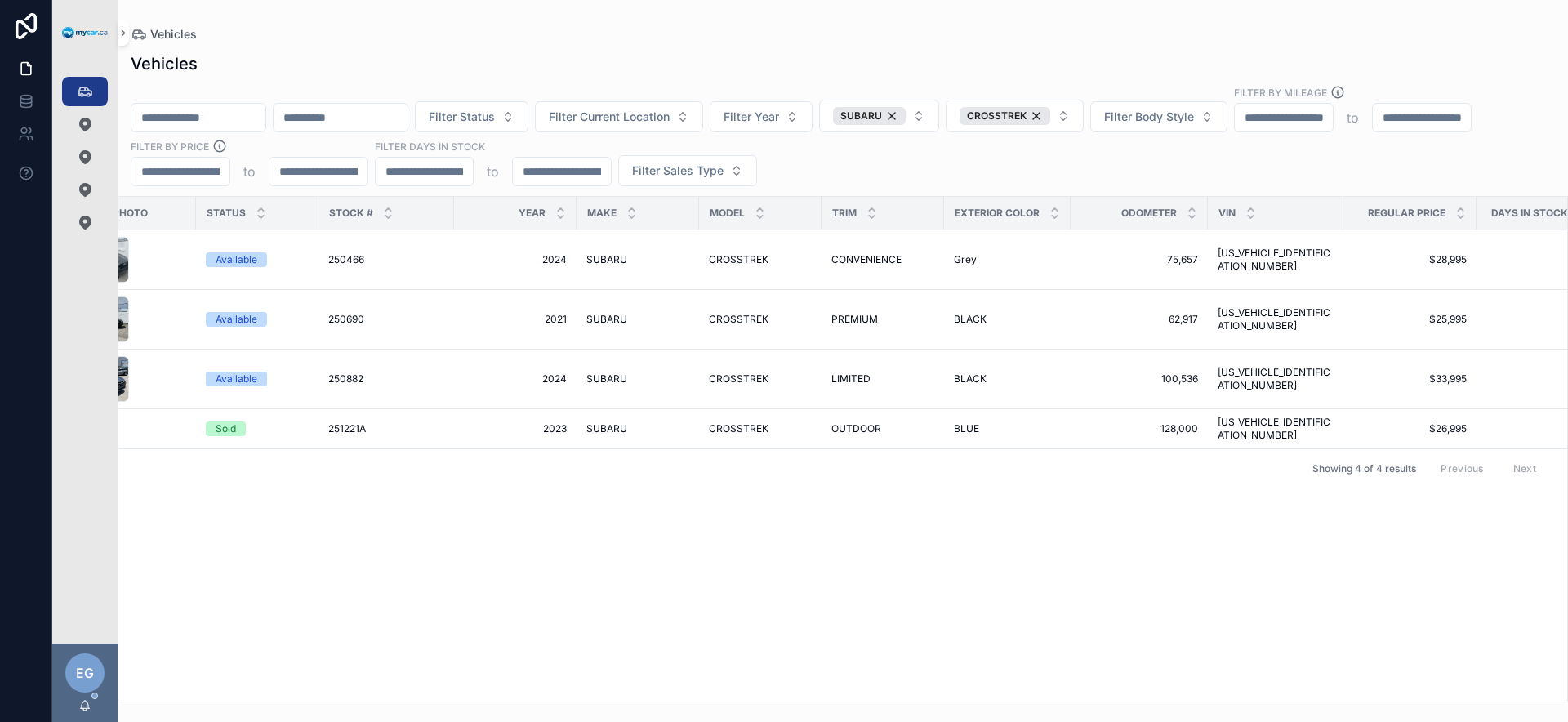
scroll to position [0, 212]
click at [842, 320] on span "PREMIUM" at bounding box center [852, 319] width 47 height 13
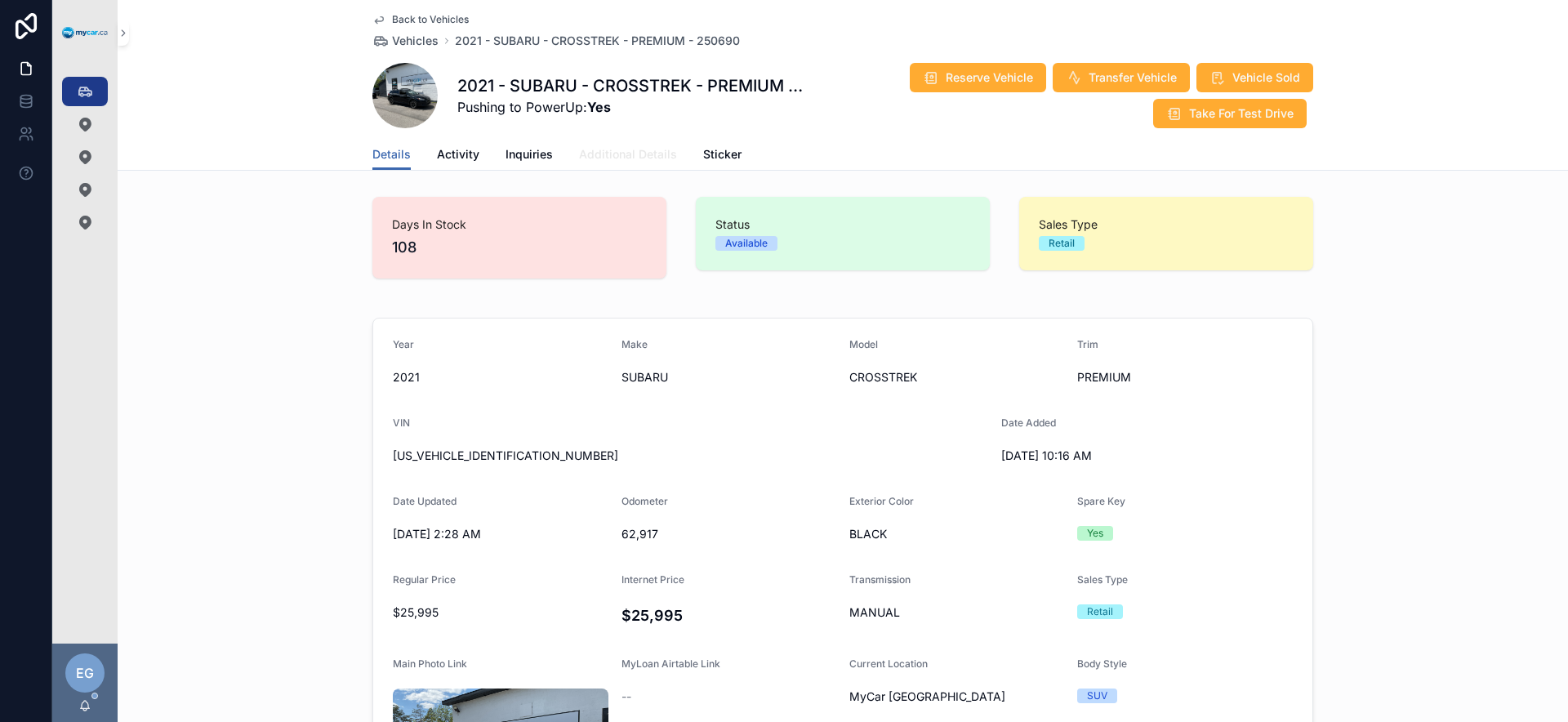
click at [627, 144] on link "Additional Details" at bounding box center [628, 155] width 98 height 32
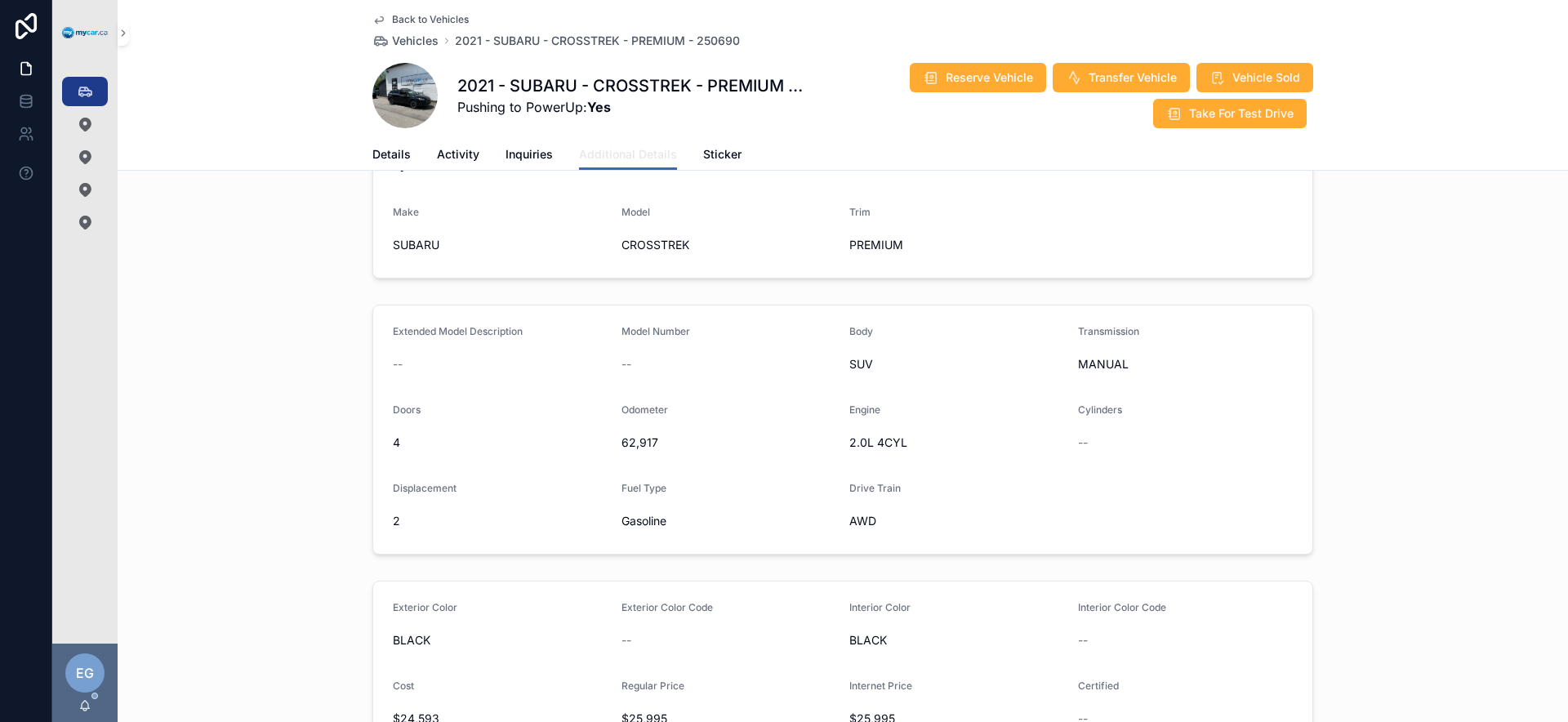
scroll to position [174, 0]
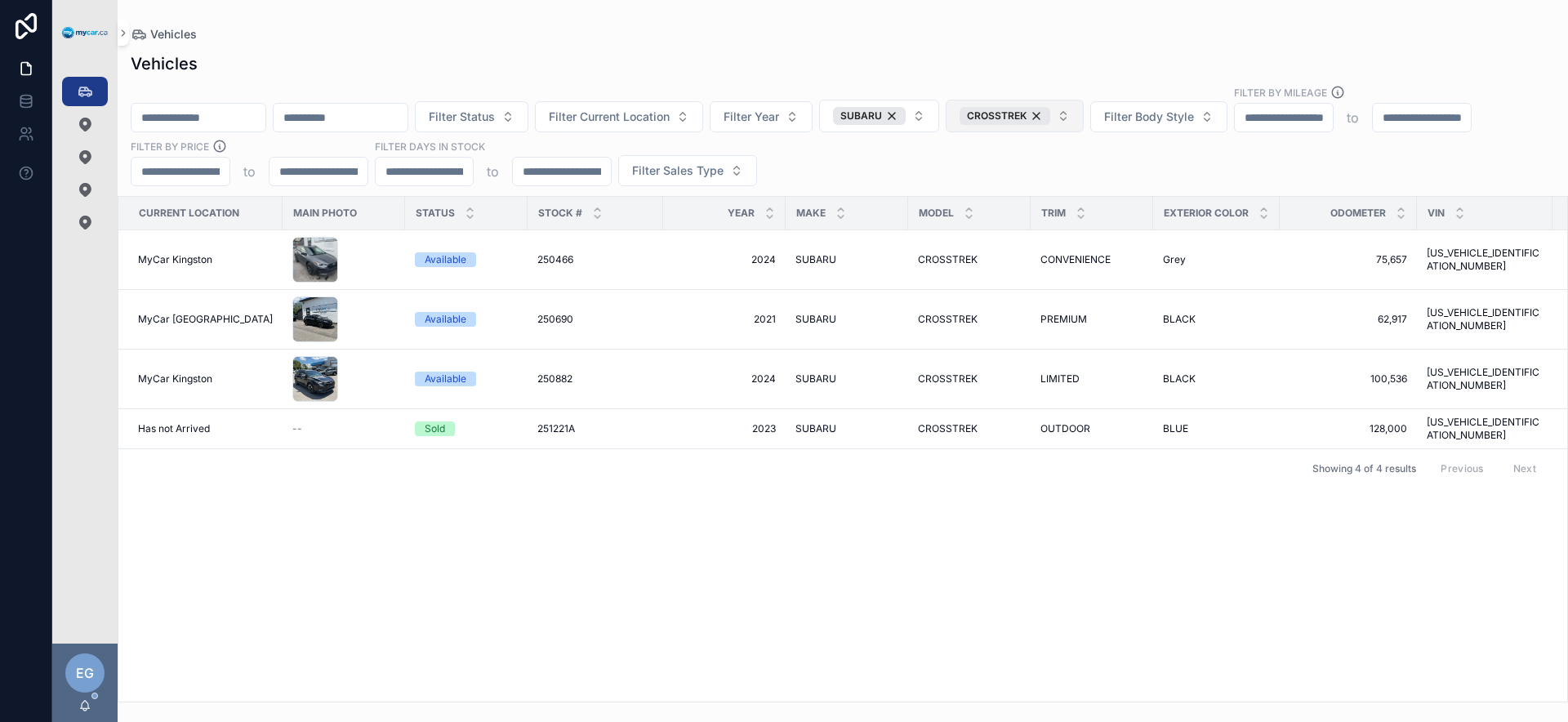
click at [1050, 117] on div "CROSSTREK" at bounding box center [1004, 116] width 91 height 18
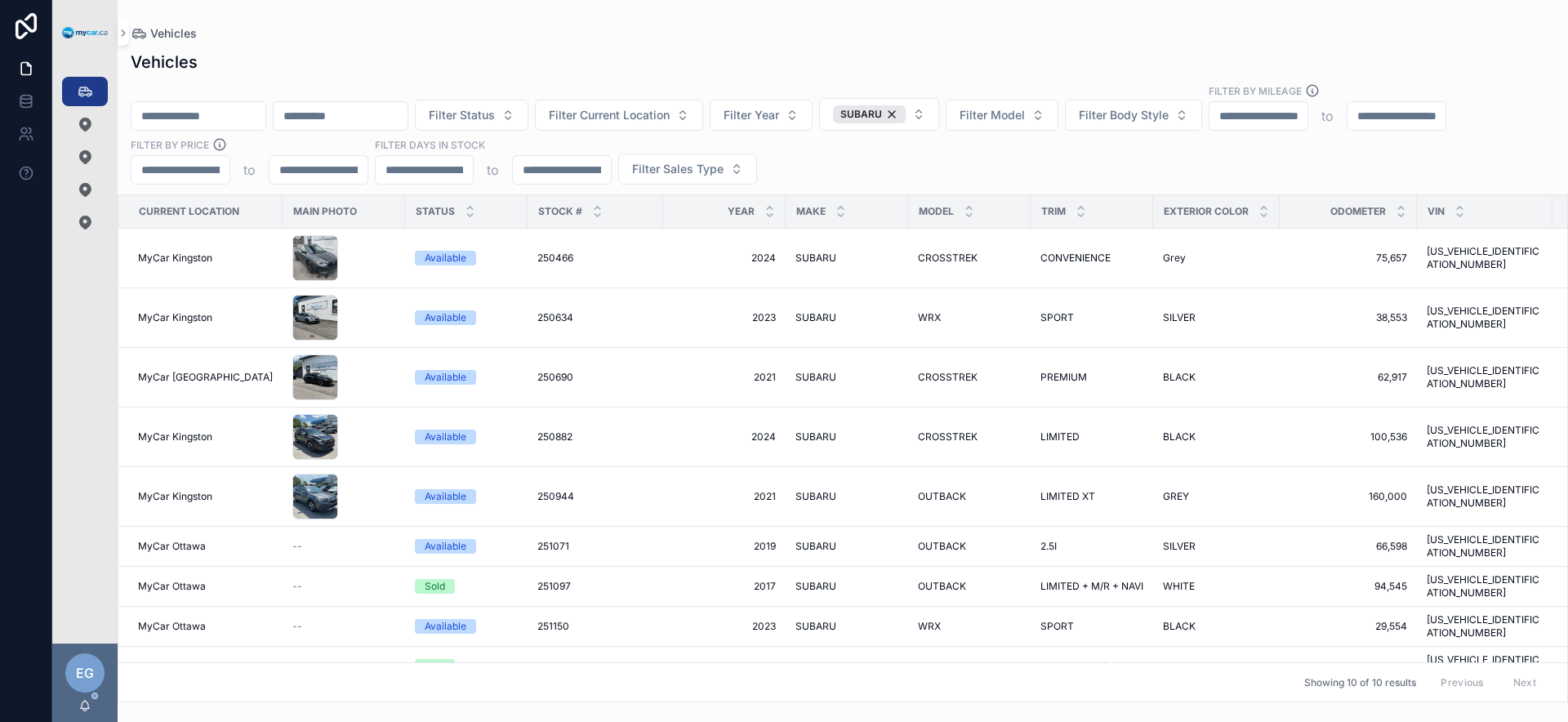
click at [436, 68] on div "Vehicles" at bounding box center [843, 62] width 1424 height 22
click at [403, 121] on input "scrollable content" at bounding box center [340, 115] width 134 height 22
paste input "**********"
type input "**********"
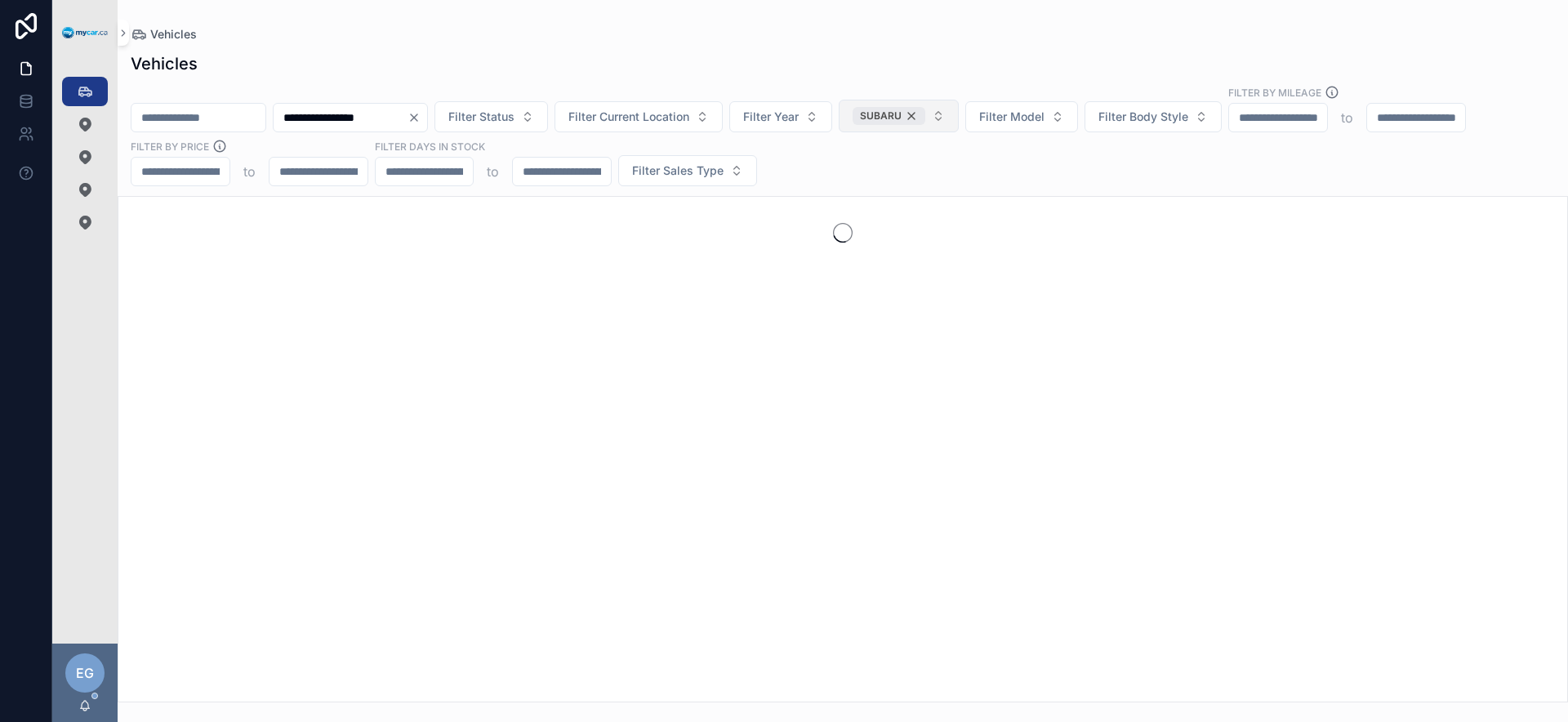
click at [925, 115] on div "SUBARU" at bounding box center [889, 116] width 72 height 18
click at [407, 114] on input "**********" at bounding box center [340, 117] width 134 height 22
click at [480, 77] on div "**********" at bounding box center [842, 372] width 1451 height 660
click at [361, 55] on div "Vehicles" at bounding box center [843, 64] width 1424 height 22
